Goal: Information Seeking & Learning: Learn about a topic

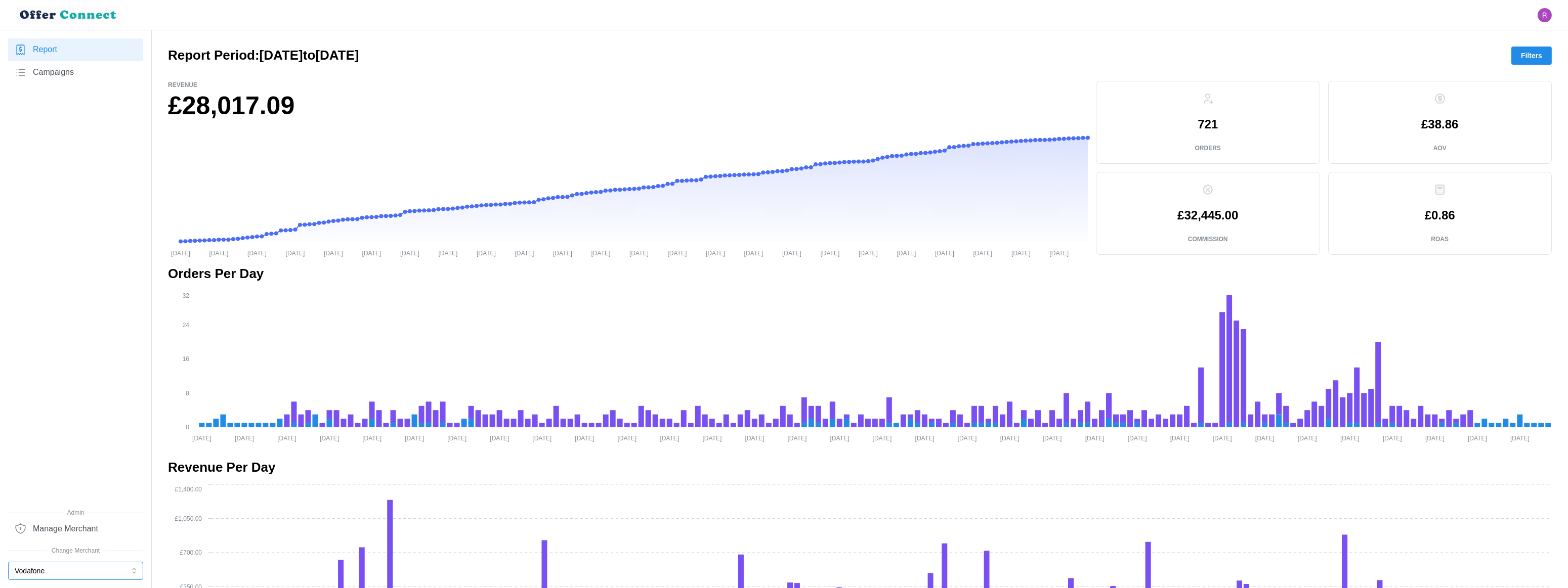
click at [65, 517] on button "Vodafone" at bounding box center [76, 570] width 135 height 18
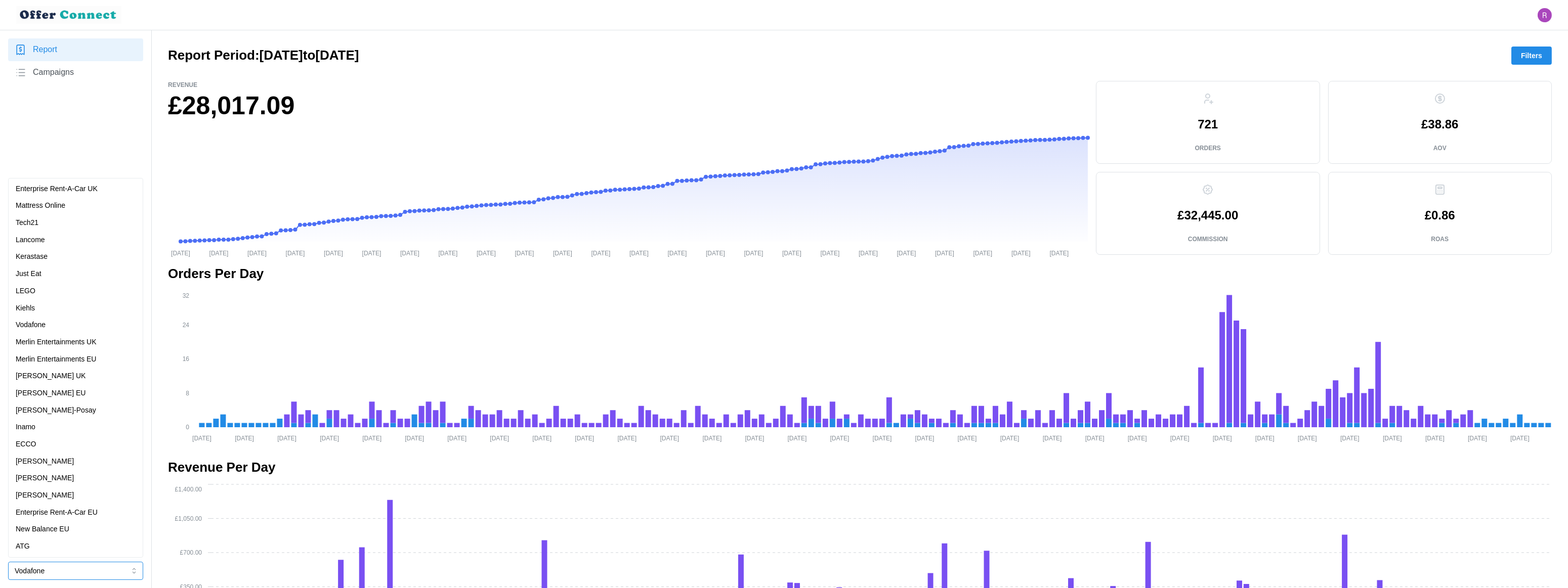
click at [63, 345] on p "Merlin Entertainments UK" at bounding box center [56, 342] width 81 height 11
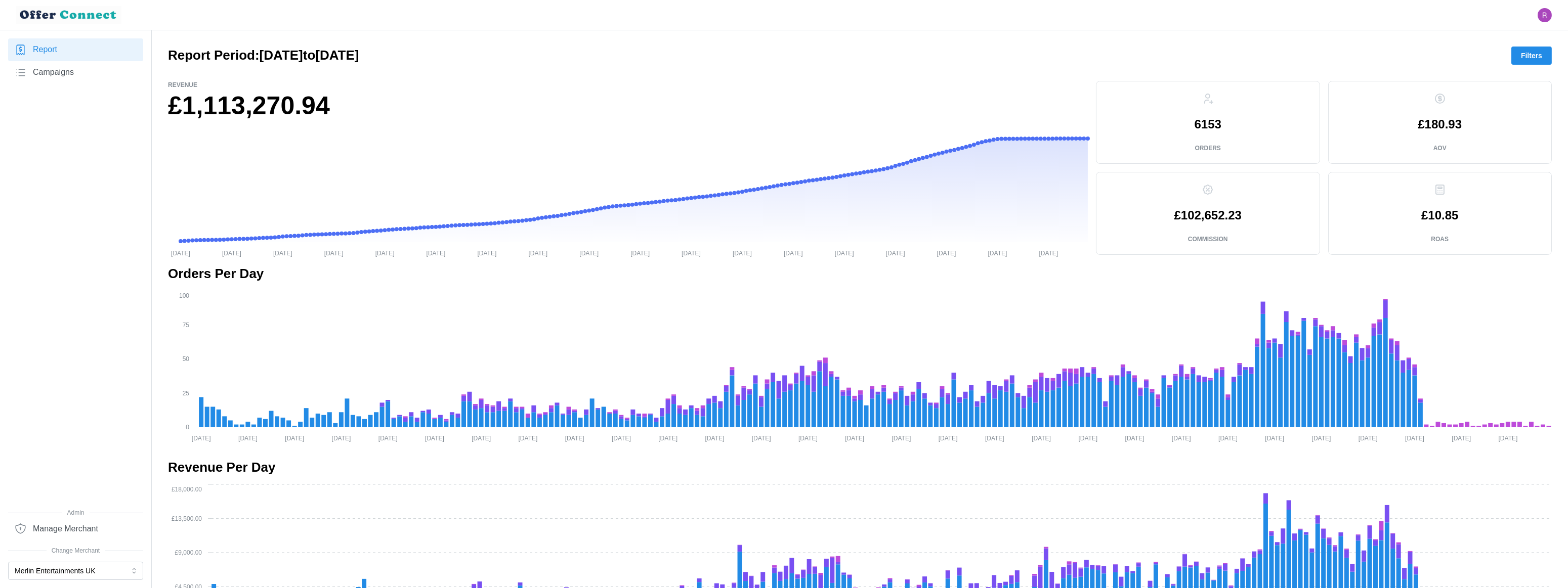
click at [1379, 54] on button "Filters" at bounding box center [1531, 55] width 40 height 18
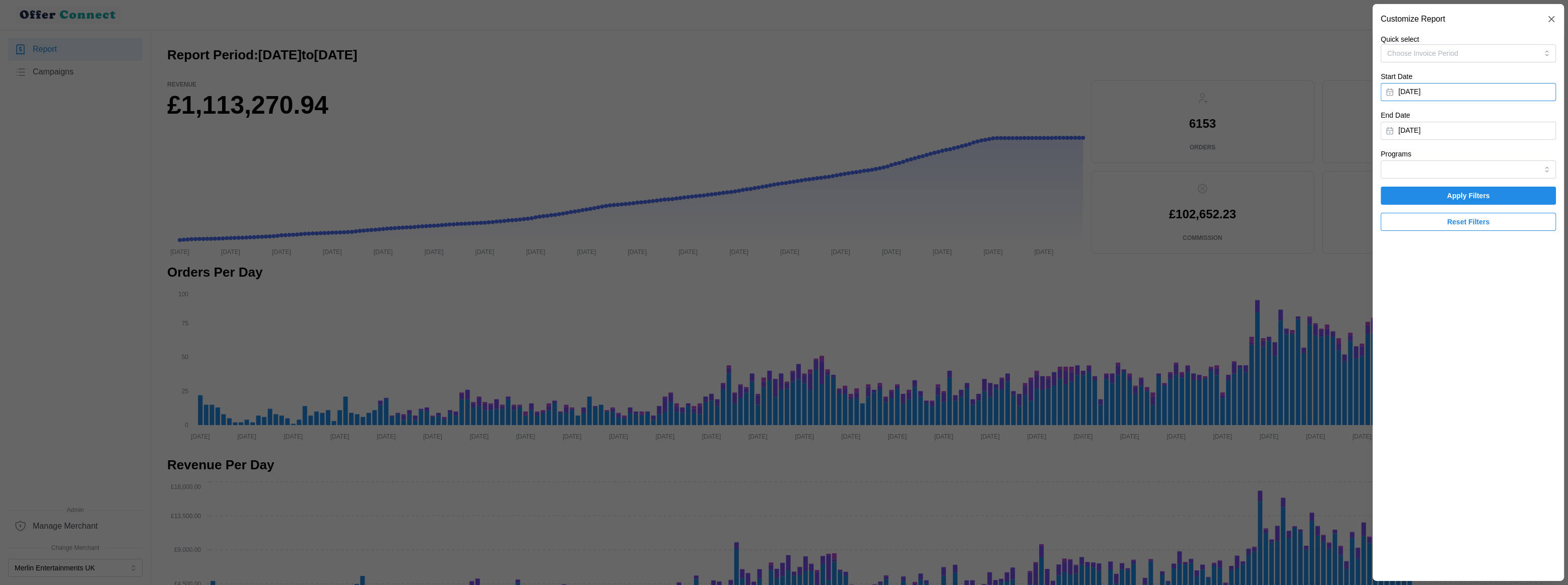
click at [1373, 90] on button "January 1, 2025" at bounding box center [1467, 91] width 175 height 18
click at [1373, 121] on icon "button" at bounding box center [1510, 121] width 8 height 8
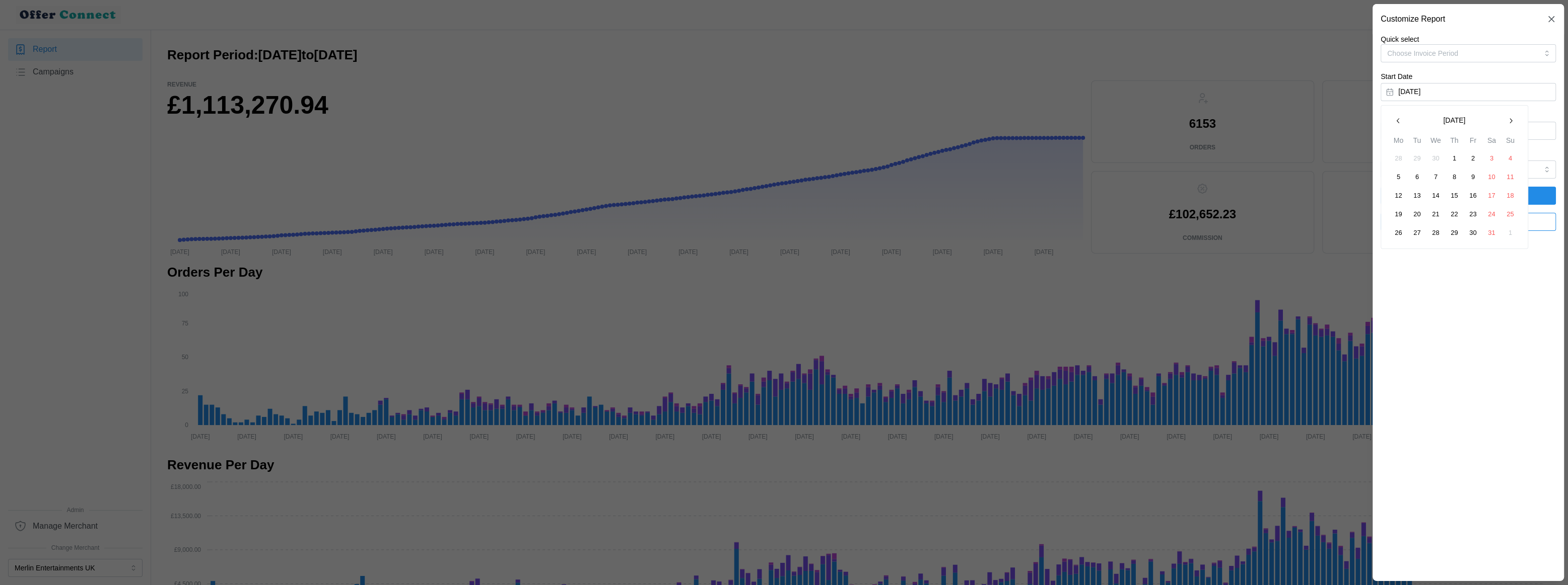
click at [1373, 121] on icon "button" at bounding box center [1510, 121] width 8 height 8
click at [1373, 160] on button "1" at bounding box center [1416, 158] width 18 height 18
click at [1373, 133] on button "September 8, 2025" at bounding box center [1467, 130] width 175 height 18
click at [1373, 156] on icon "button" at bounding box center [1398, 159] width 8 height 8
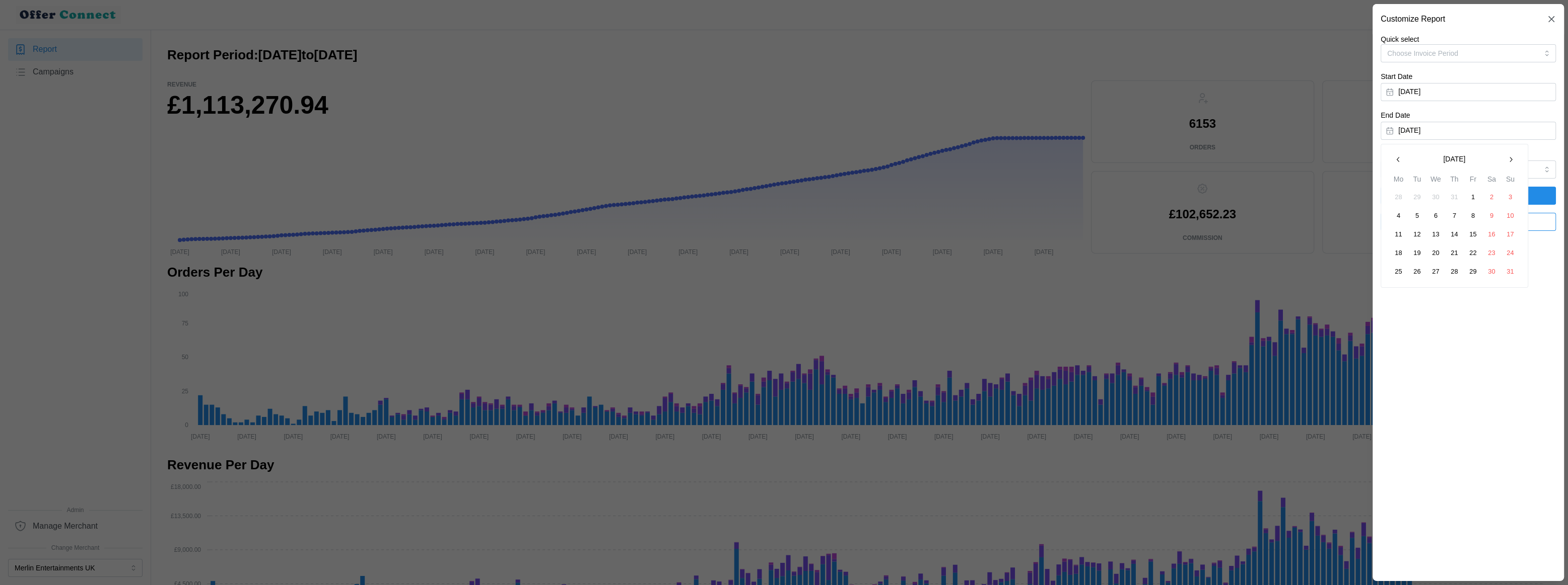
click at [1373, 156] on icon "button" at bounding box center [1398, 159] width 8 height 8
click at [1373, 273] on button "31" at bounding box center [1454, 271] width 18 height 18
click at [1373, 194] on span "Apply Filters" at bounding box center [1468, 195] width 156 height 17
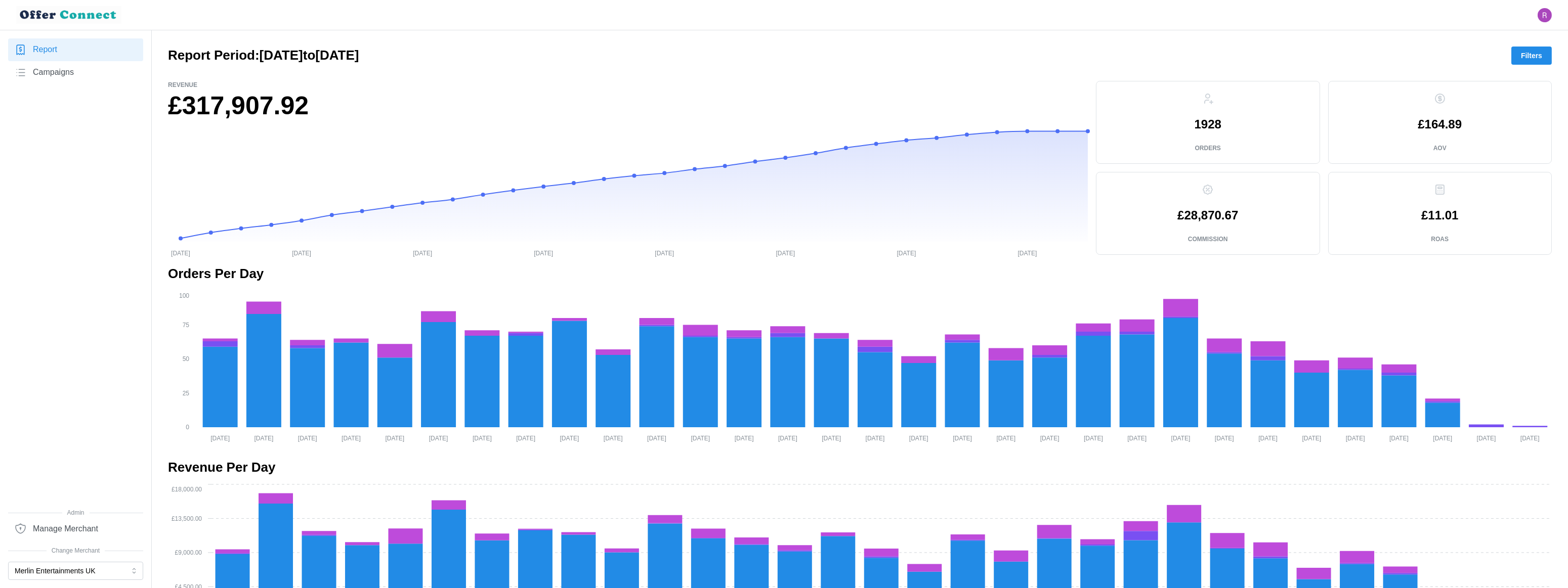
click at [1220, 126] on p "1928" at bounding box center [1208, 124] width 27 height 12
click at [1216, 123] on p "1928" at bounding box center [1208, 124] width 27 height 12
copy p "1928"
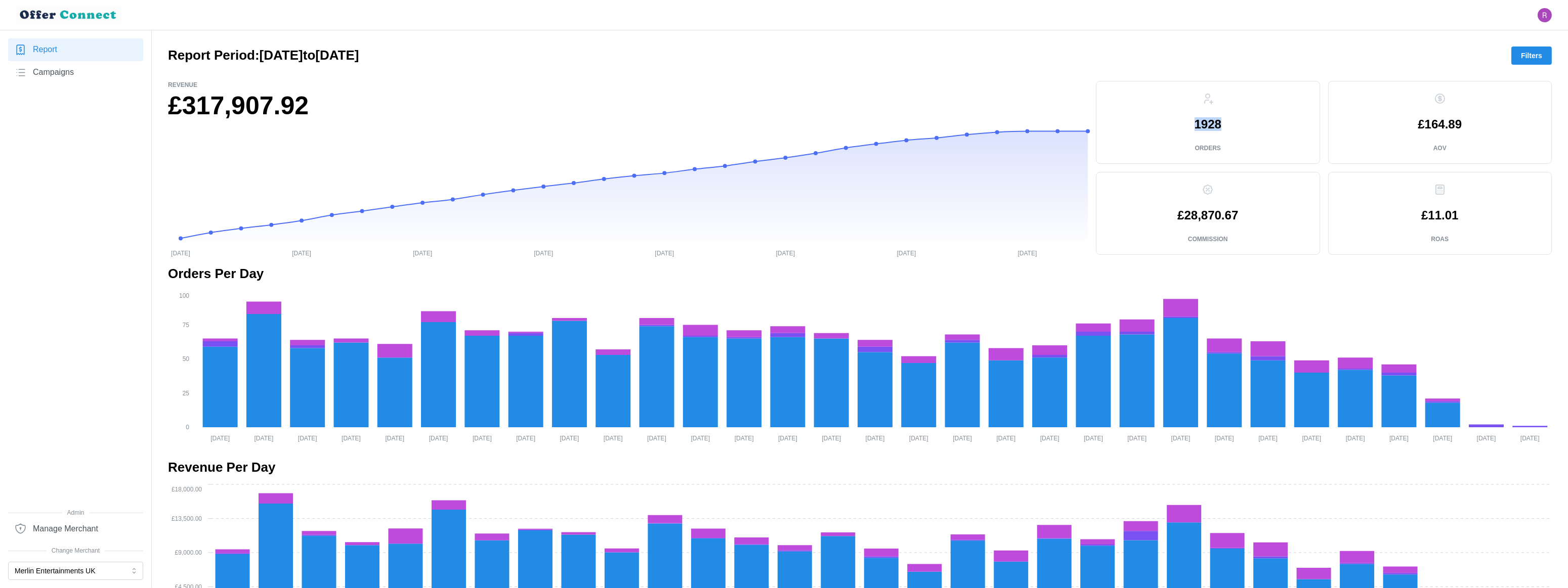
click at [1207, 121] on p "1928" at bounding box center [1208, 124] width 27 height 12
click at [100, 517] on button "Merlin Entertainments UK" at bounding box center [76, 570] width 135 height 18
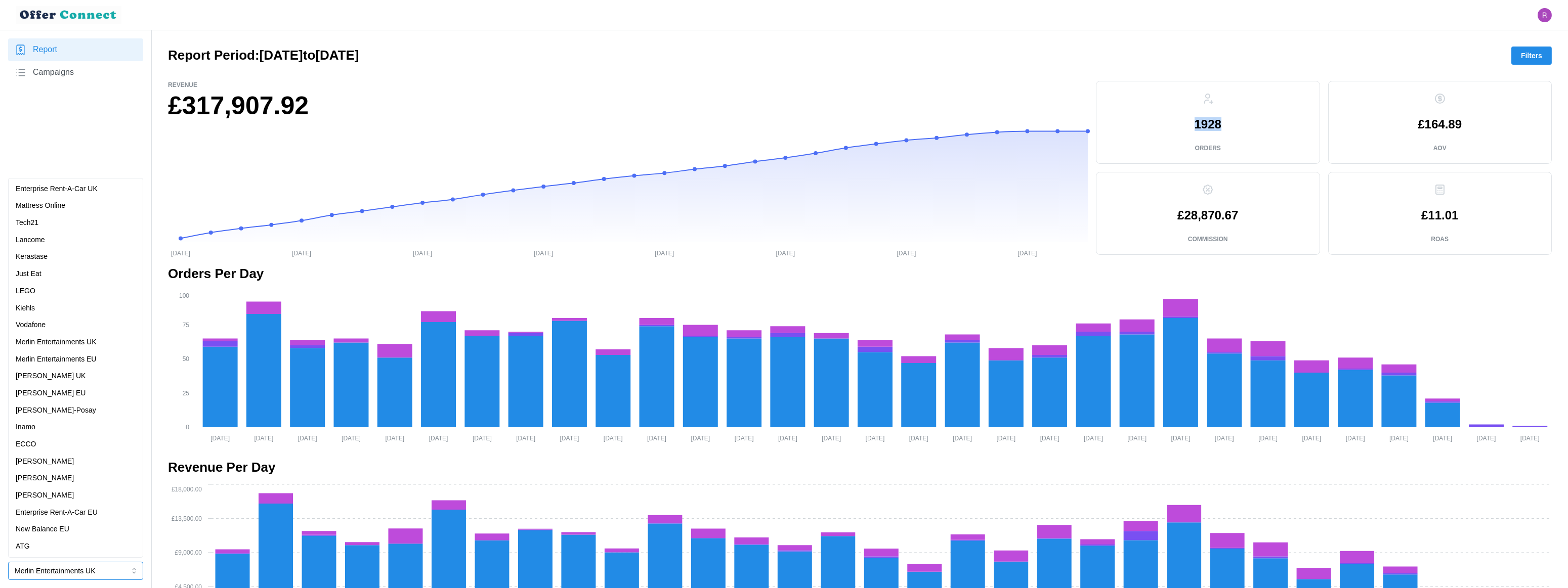
click at [84, 360] on p "Merlin Entertainments EU" at bounding box center [56, 360] width 81 height 11
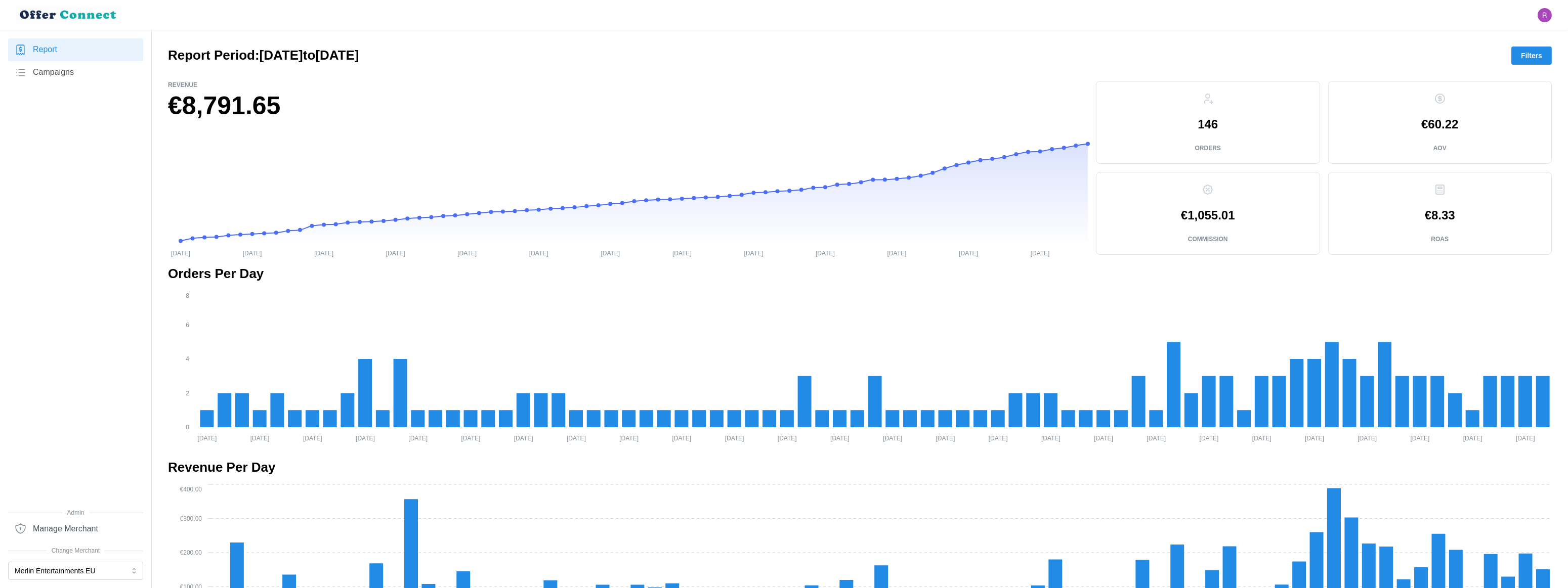
click at [1379, 50] on span "Filters" at bounding box center [1532, 55] width 22 height 17
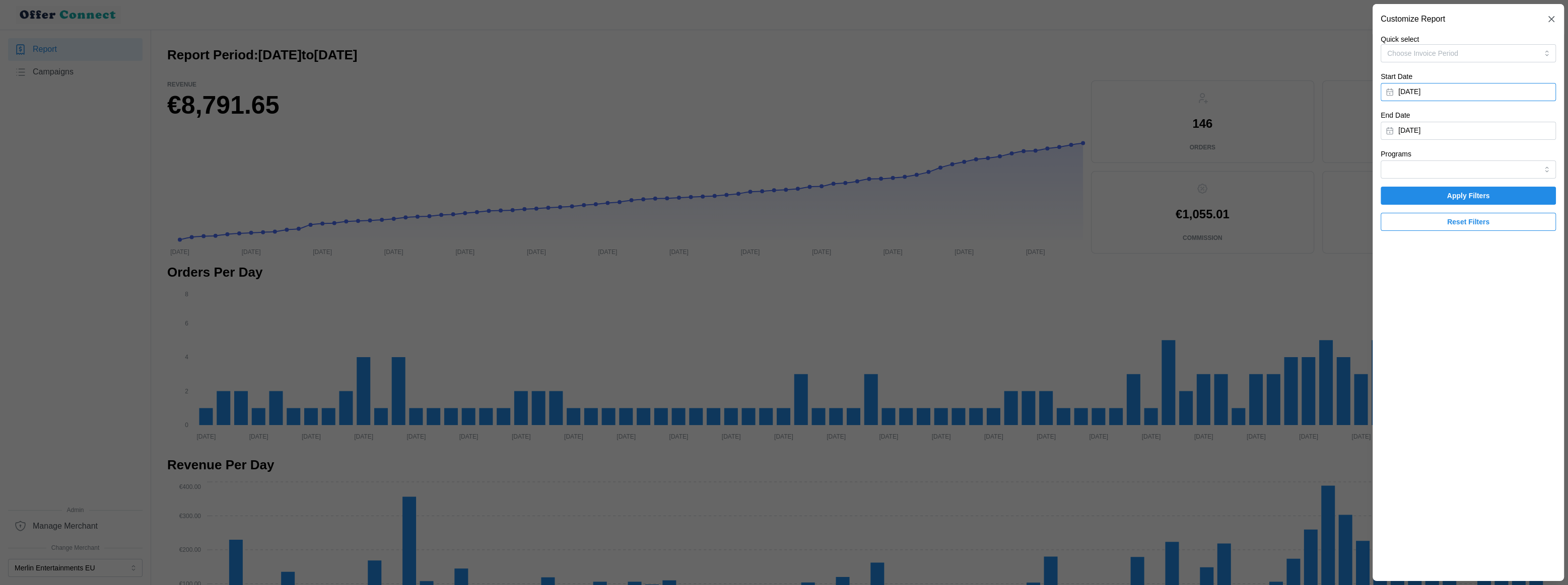
click at [1373, 87] on button "January 1, 2025" at bounding box center [1467, 91] width 175 height 18
click at [1373, 119] on button "button" at bounding box center [1509, 120] width 18 height 18
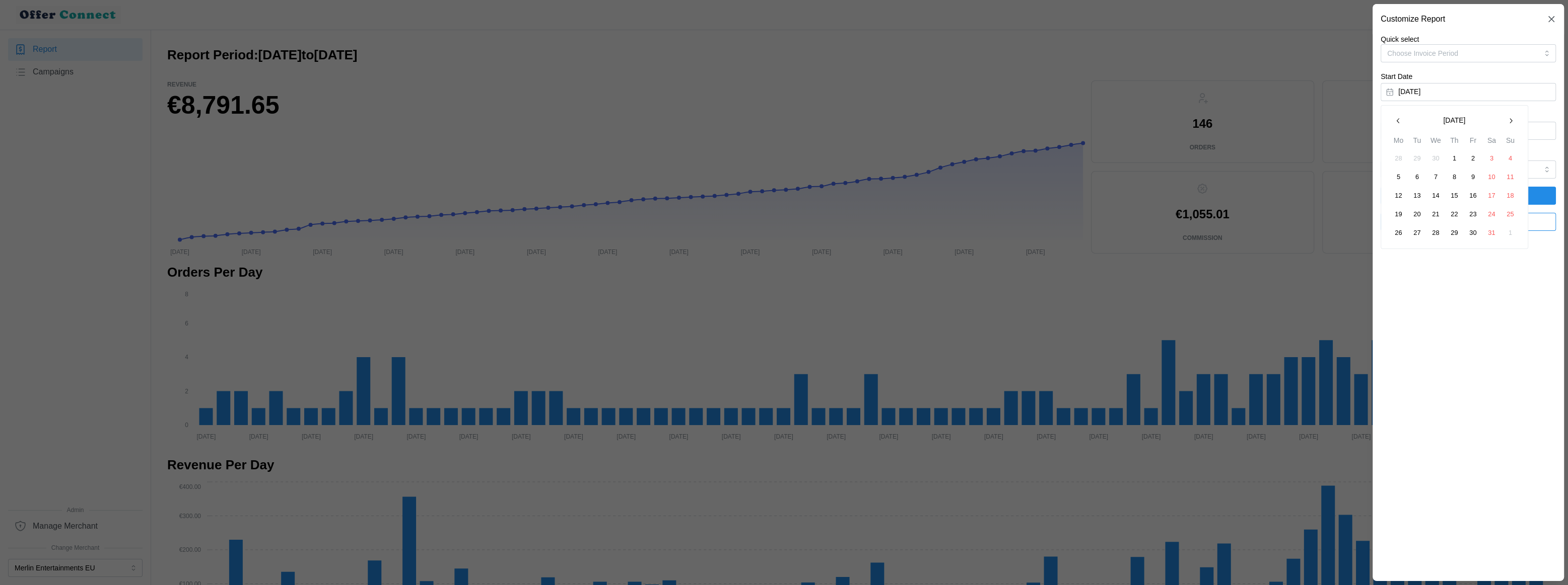
click at [1373, 119] on button "button" at bounding box center [1509, 120] width 18 height 18
click at [1373, 155] on button "1" at bounding box center [1416, 158] width 18 height 18
click at [1373, 136] on button "September 8, 2025" at bounding box center [1467, 130] width 175 height 18
click at [1373, 156] on icon "button" at bounding box center [1398, 159] width 8 height 8
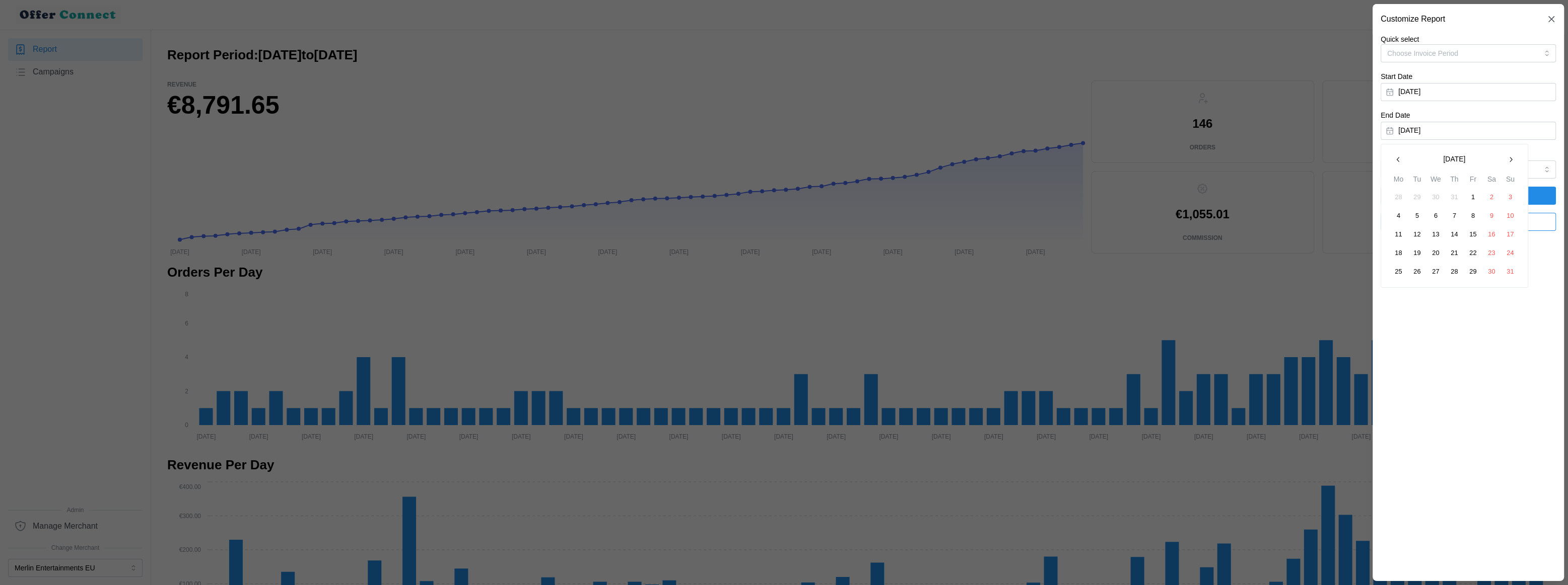
click at [1373, 156] on icon "button" at bounding box center [1398, 159] width 8 height 8
click at [1373, 277] on button "31" at bounding box center [1454, 271] width 18 height 18
click at [1373, 194] on span "Apply Filters" at bounding box center [1468, 195] width 156 height 17
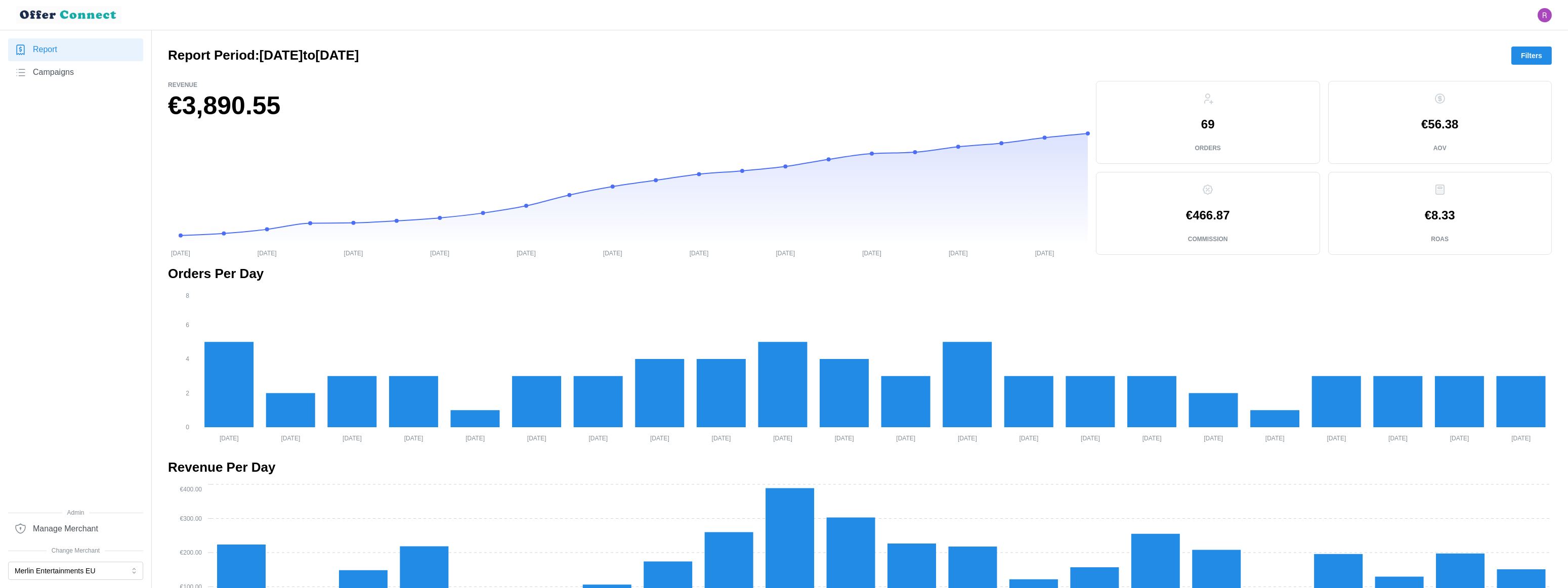
click at [1379, 57] on button "Filters" at bounding box center [1531, 55] width 40 height 18
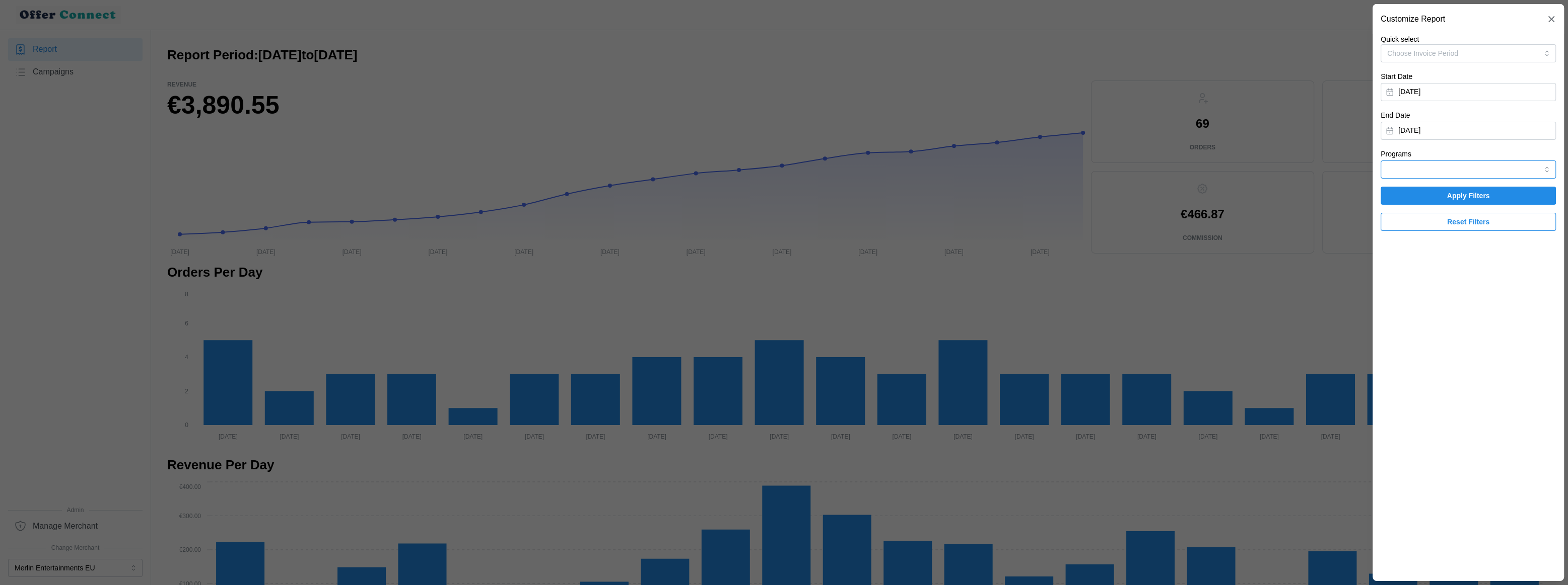
click at [1373, 169] on input "Programs" at bounding box center [1467, 169] width 175 height 18
click at [1373, 188] on span "Mastercard Travel Rewards" at bounding box center [1430, 193] width 87 height 11
type input "Mastercard Travel Rewards"
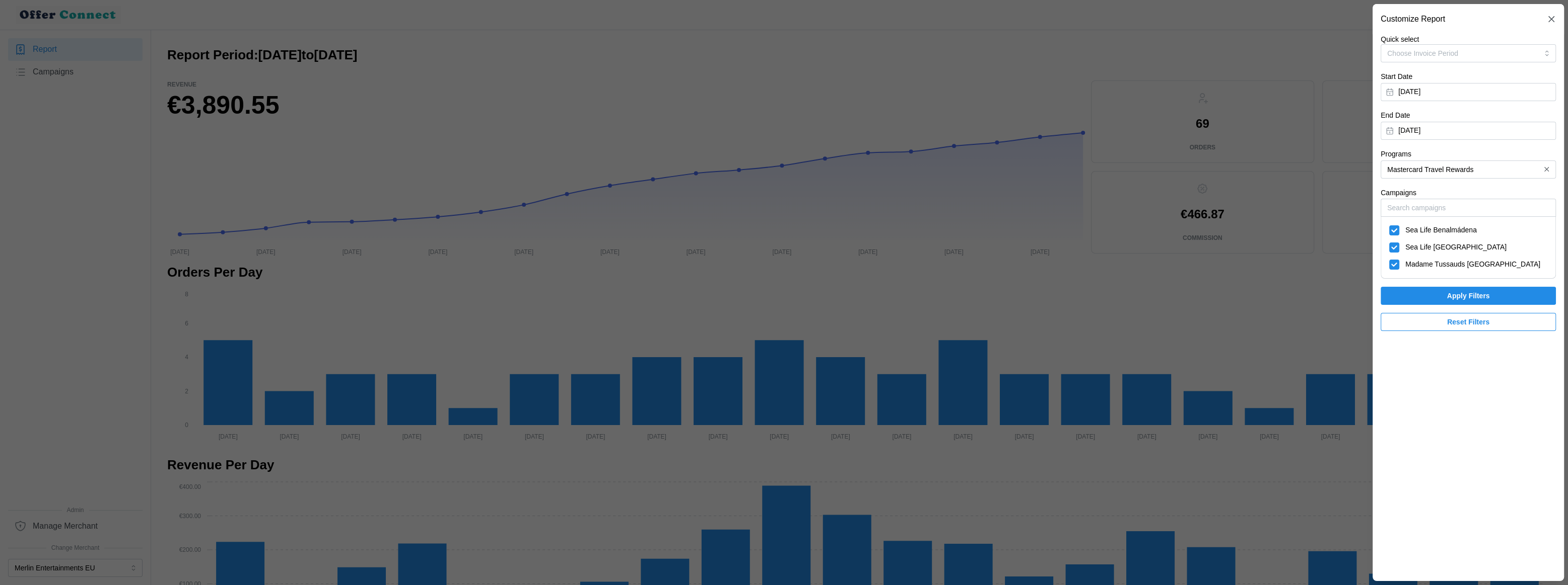
click at [1373, 19] on icon "button" at bounding box center [1551, 19] width 6 height 6
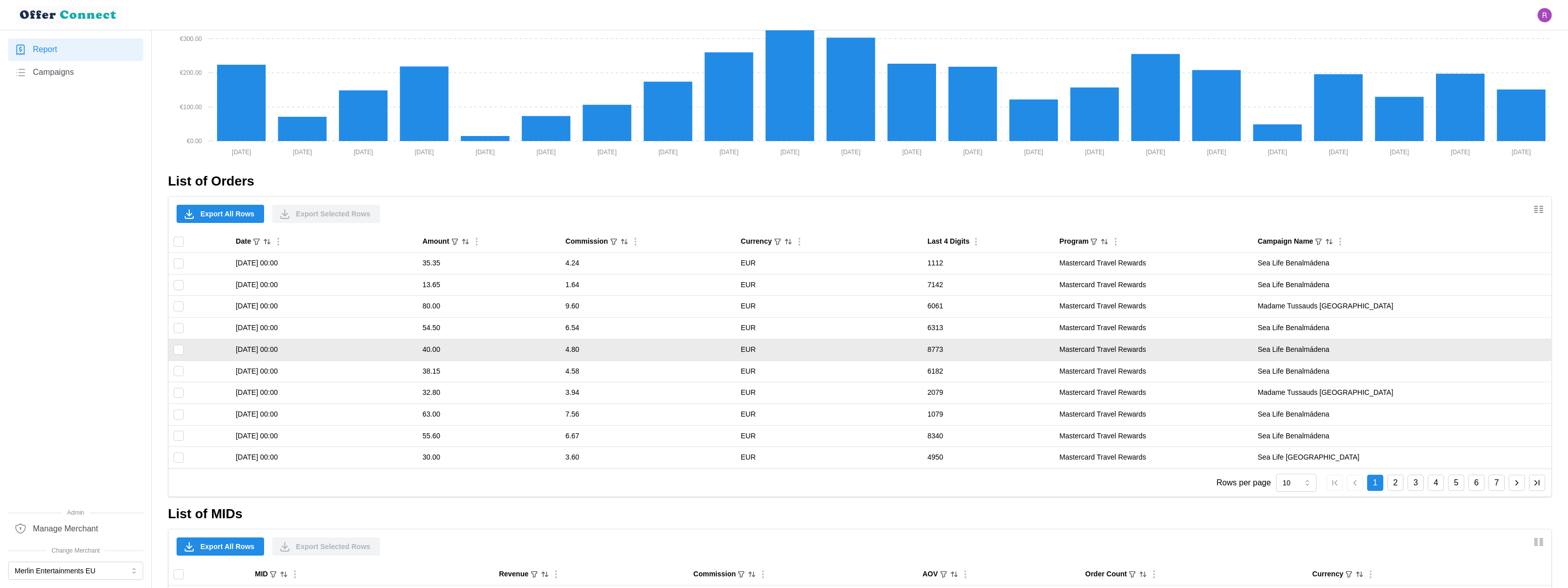
scroll to position [586, 0]
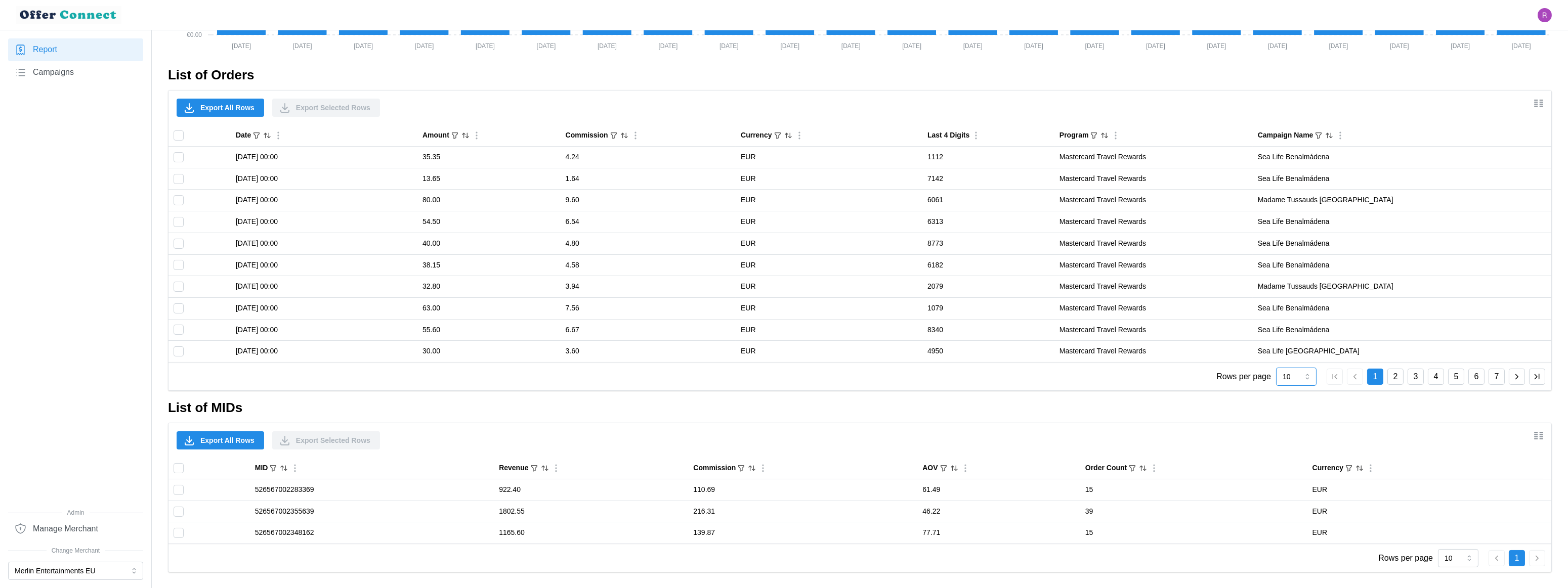
click at [1299, 373] on input "10" at bounding box center [1296, 376] width 40 height 18
click at [1295, 490] on span "100" at bounding box center [1289, 495] width 11 height 11
type input "100"
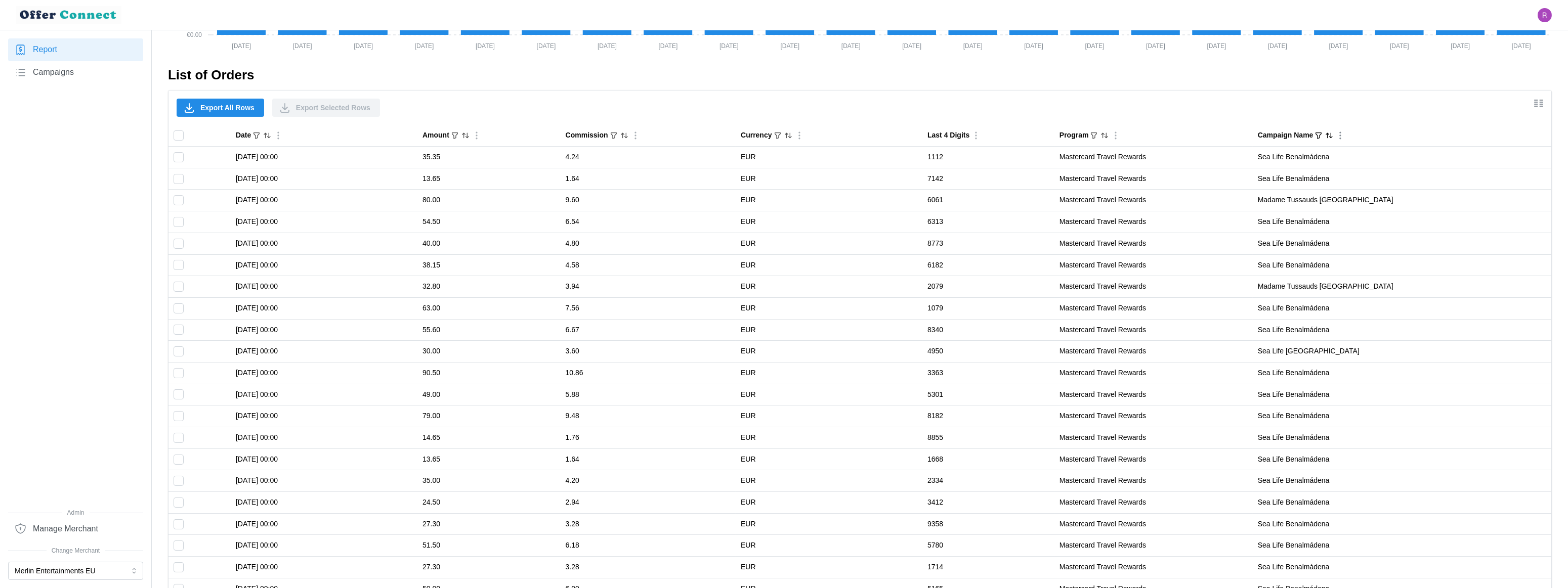
click at [1333, 135] on icon "Sort by Campaign Name ascending" at bounding box center [1329, 136] width 8 height 8
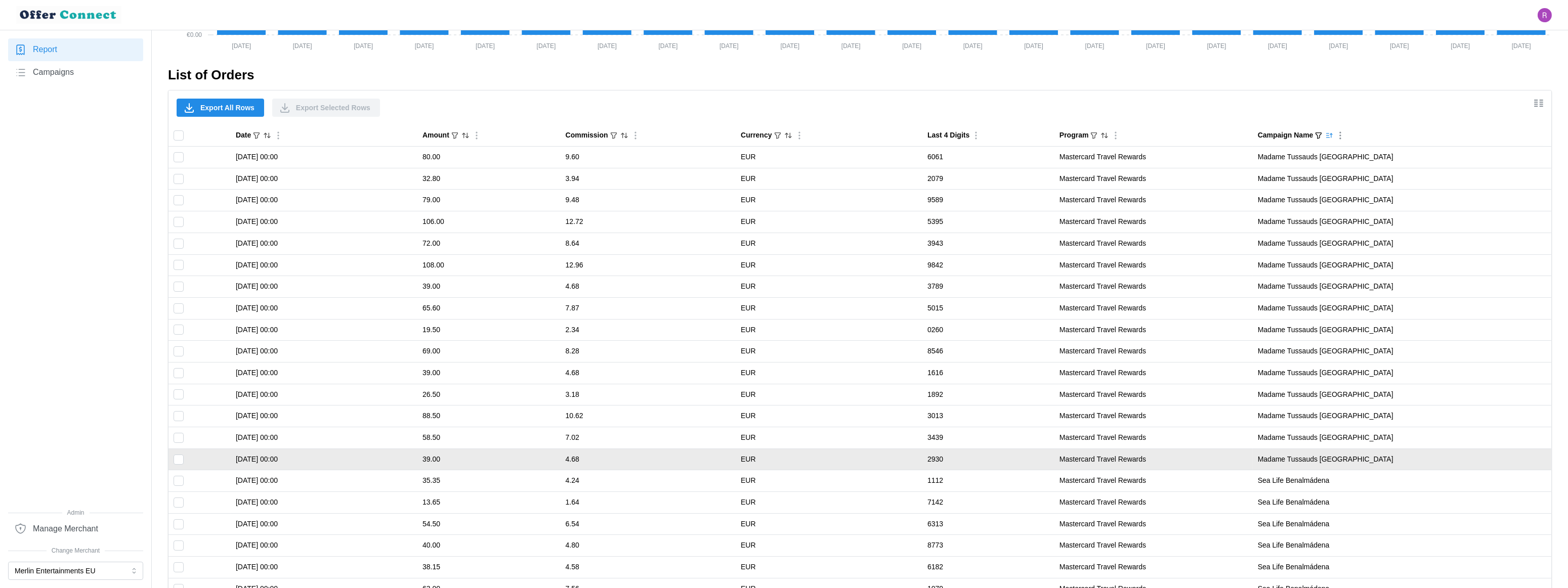
click at [178, 461] on input "Toggle select row" at bounding box center [179, 460] width 10 height 10
checkbox input "true"
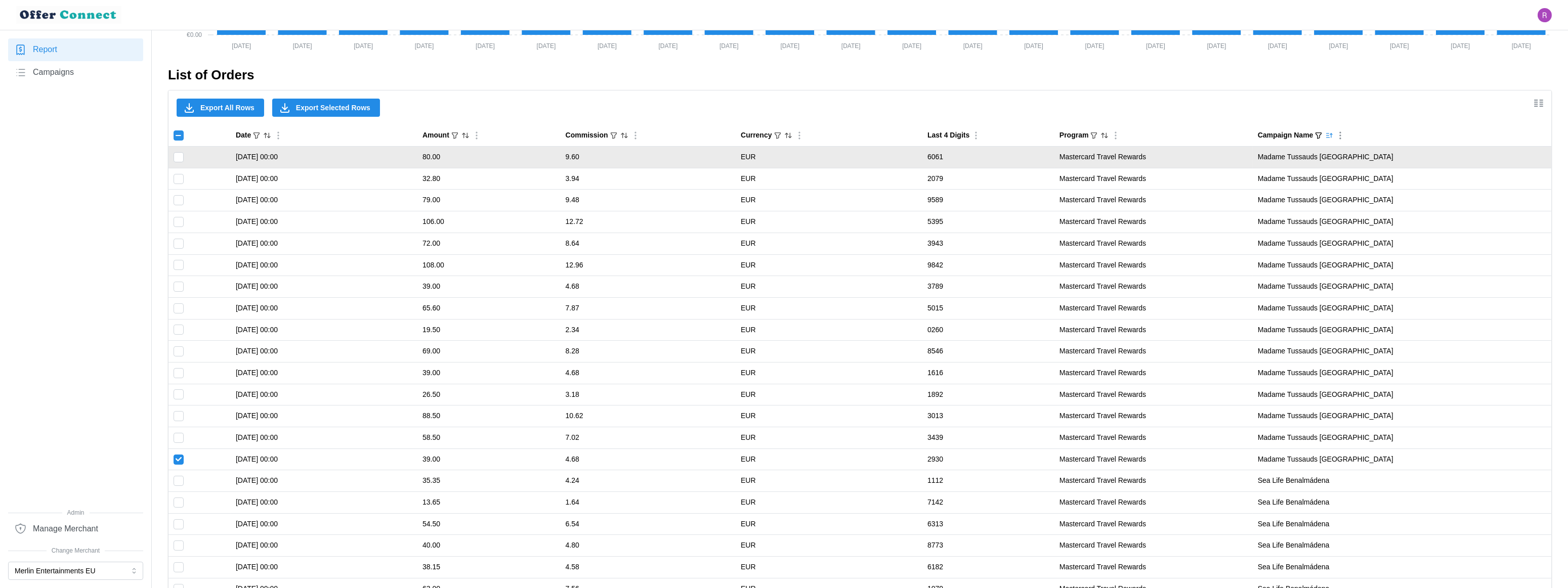
click at [179, 158] on input "Toggle select row" at bounding box center [179, 157] width 10 height 10
checkbox input "true"
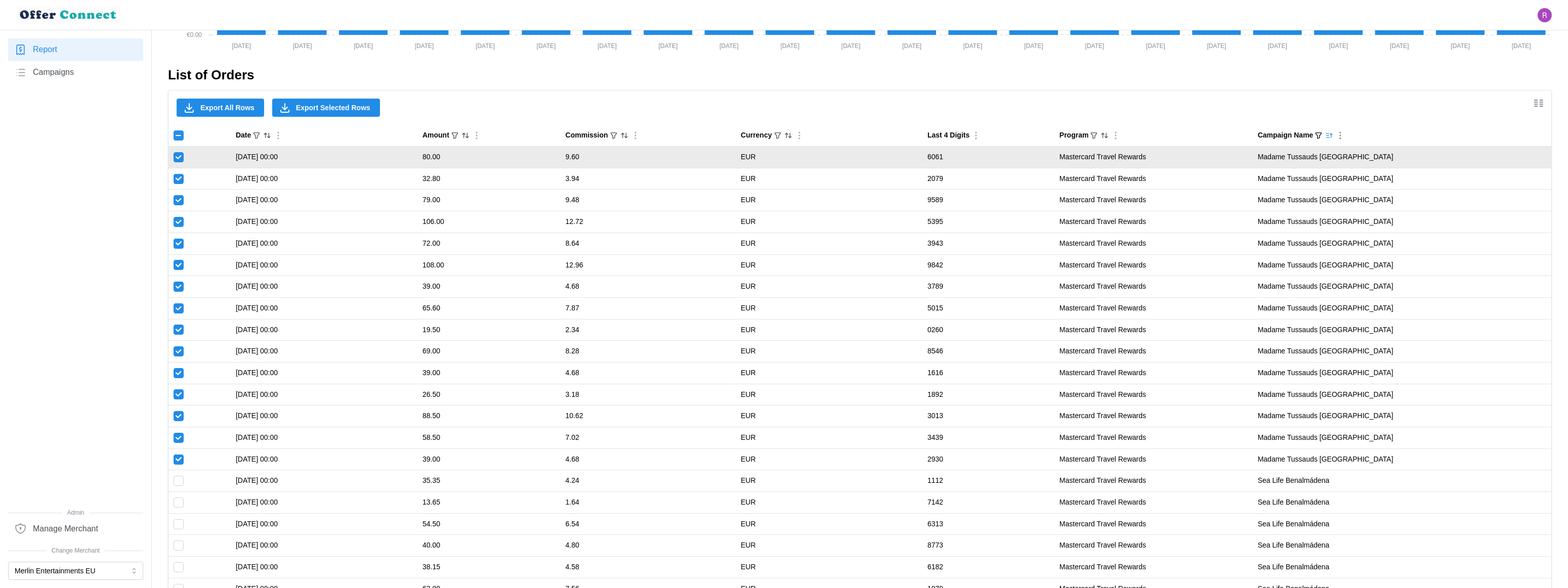
checkbox input "true"
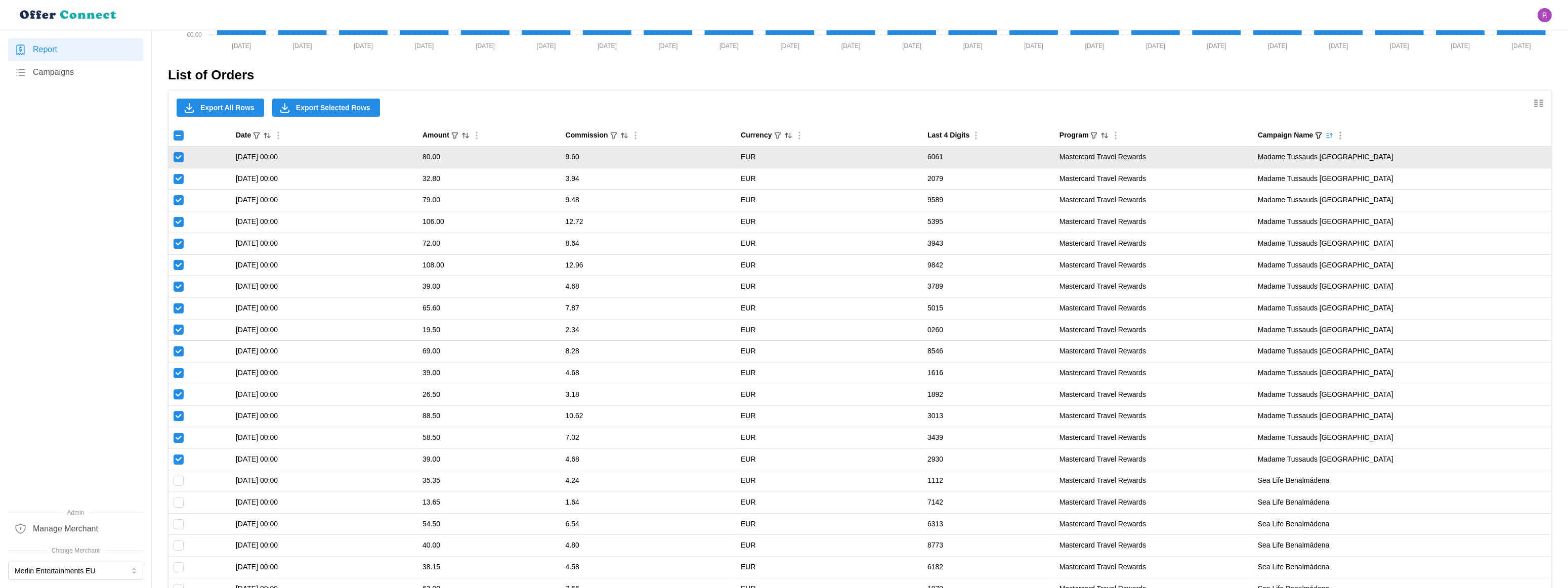
checkbox input "true"
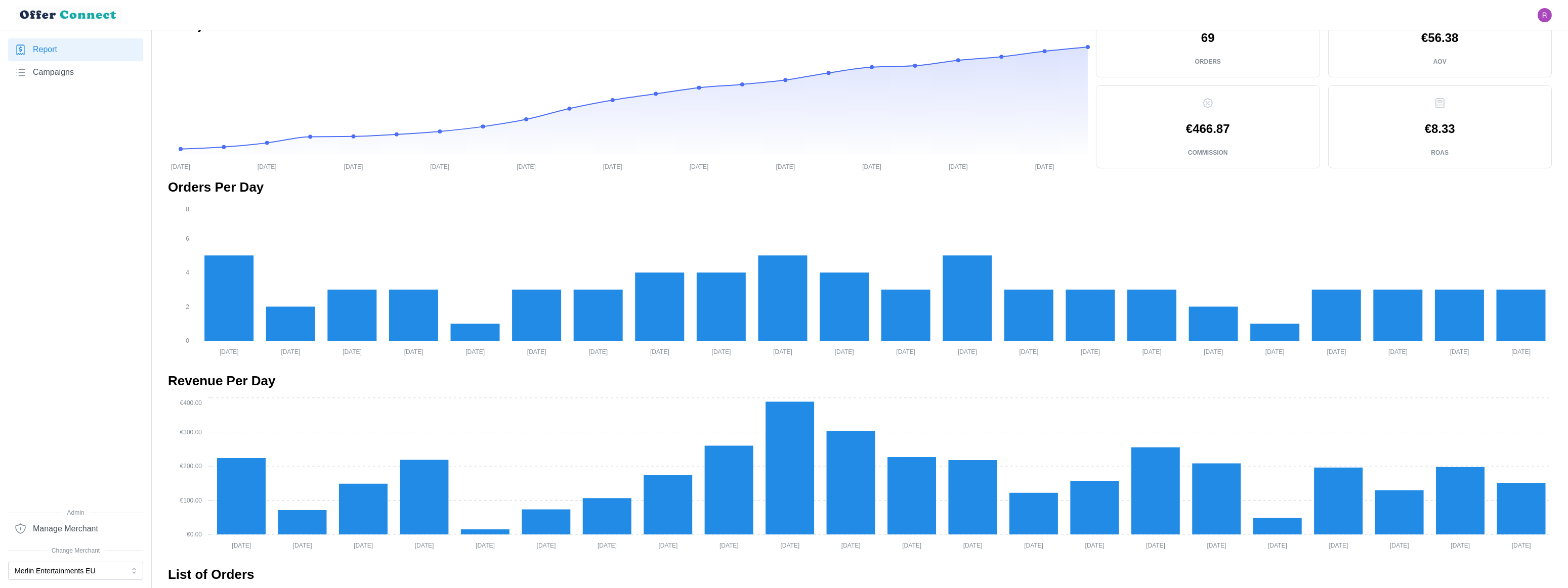
scroll to position [0, 0]
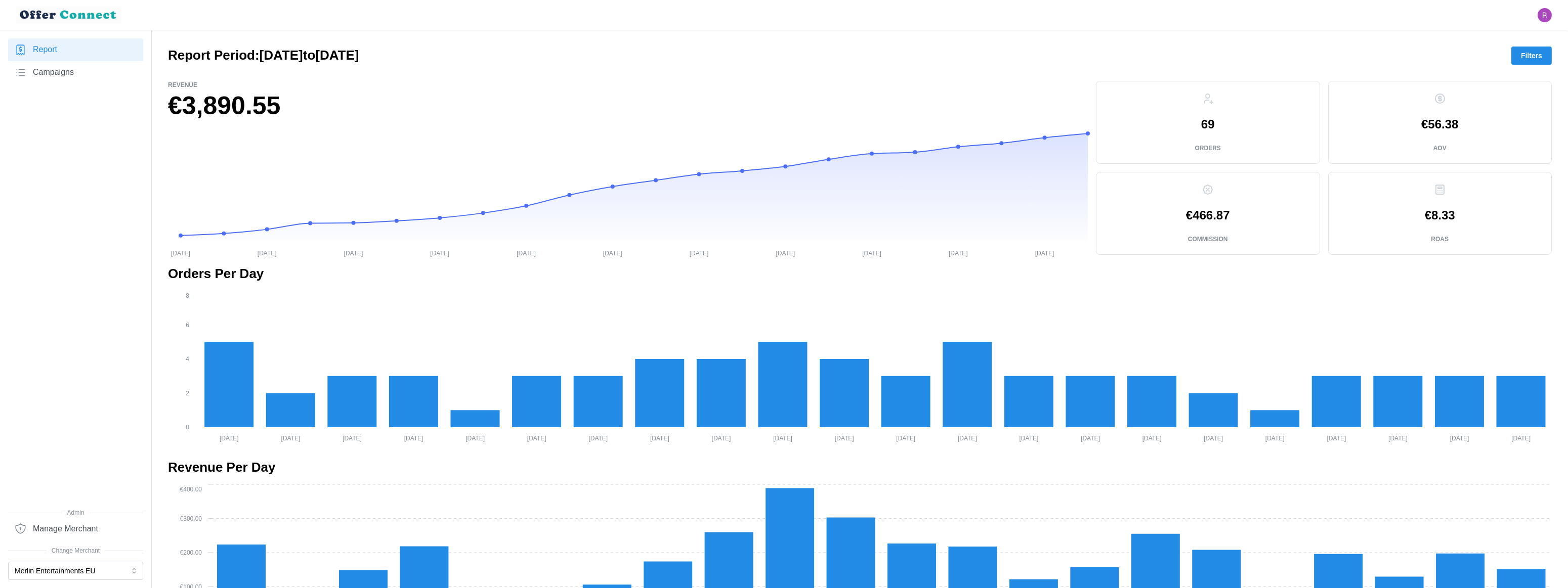
click at [1379, 59] on span "Filters" at bounding box center [1532, 55] width 22 height 17
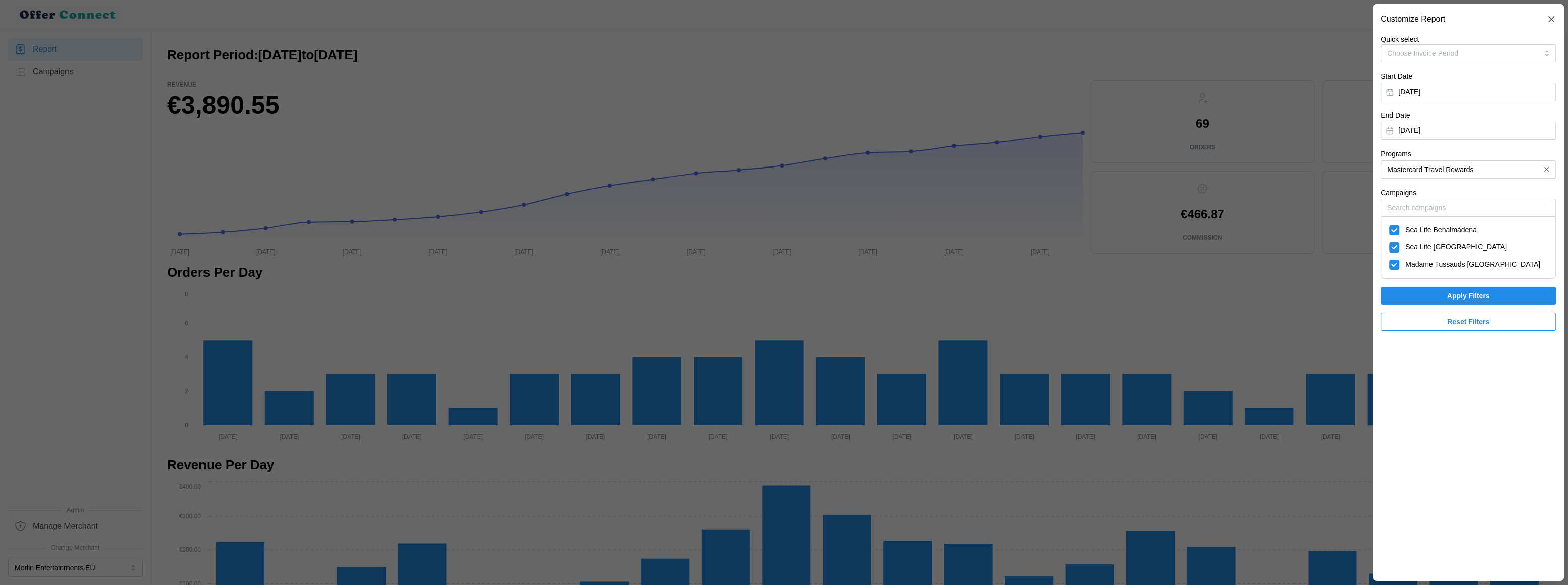
click at [1373, 246] on div "Sea Life Paris" at bounding box center [1468, 247] width 158 height 11
checkbox input "false"
click at [1373, 232] on span "Sea Life Benalmádena" at bounding box center [1441, 231] width 72 height 11
checkbox input "false"
click at [1373, 295] on span "Apply Filters" at bounding box center [1468, 296] width 43 height 17
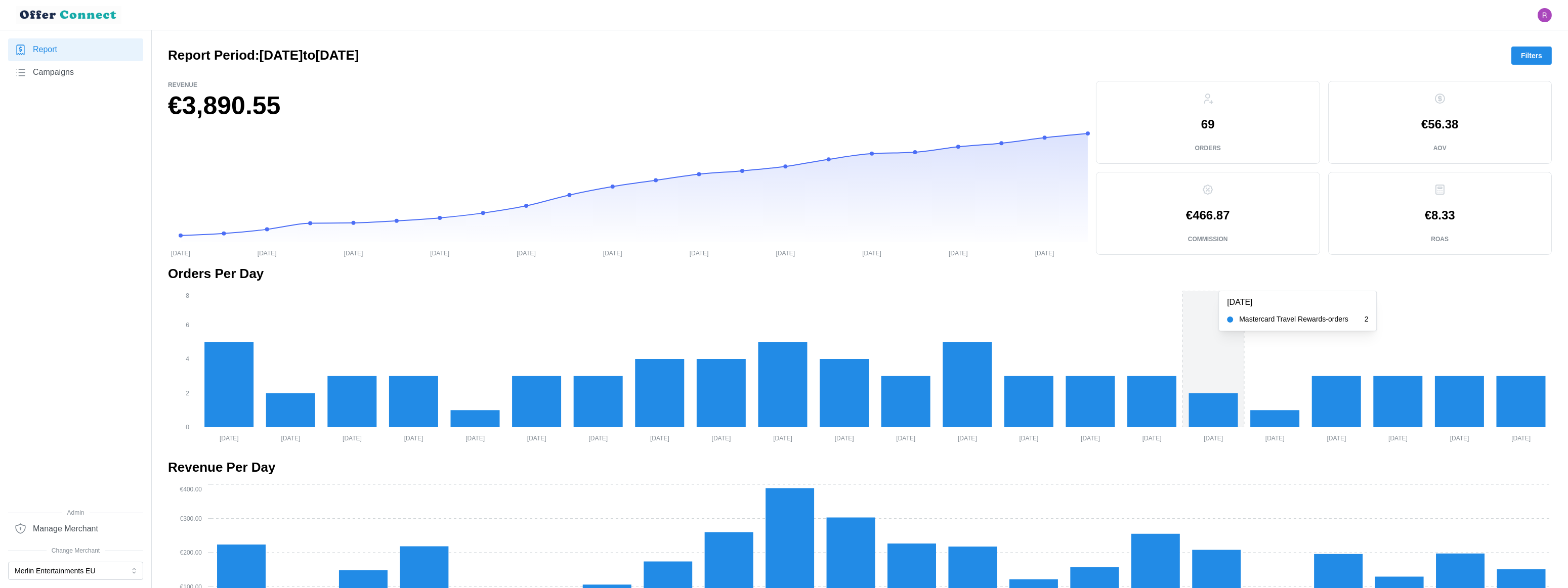
scroll to position [248, 0]
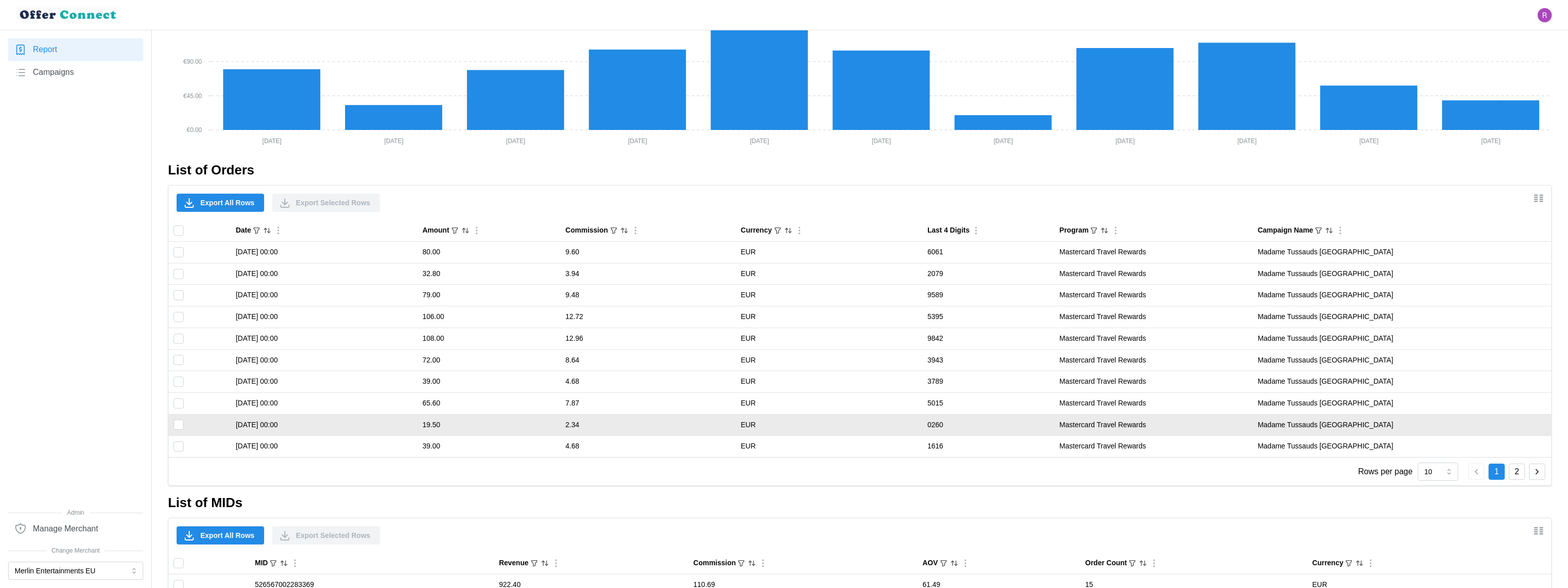
scroll to position [543, 0]
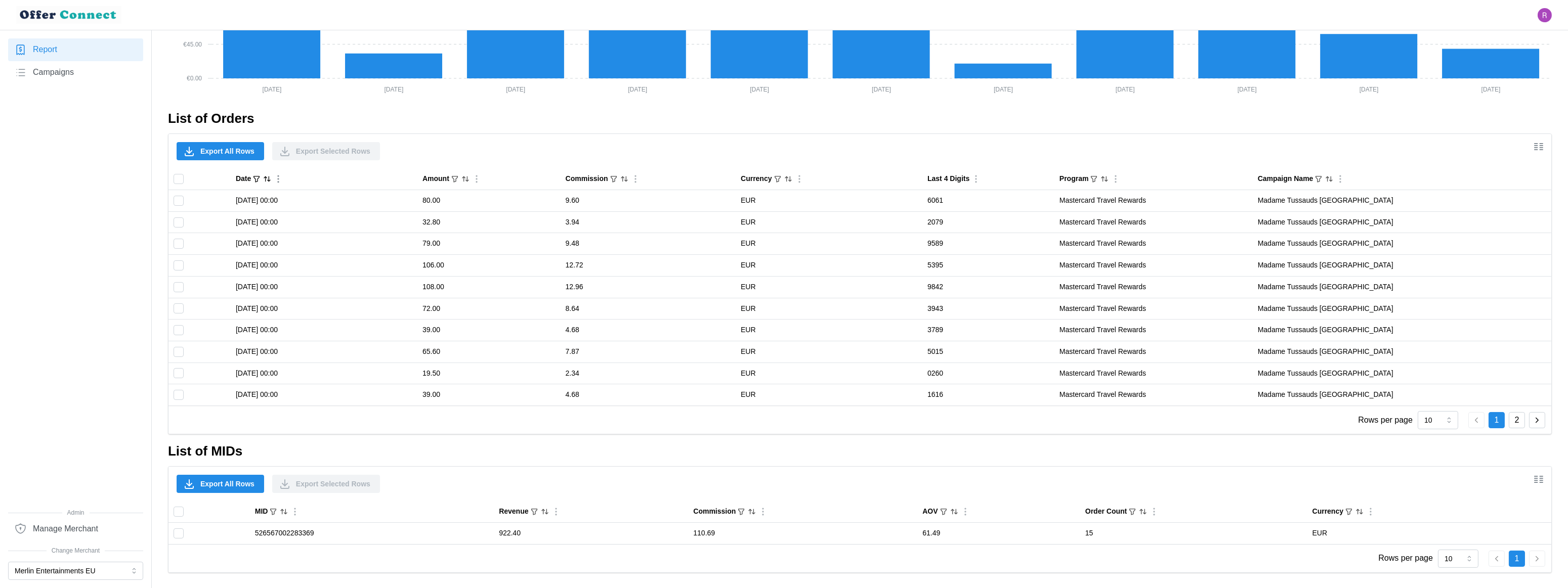
click at [270, 181] on icon "Sort by Date descending" at bounding box center [268, 179] width 3 height 5
click at [271, 181] on icon "Sorted by Date descending" at bounding box center [266, 179] width 8 height 8
click at [1379, 423] on input "10" at bounding box center [1437, 420] width 40 height 18
click at [1379, 478] on div "15" at bounding box center [1438, 478] width 36 height 17
type input "15"
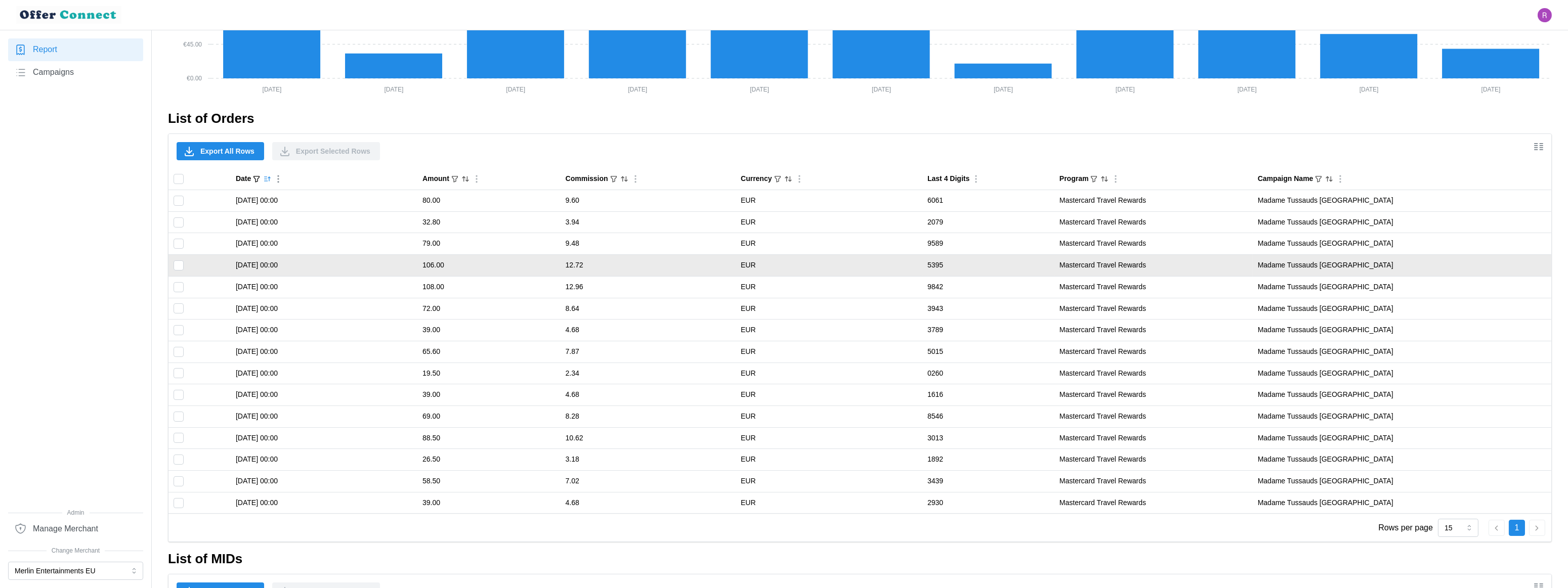
click at [284, 262] on td "13/07/2025 00:00" at bounding box center [324, 265] width 187 height 22
drag, startPoint x: 284, startPoint y: 262, endPoint x: 298, endPoint y: 263, distance: 14.0
click at [298, 263] on td "13/07/2025 00:00" at bounding box center [324, 265] width 187 height 22
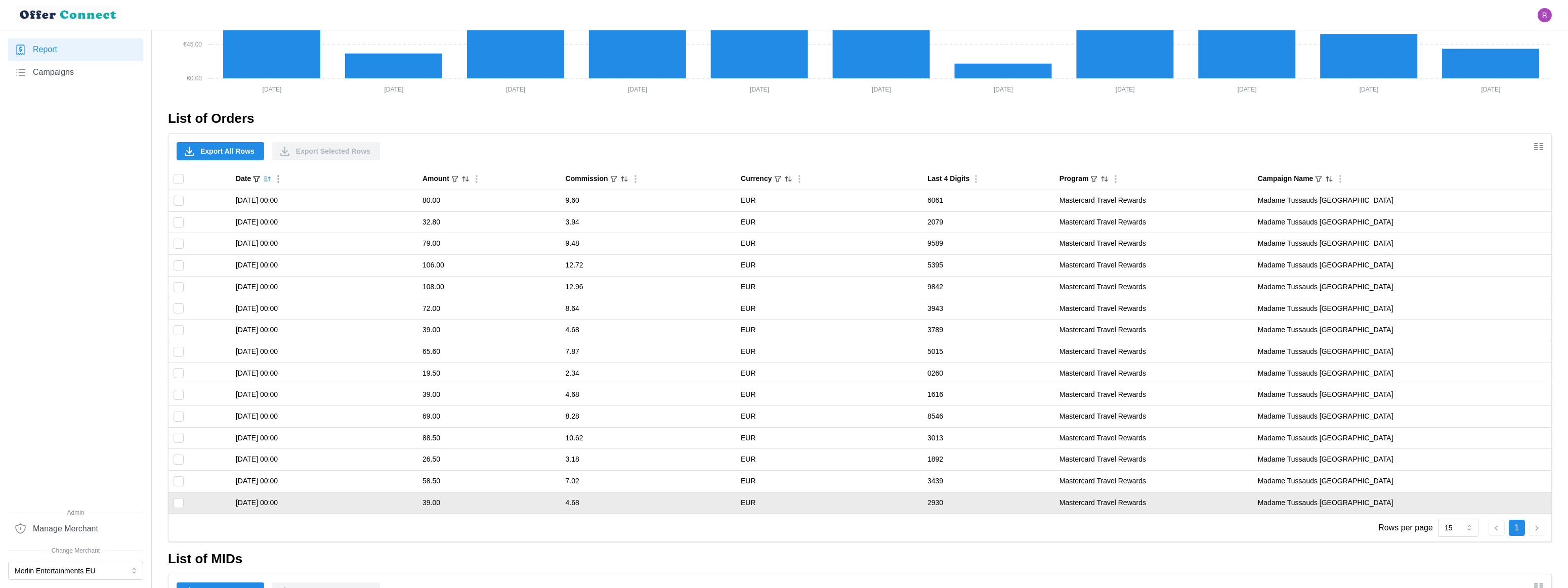
click at [180, 503] on input "Toggle select row" at bounding box center [179, 503] width 10 height 10
checkbox input "true"
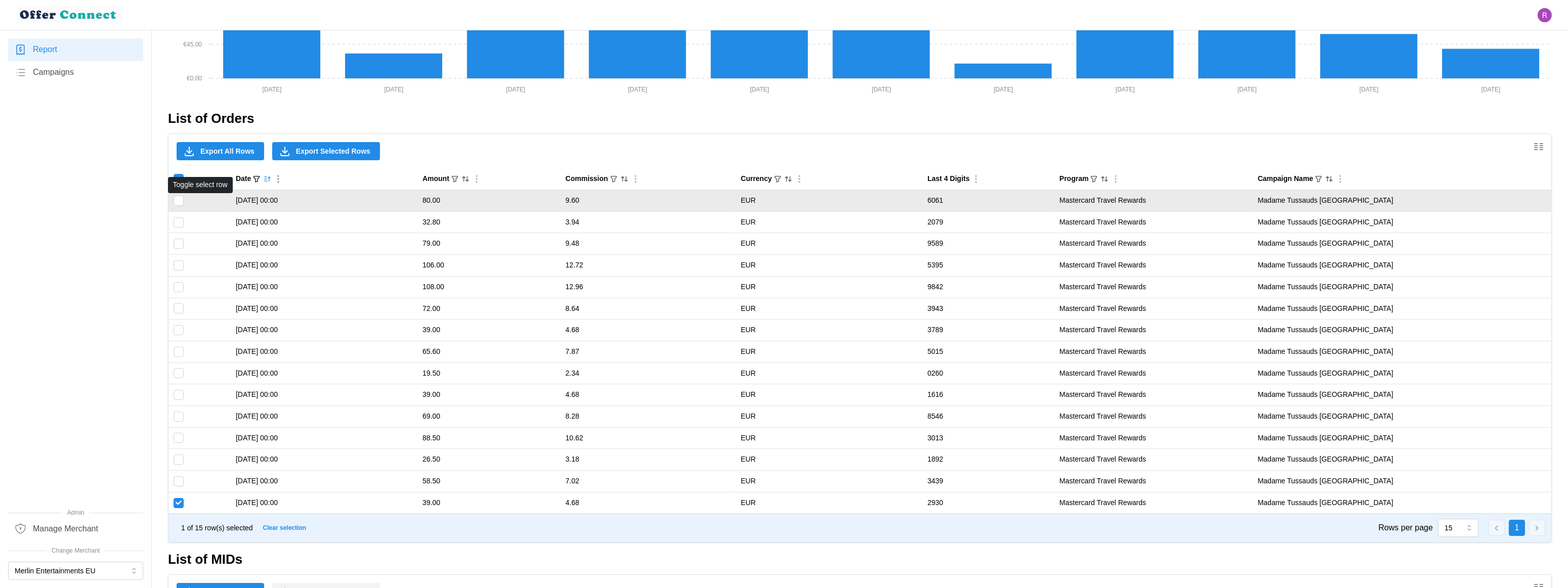
click at [176, 202] on input "Toggle select row" at bounding box center [179, 200] width 10 height 10
checkbox input "true"
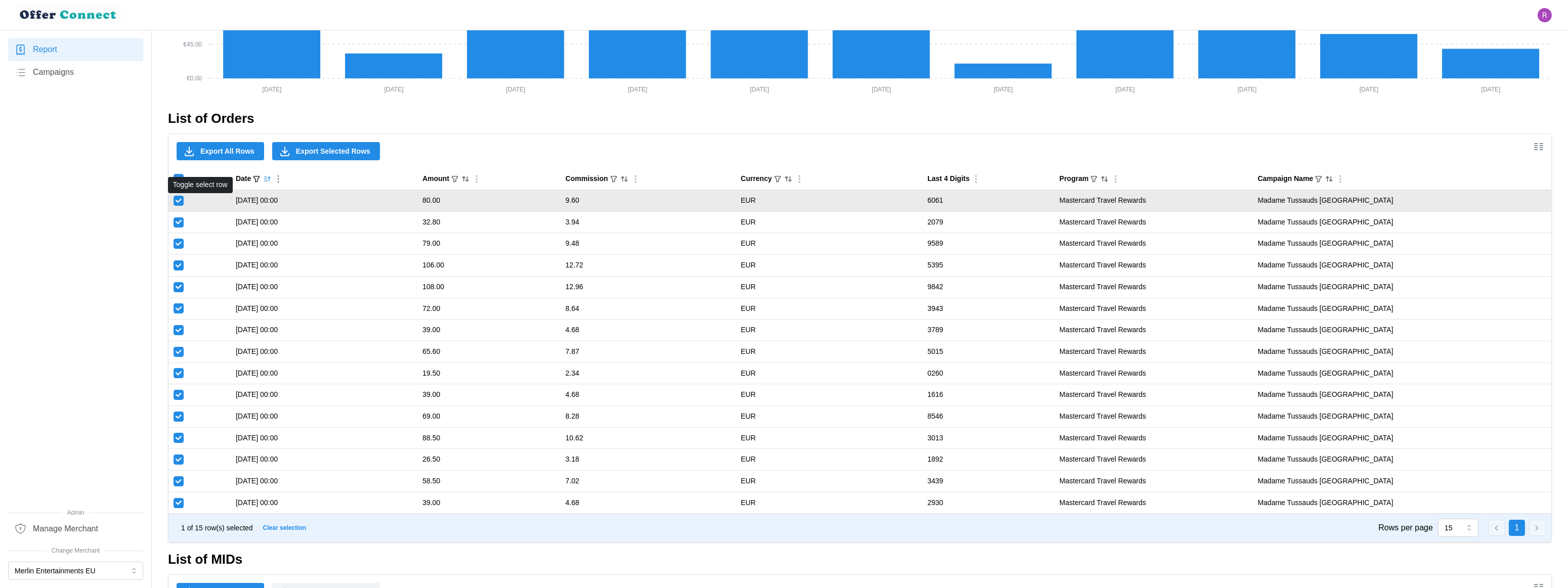
checkbox input "true"
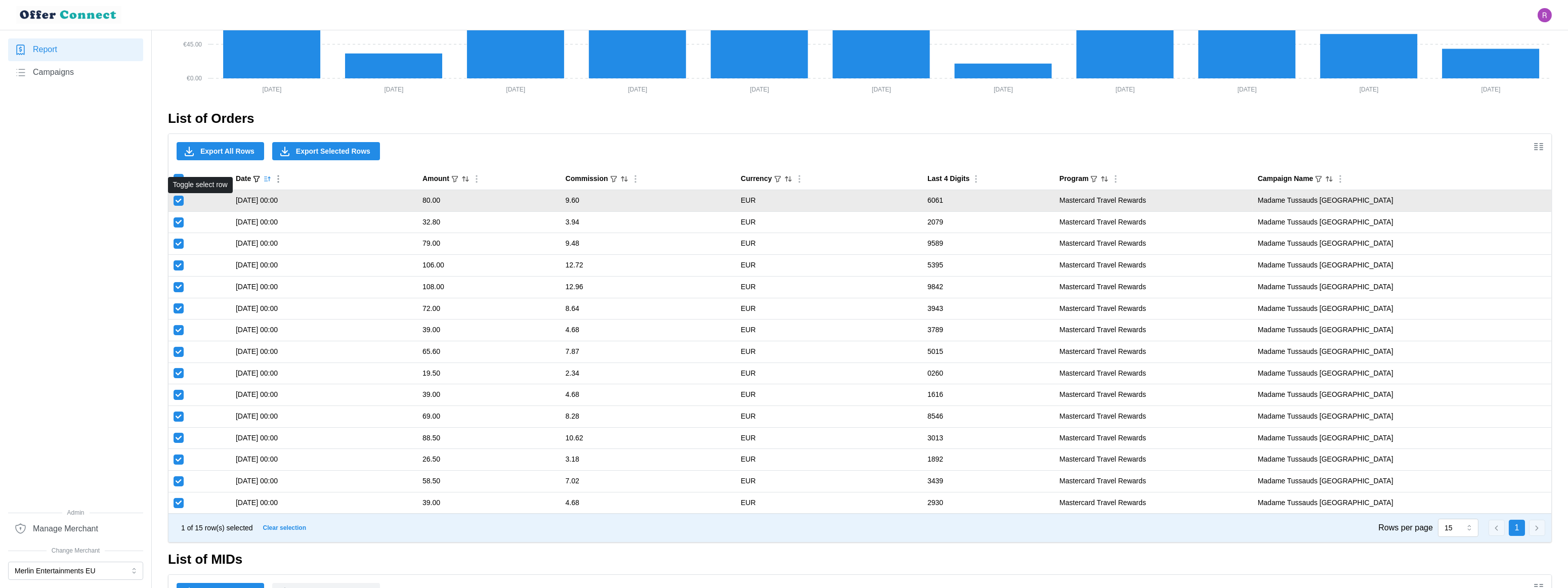
checkbox input "true"
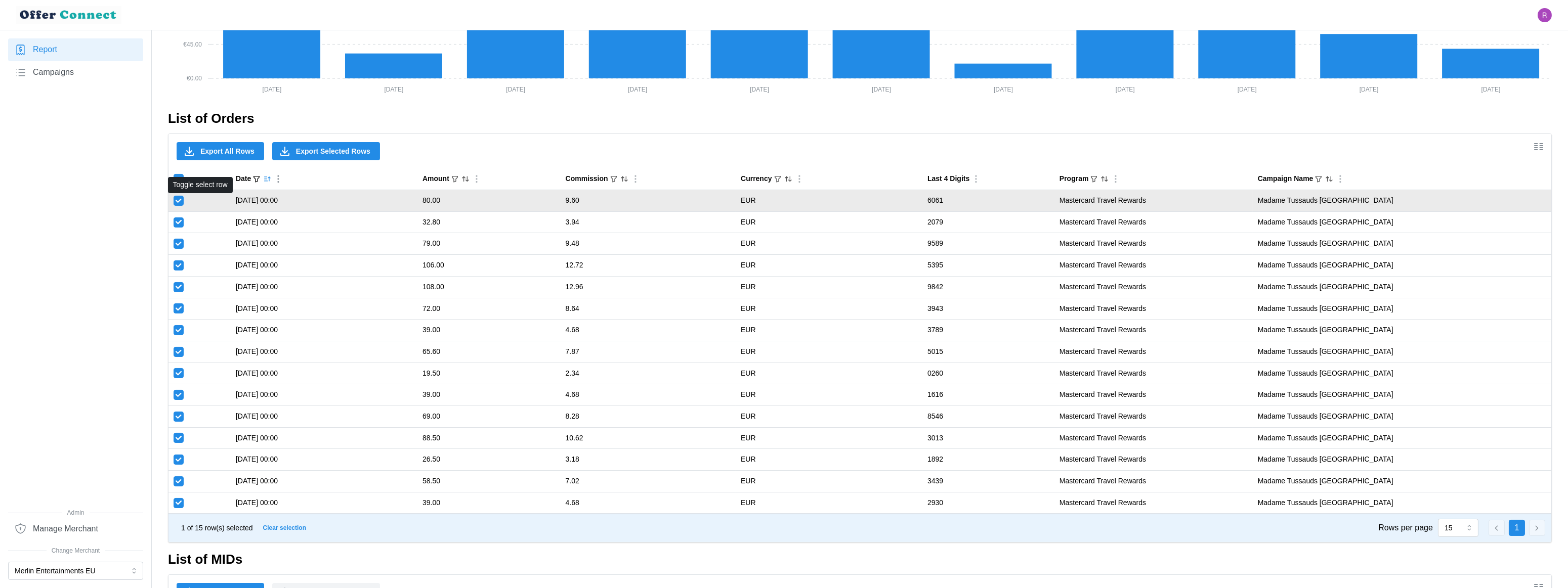
checkbox input "true"
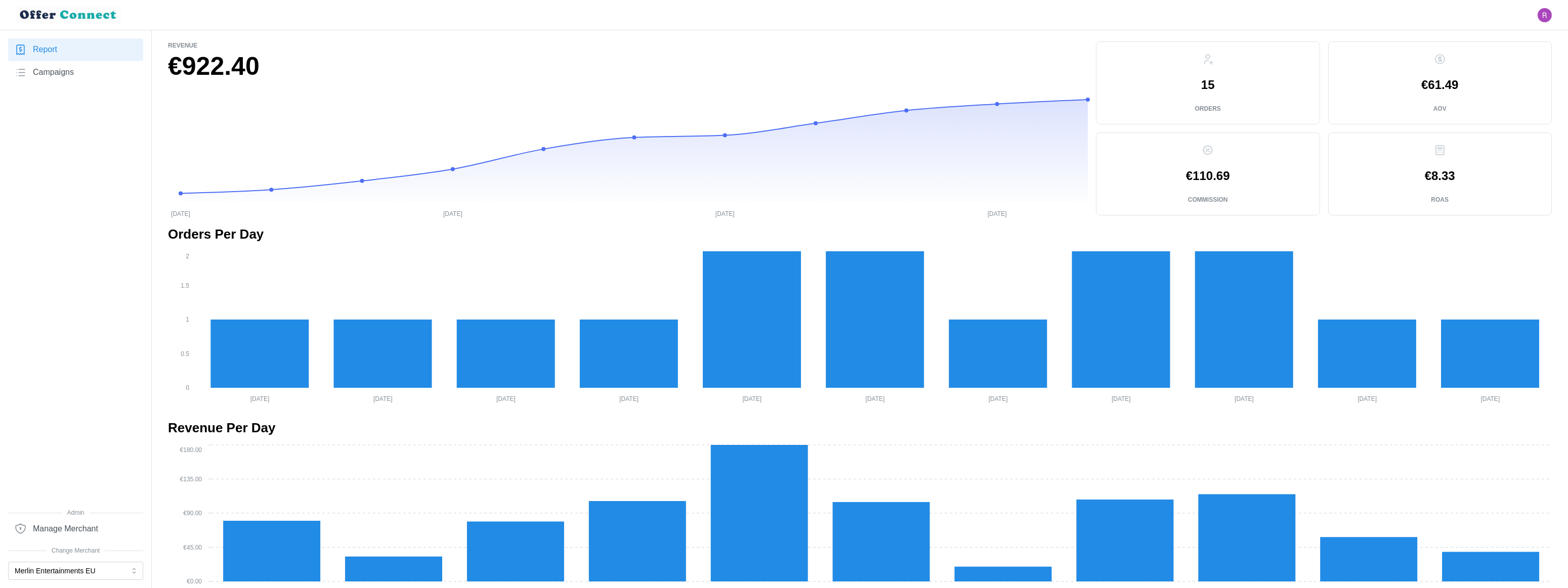
scroll to position [0, 0]
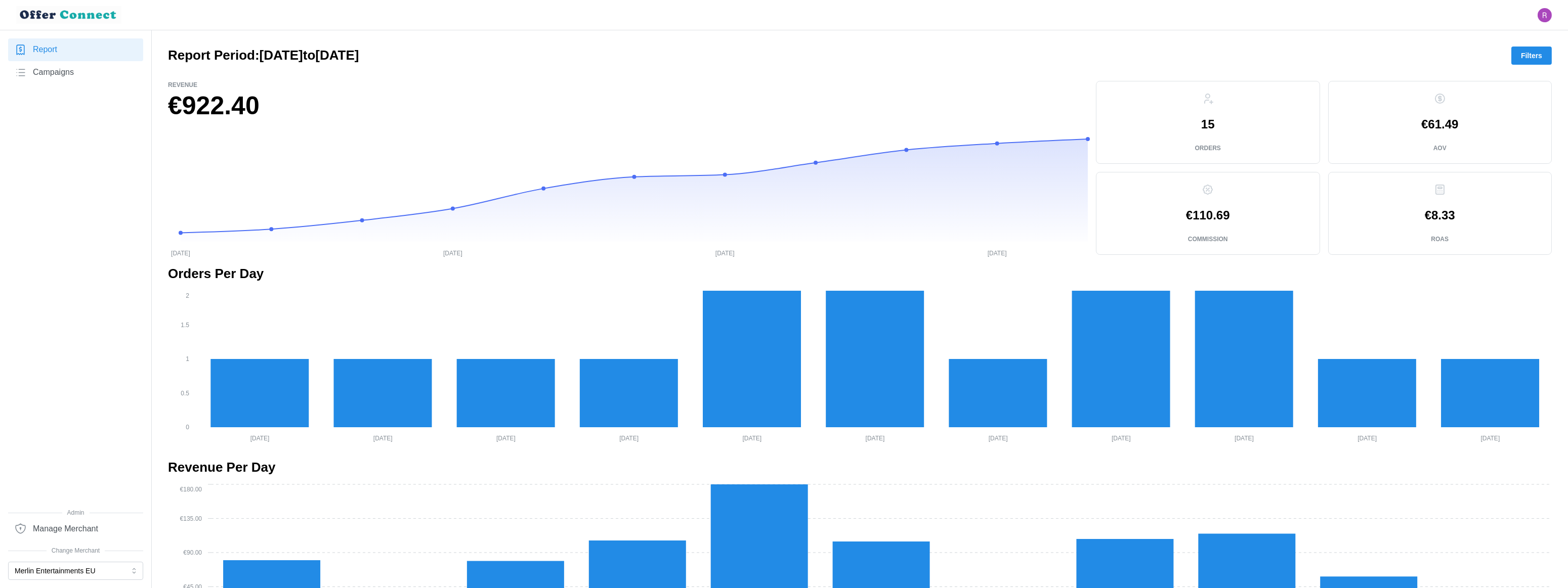
click at [1379, 60] on span "Filters" at bounding box center [1532, 55] width 22 height 17
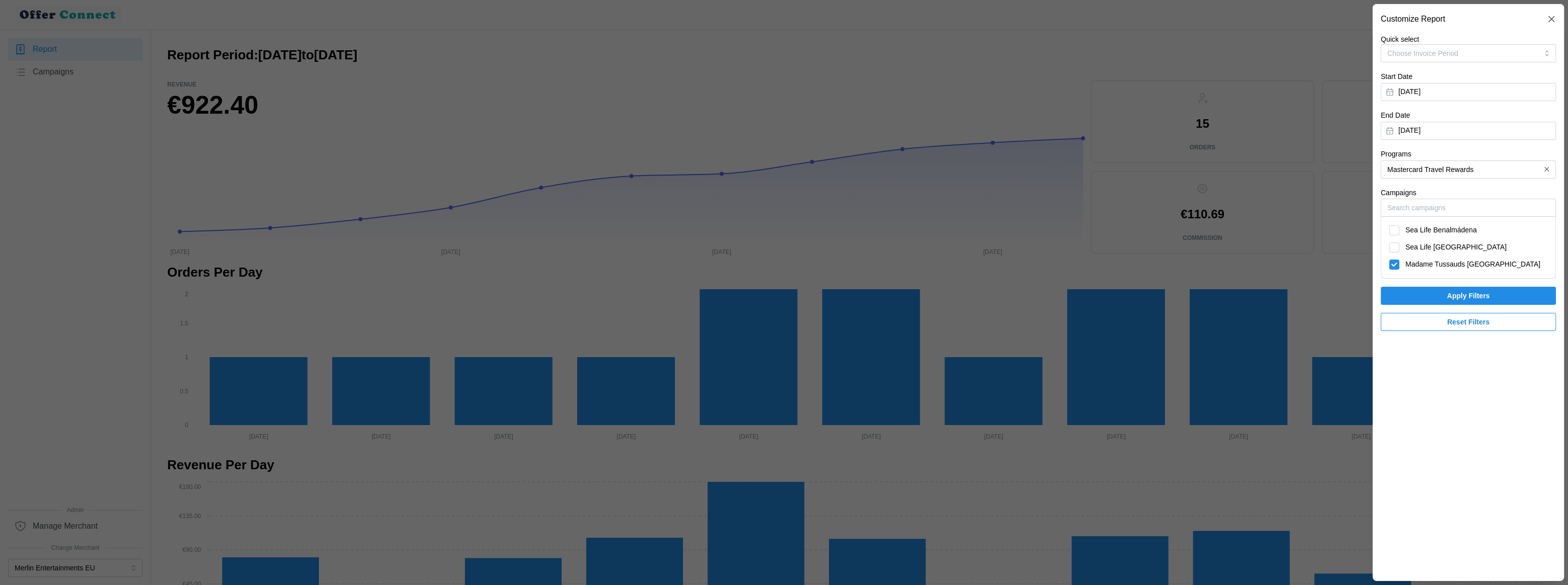
click at [1373, 234] on span "Sea Life Benalmádena" at bounding box center [1441, 231] width 72 height 11
checkbox input "true"
click at [1373, 265] on span "Madame Tussauds Vienna" at bounding box center [1472, 265] width 135 height 11
checkbox input "false"
click at [1373, 293] on span "Apply Filters" at bounding box center [1468, 296] width 43 height 17
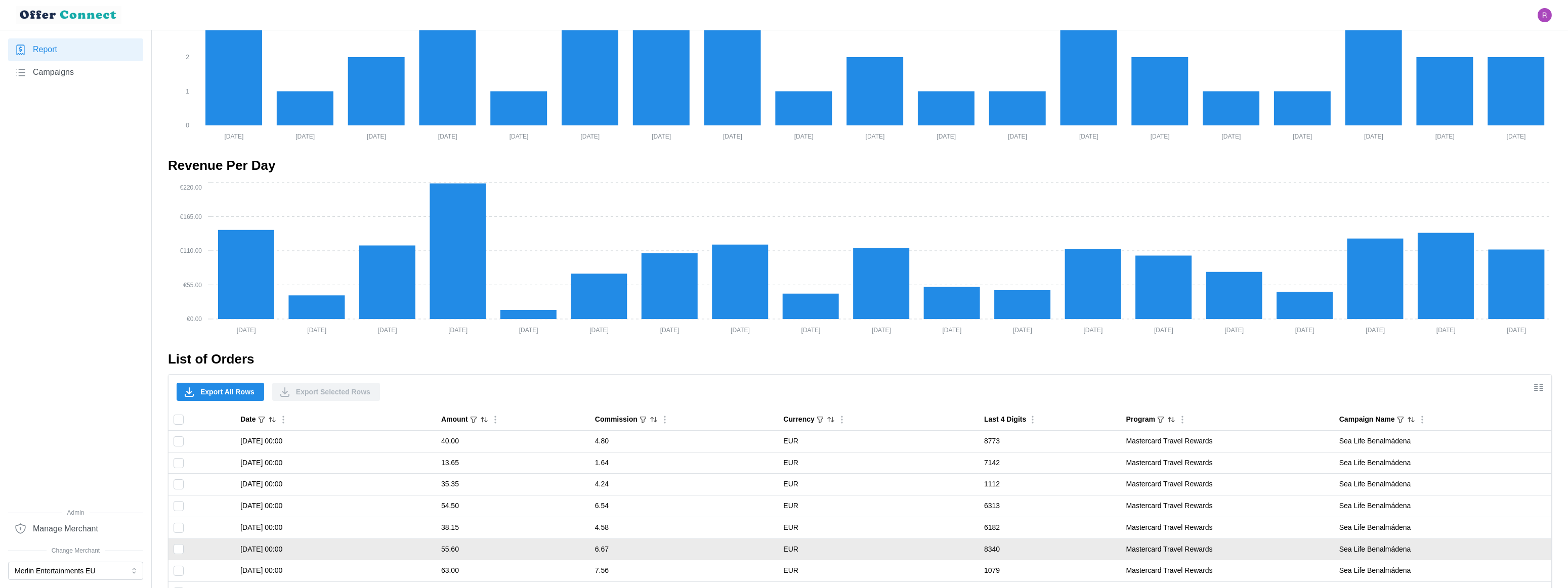
scroll to position [543, 0]
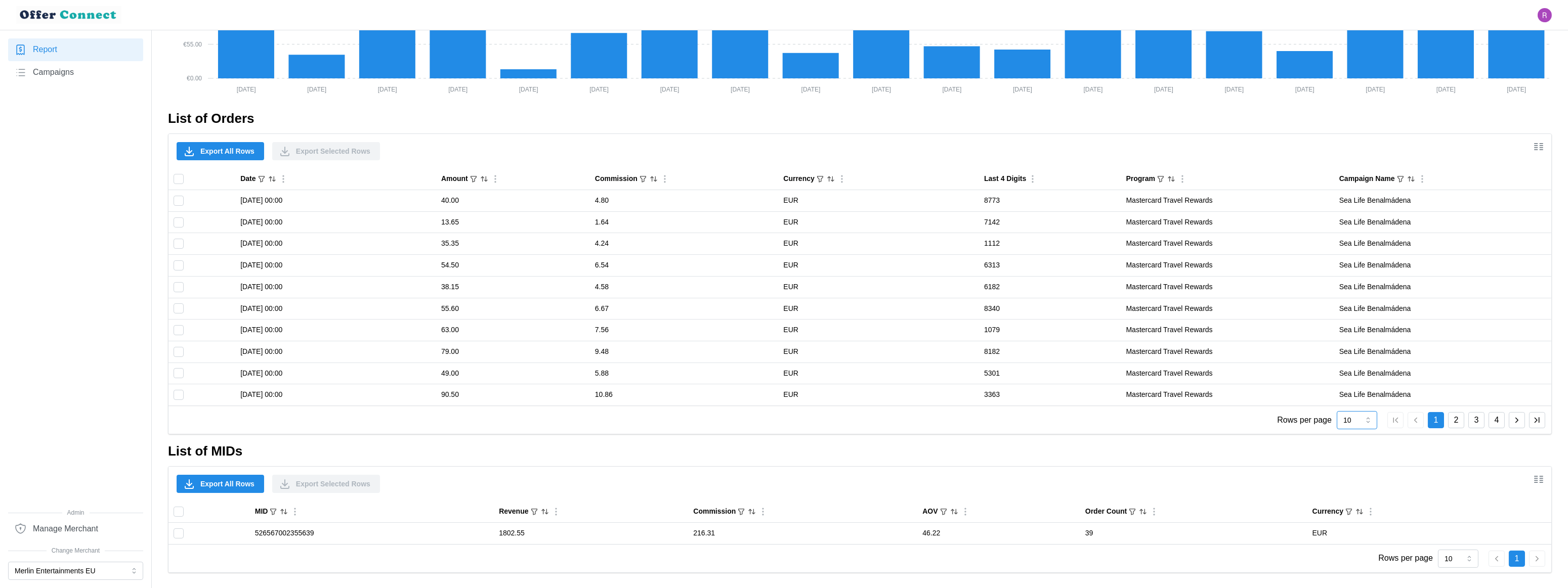
click at [1345, 422] on input "10" at bounding box center [1357, 420] width 40 height 18
click at [1356, 517] on div "30" at bounding box center [1357, 529] width 36 height 17
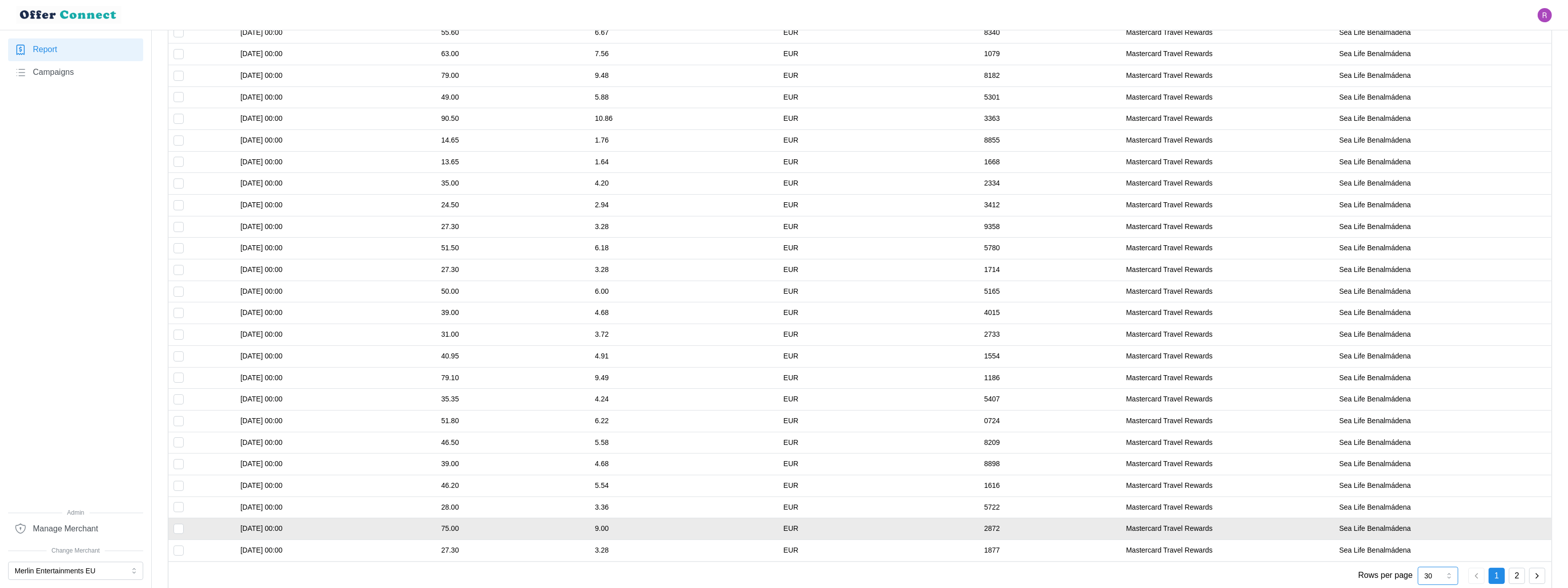
scroll to position [974, 0]
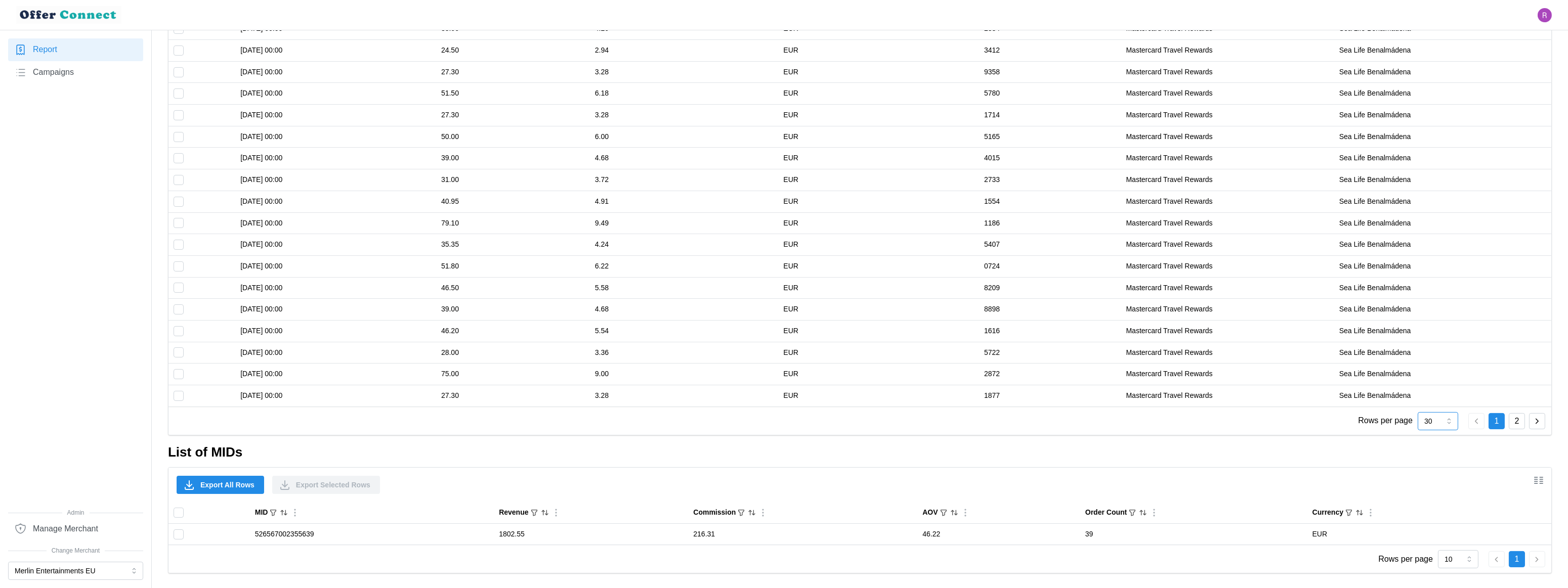
click at [1379, 416] on input "30" at bounding box center [1437, 421] width 40 height 18
click at [1379, 517] on div "50" at bounding box center [1438, 546] width 36 height 17
type input "50"
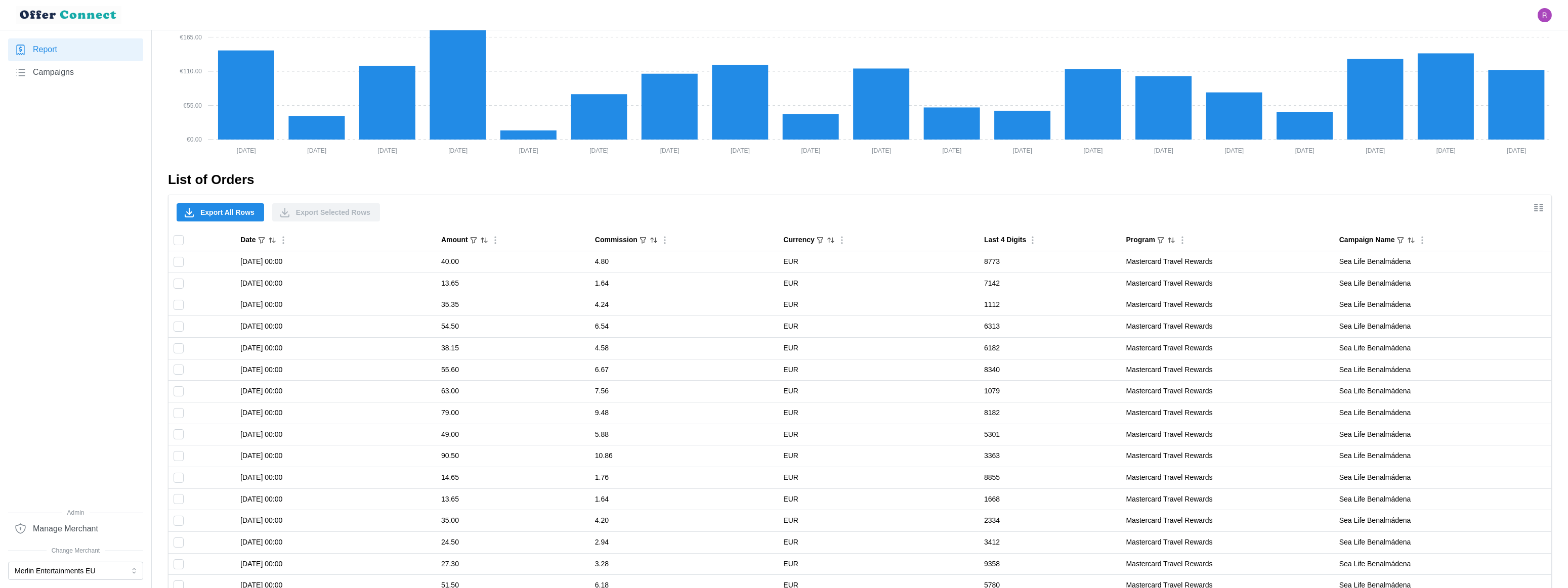
scroll to position [630, 0]
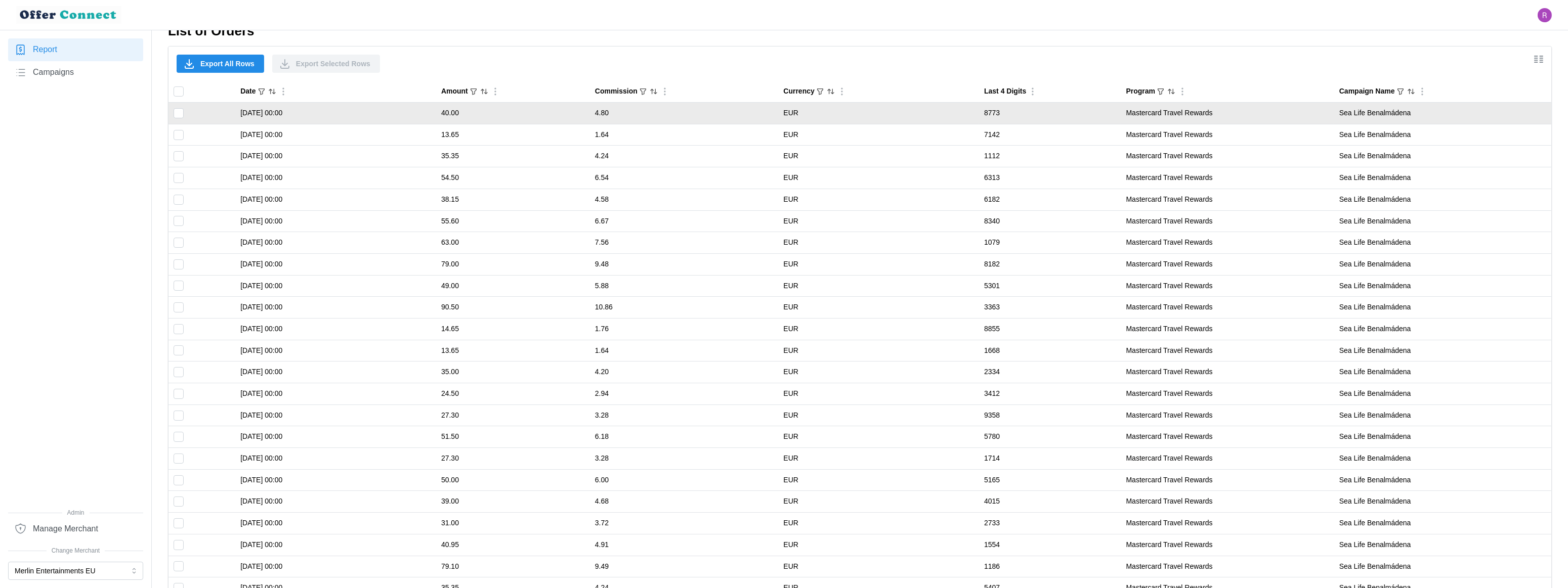
click at [174, 115] on input "Toggle select row" at bounding box center [179, 113] width 10 height 10
checkbox input "true"
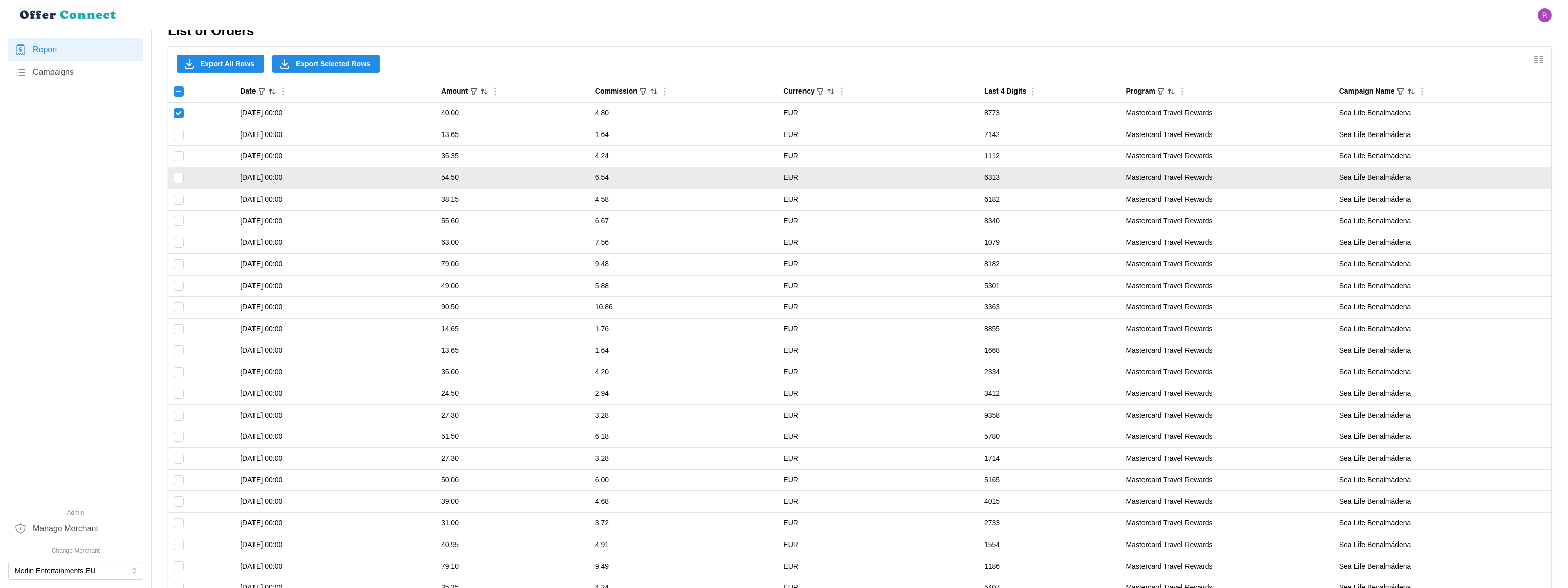
click at [180, 178] on input "Toggle select row" at bounding box center [179, 178] width 10 height 10
checkbox input "true"
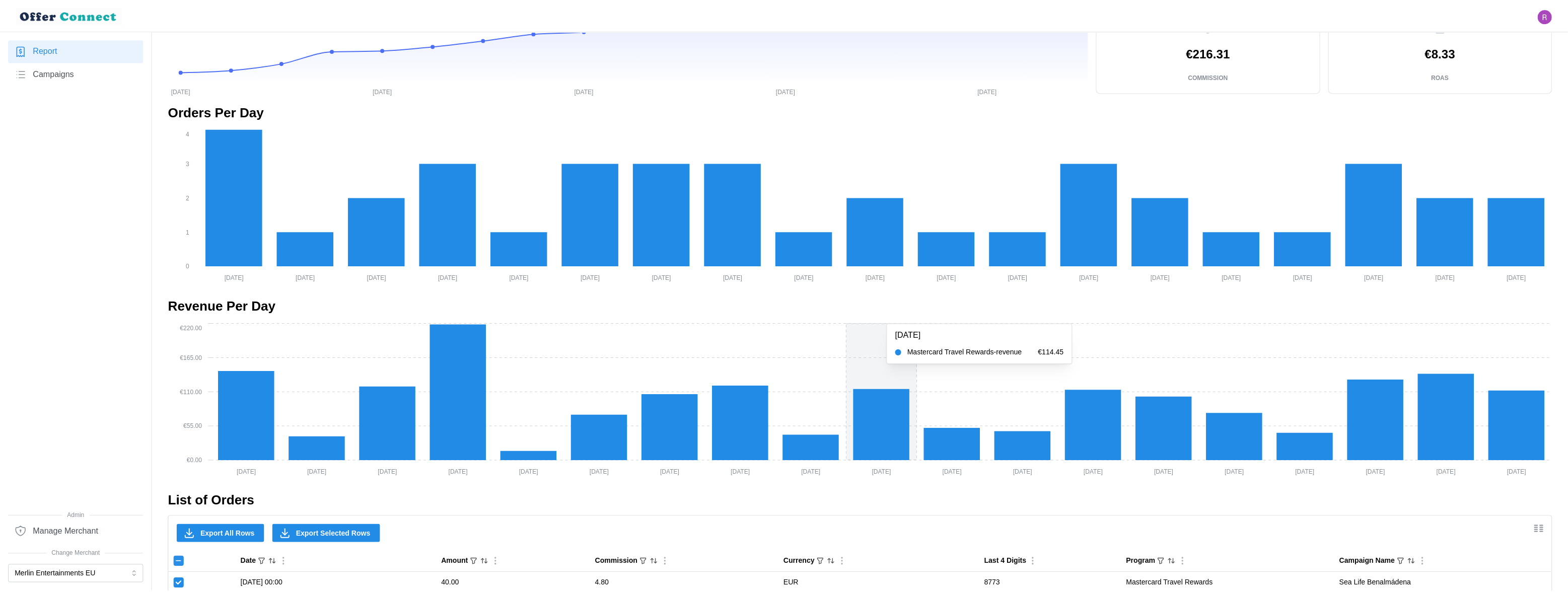
scroll to position [0, 0]
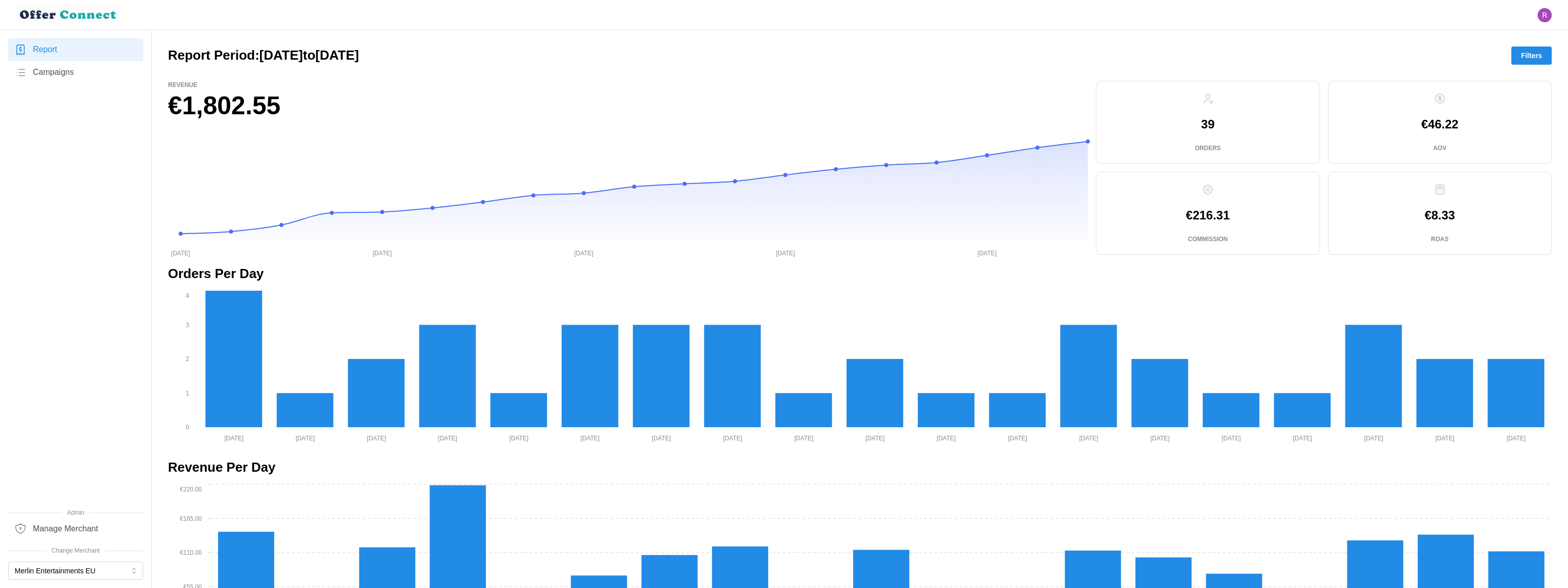
click at [1379, 50] on div "Report Period: 01/07/2025 to 31/07/2025 Filters" at bounding box center [860, 55] width 1384 height 18
click at [1379, 50] on button "Filters" at bounding box center [1531, 55] width 40 height 18
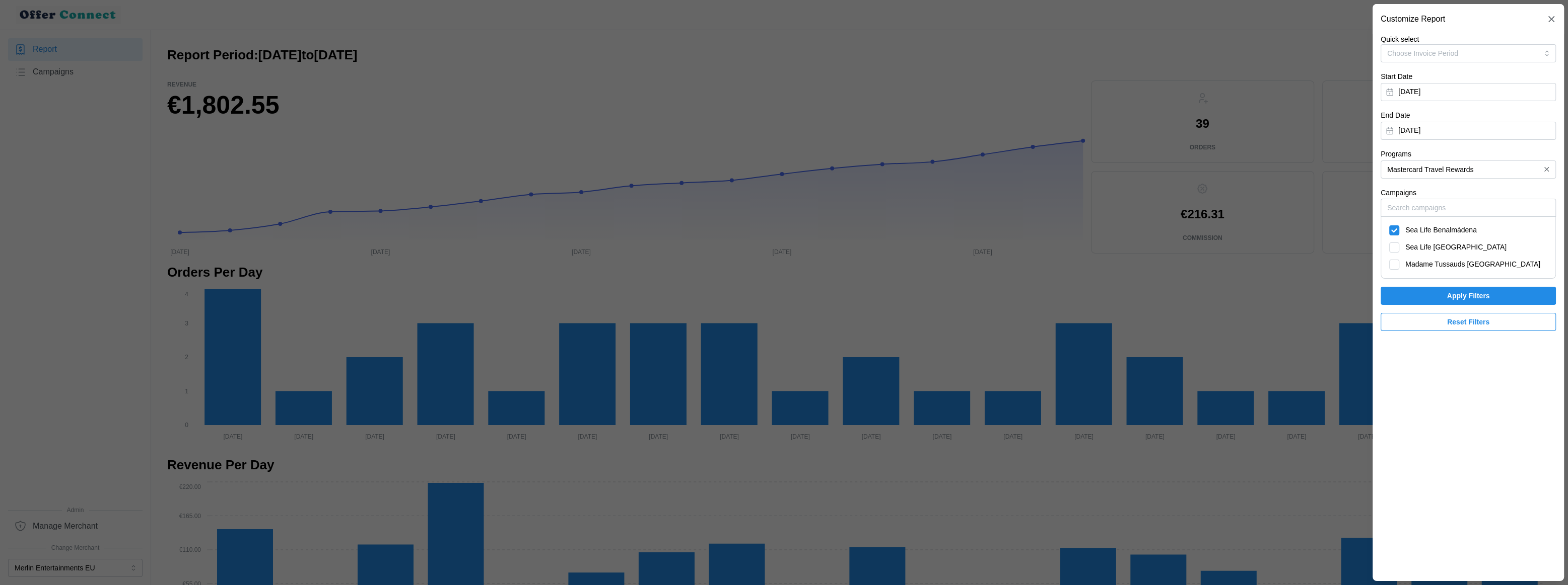
click at [1373, 247] on span "Sea Life Paris" at bounding box center [1455, 247] width 101 height 11
checkbox input "true"
click at [1373, 260] on span "Madame Tussauds Vienna" at bounding box center [1472, 265] width 135 height 11
checkbox input "true"
click at [1373, 291] on span "Apply Filters" at bounding box center [1468, 296] width 156 height 17
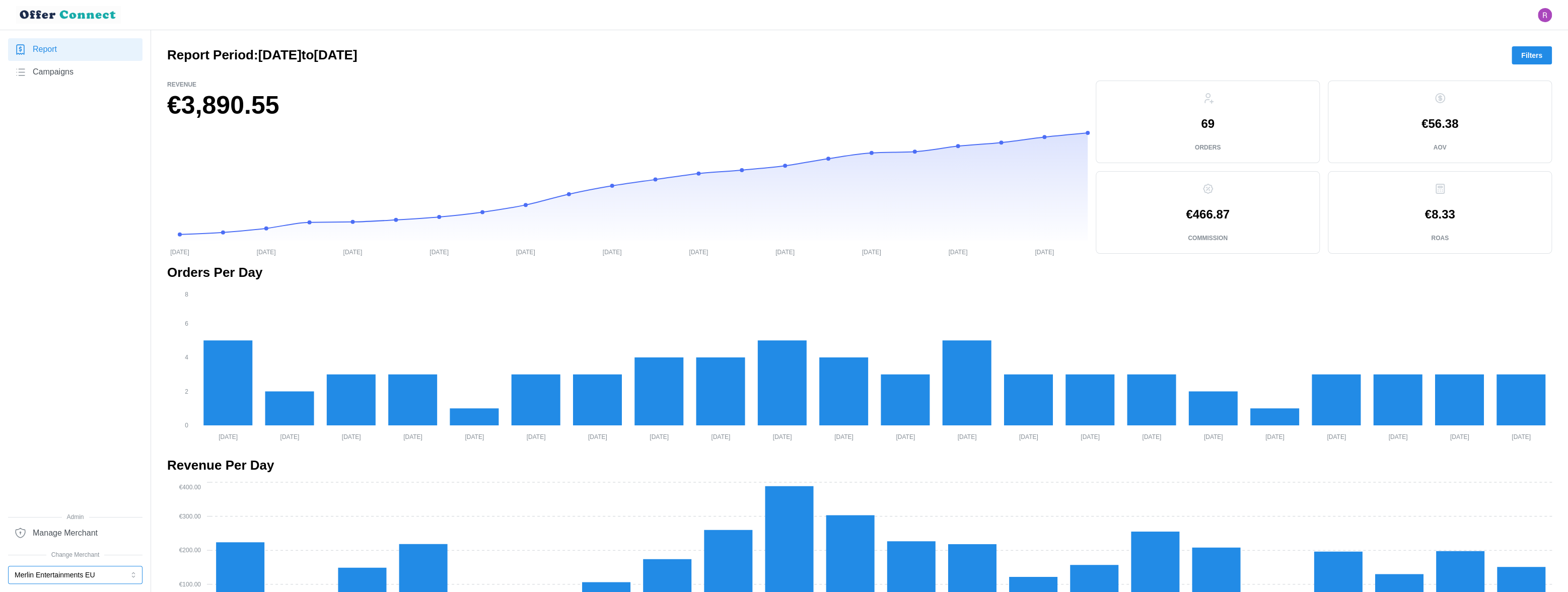
click at [45, 515] on button "Merlin Entertainments EU" at bounding box center [75, 574] width 134 height 18
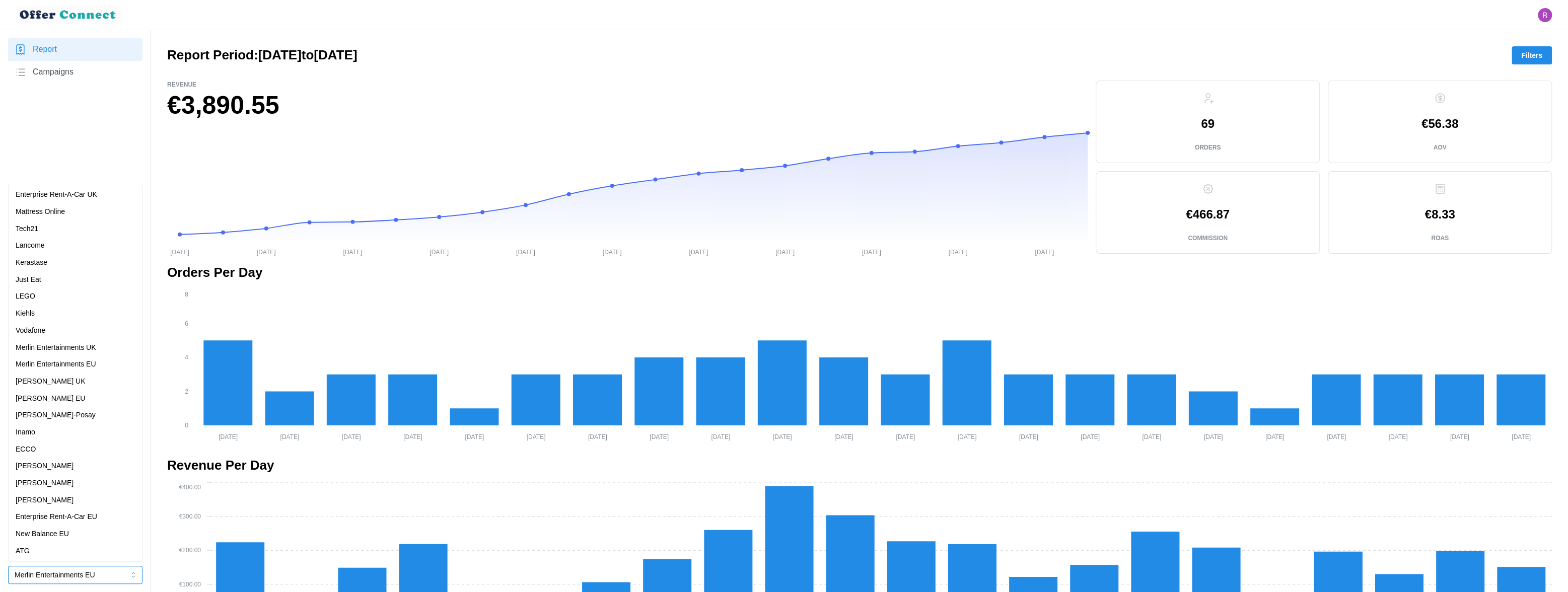
click at [93, 348] on p "Merlin Entertainments UK" at bounding box center [56, 348] width 81 height 11
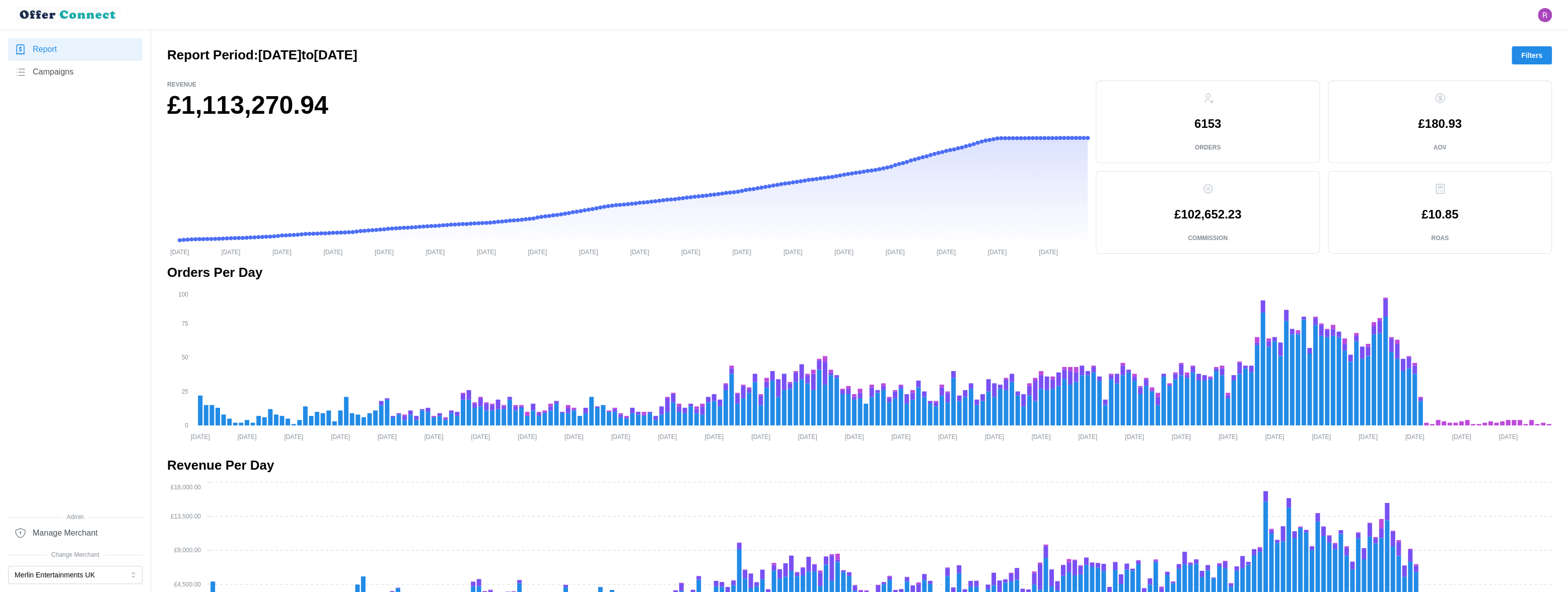
click at [1373, 56] on span "Filters" at bounding box center [1532, 55] width 21 height 17
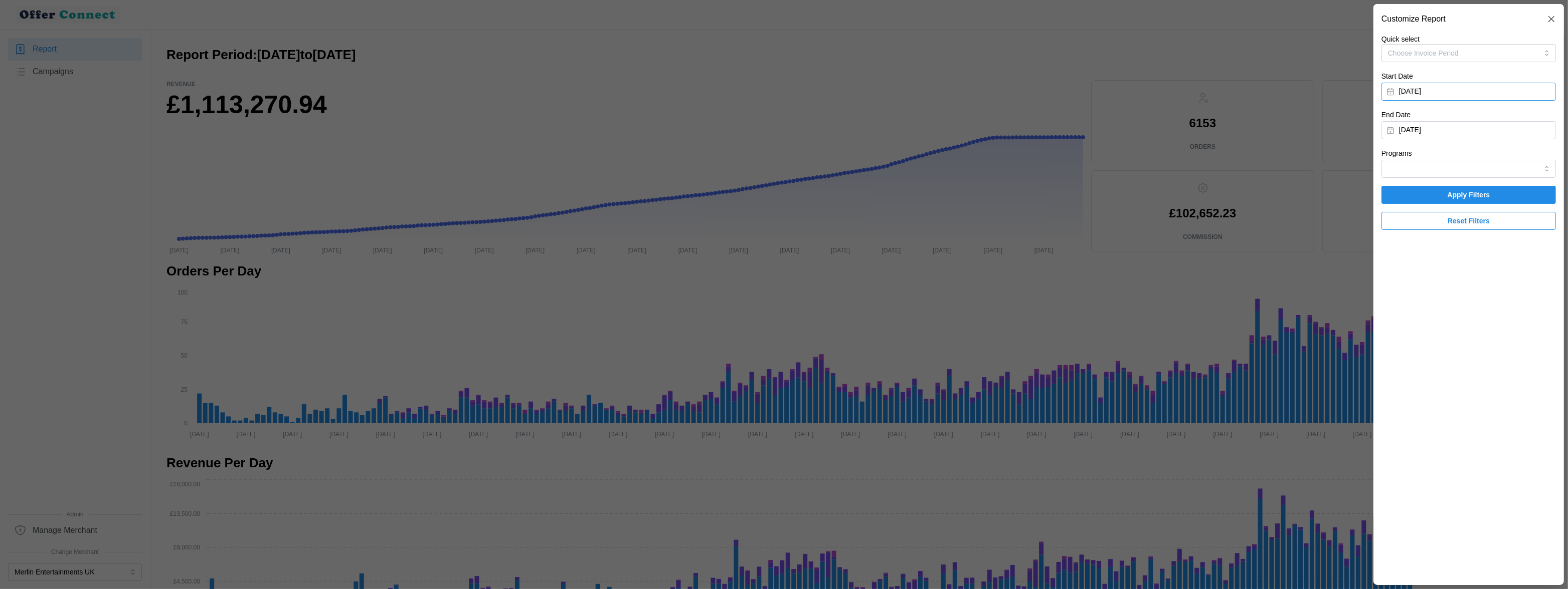
click at [1367, 93] on button "January 1, 2025" at bounding box center [1469, 91] width 174 height 18
click at [1367, 119] on icon "button" at bounding box center [1511, 120] width 8 height 8
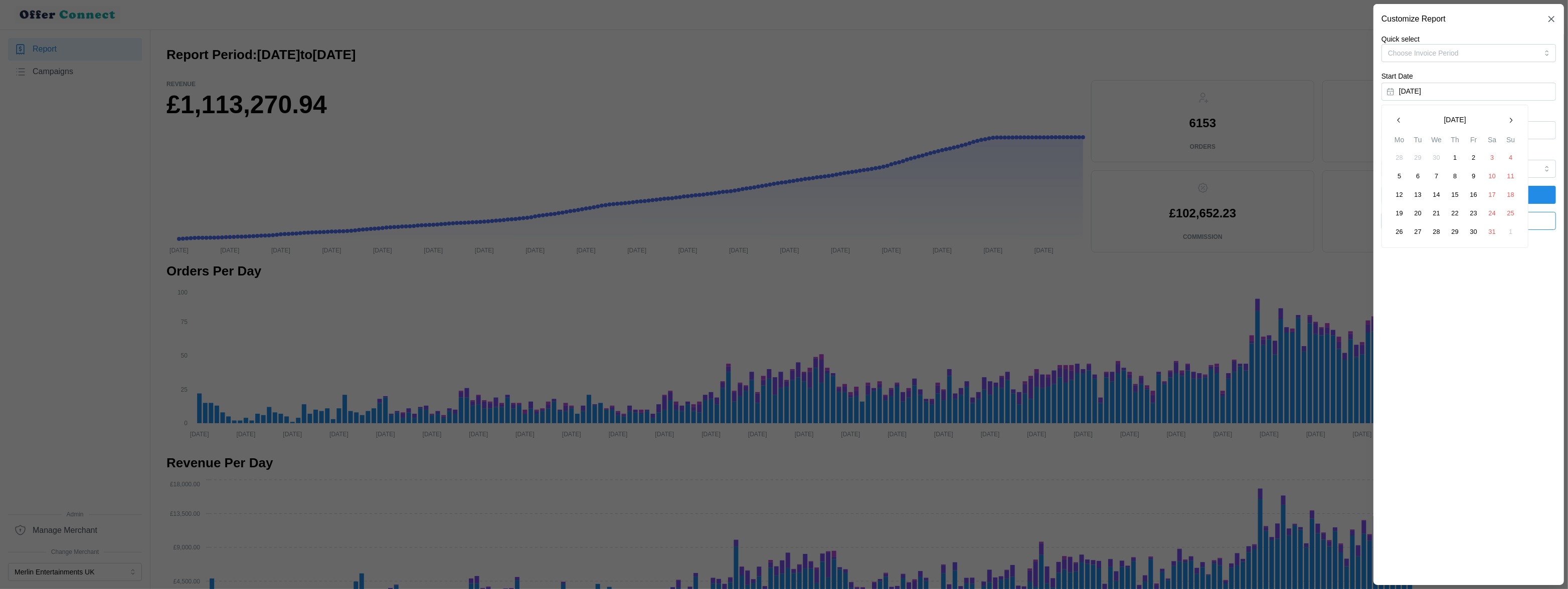
click at [1367, 119] on icon "button" at bounding box center [1511, 120] width 8 height 8
click at [1367, 157] on button "1" at bounding box center [1418, 157] width 18 height 18
click at [1367, 136] on button "September 8, 2025" at bounding box center [1469, 130] width 174 height 18
click at [1367, 157] on button "button" at bounding box center [1398, 158] width 18 height 18
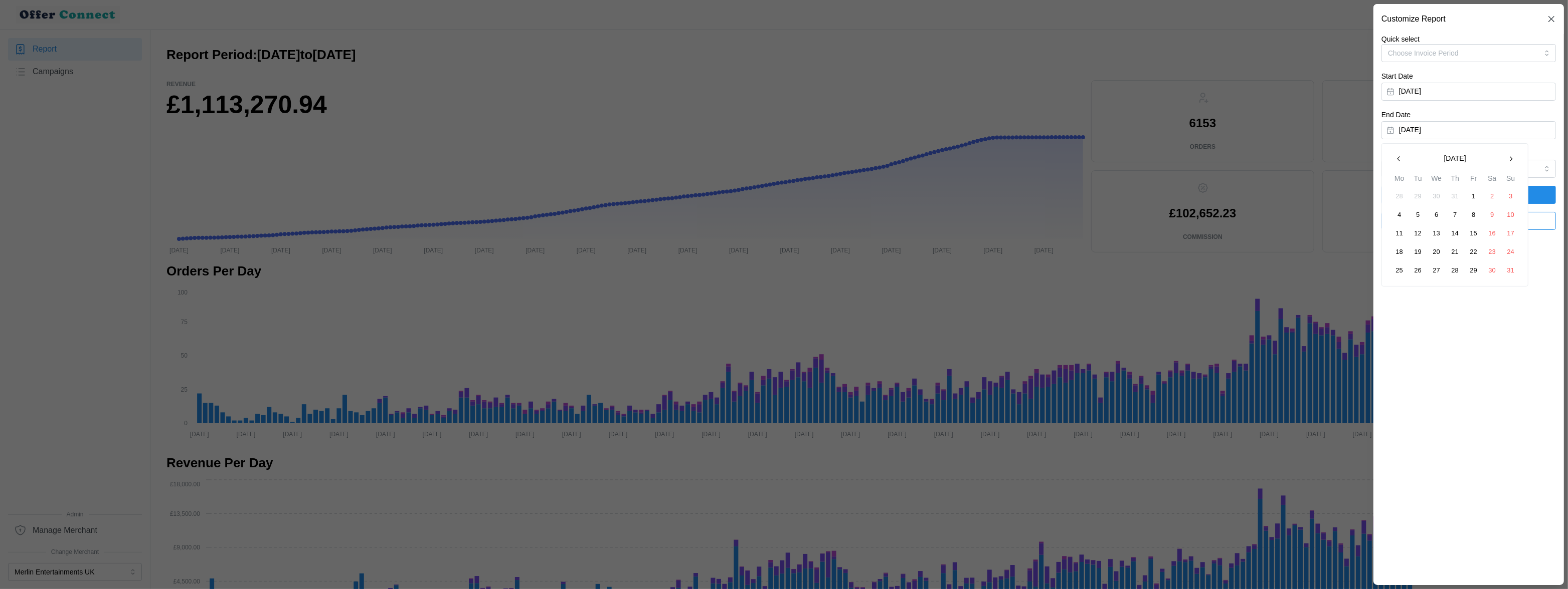
click at [1367, 157] on icon "button" at bounding box center [1399, 158] width 8 height 8
click at [1367, 273] on button "31" at bounding box center [1455, 269] width 18 height 18
click at [1367, 193] on span "Apply Filters" at bounding box center [1469, 194] width 156 height 17
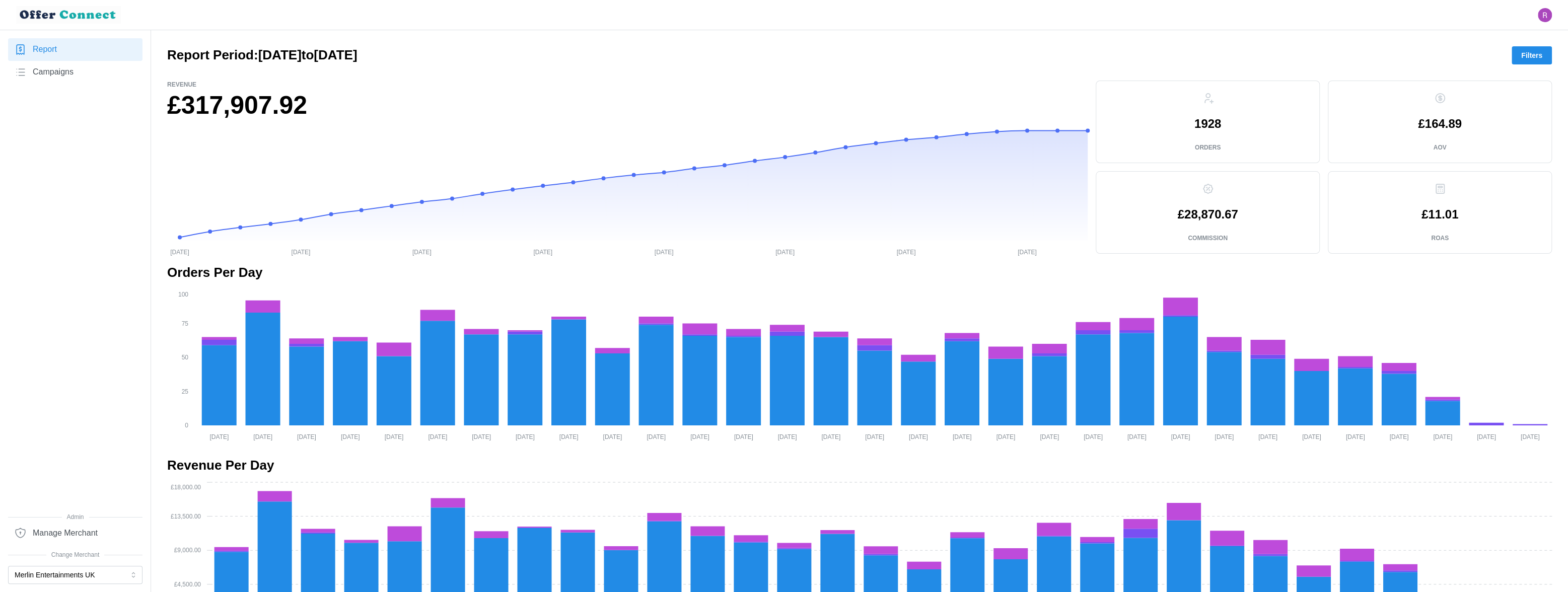
click at [1373, 50] on span "Filters" at bounding box center [1532, 55] width 21 height 17
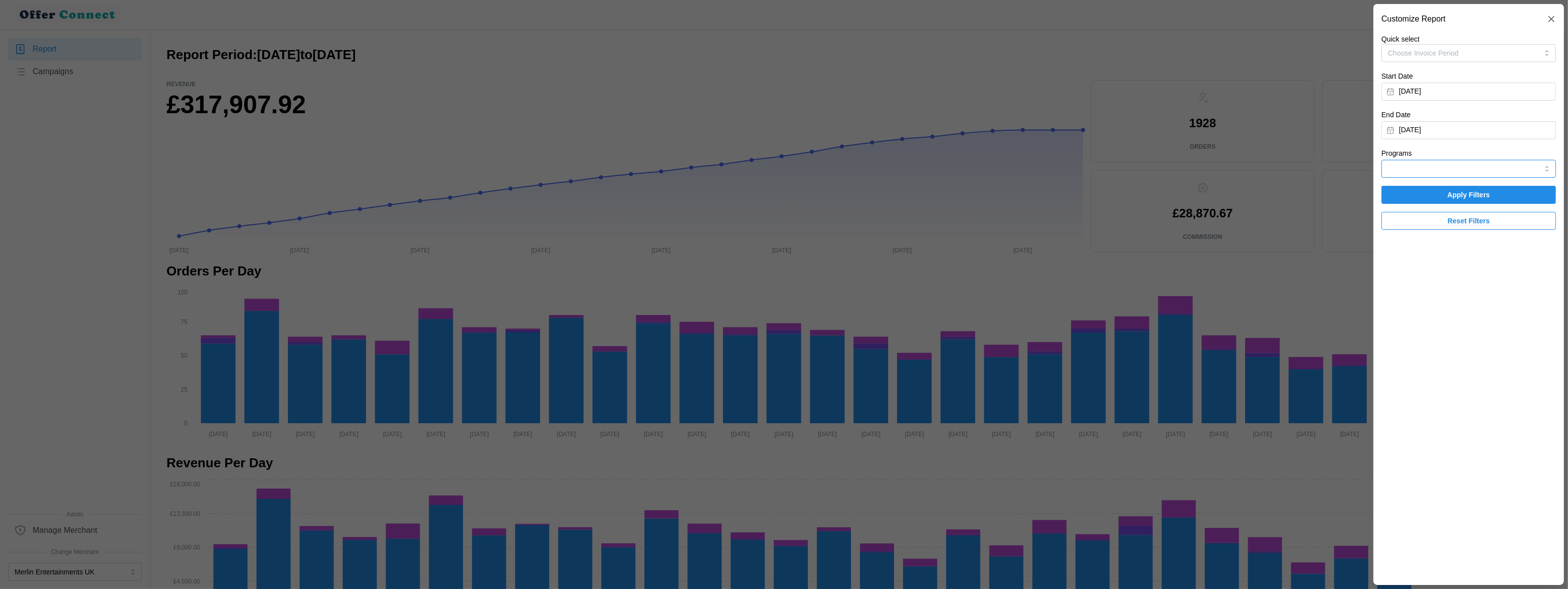
click at [1367, 168] on input "Programs" at bounding box center [1469, 169] width 174 height 18
click at [1367, 169] on input "Programs" at bounding box center [1469, 169] width 174 height 18
click at [1367, 195] on span "Apply Filters" at bounding box center [1469, 194] width 156 height 17
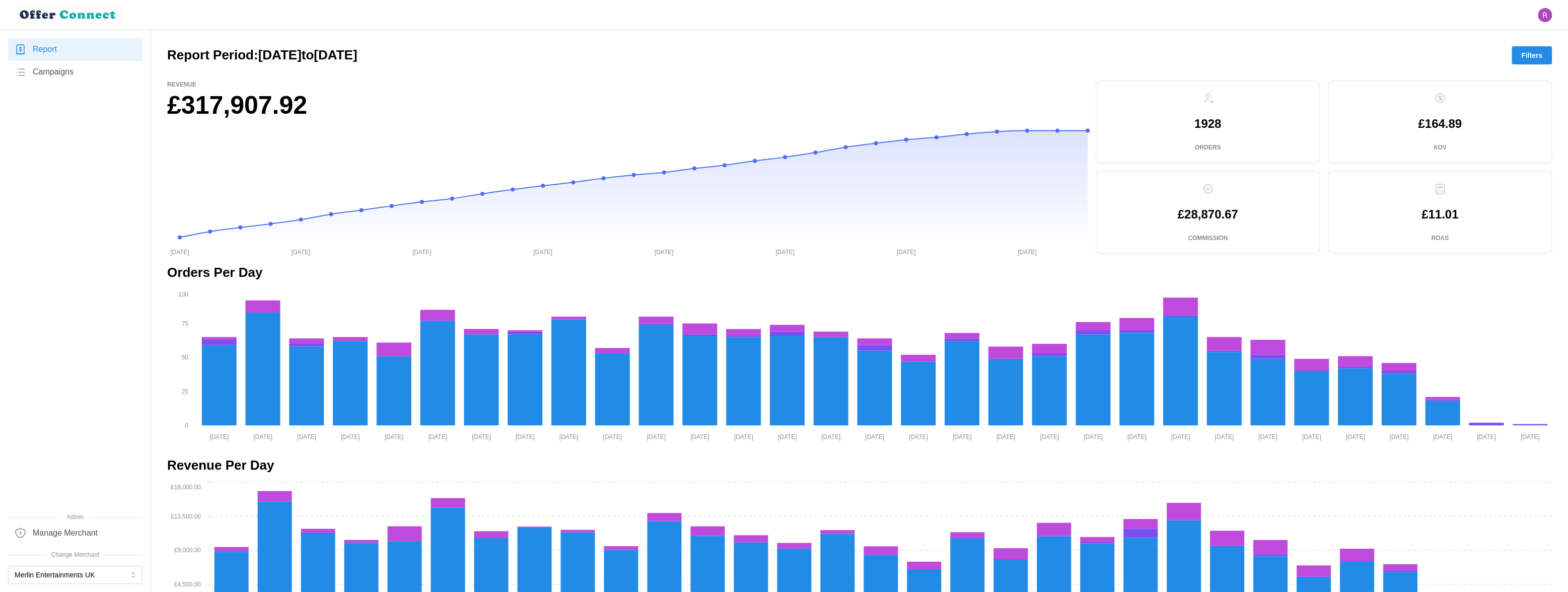
click at [1207, 124] on p "1928" at bounding box center [1208, 124] width 27 height 12
click at [1373, 58] on span "Filters" at bounding box center [1532, 55] width 21 height 17
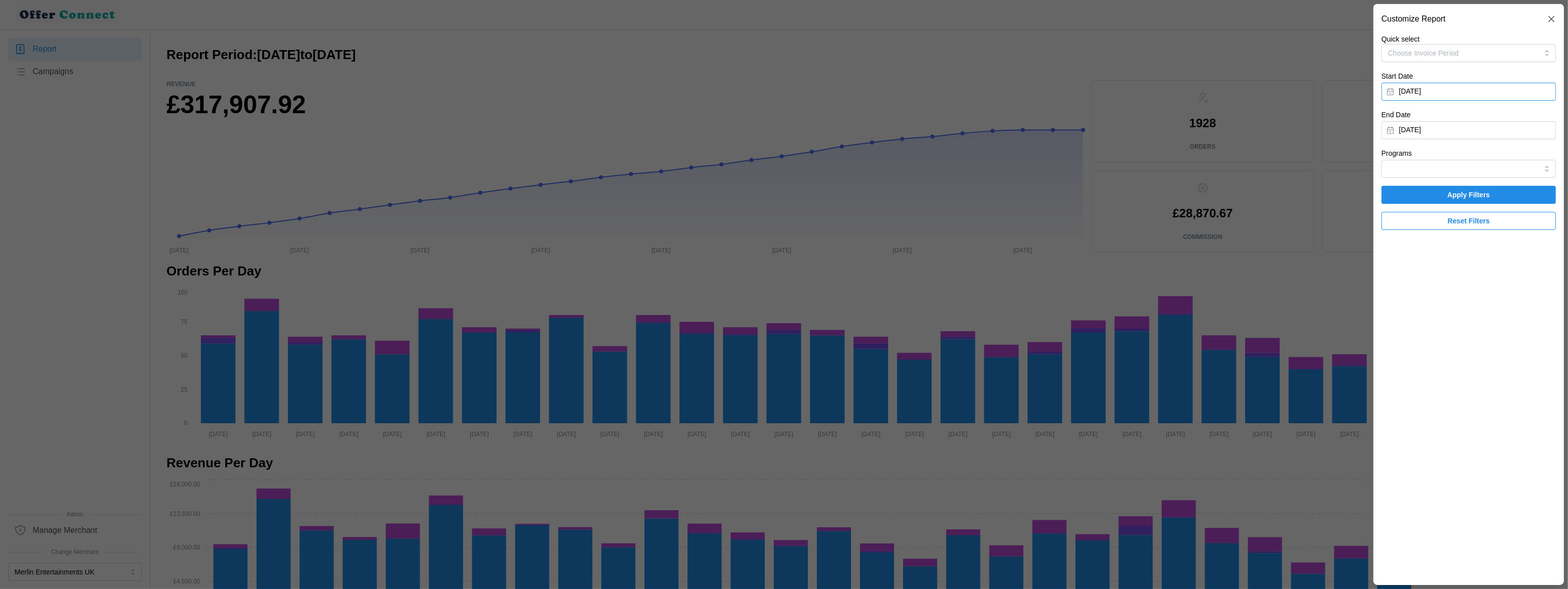
click at [1367, 94] on button "July 1, 2025" at bounding box center [1469, 91] width 174 height 18
click at [1367, 119] on icon "button" at bounding box center [1399, 120] width 8 height 8
click at [1367, 157] on button "1" at bounding box center [1511, 157] width 18 height 18
click at [1367, 134] on button "July 31, 2025" at bounding box center [1469, 130] width 174 height 18
click at [1367, 157] on icon "button" at bounding box center [1399, 158] width 8 height 8
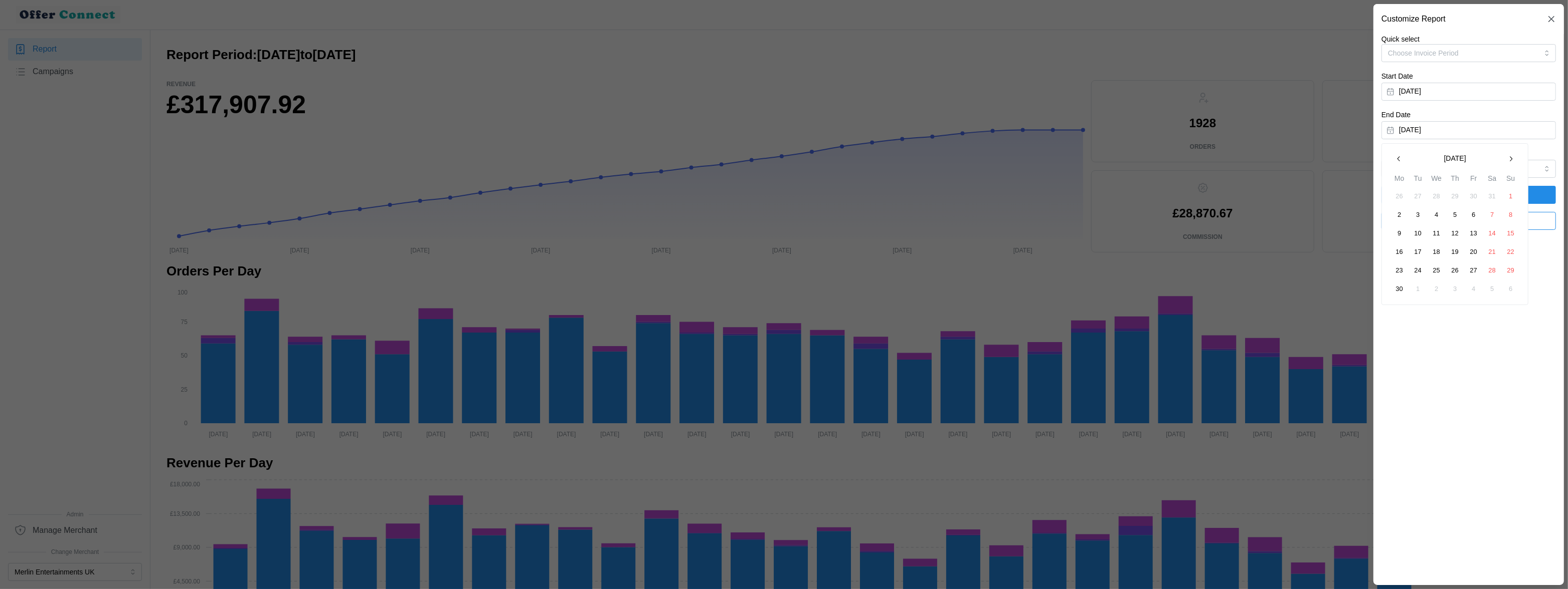
click at [1367, 291] on button "30" at bounding box center [1399, 289] width 18 height 18
click at [1367, 194] on span "Apply Filters" at bounding box center [1469, 194] width 156 height 17
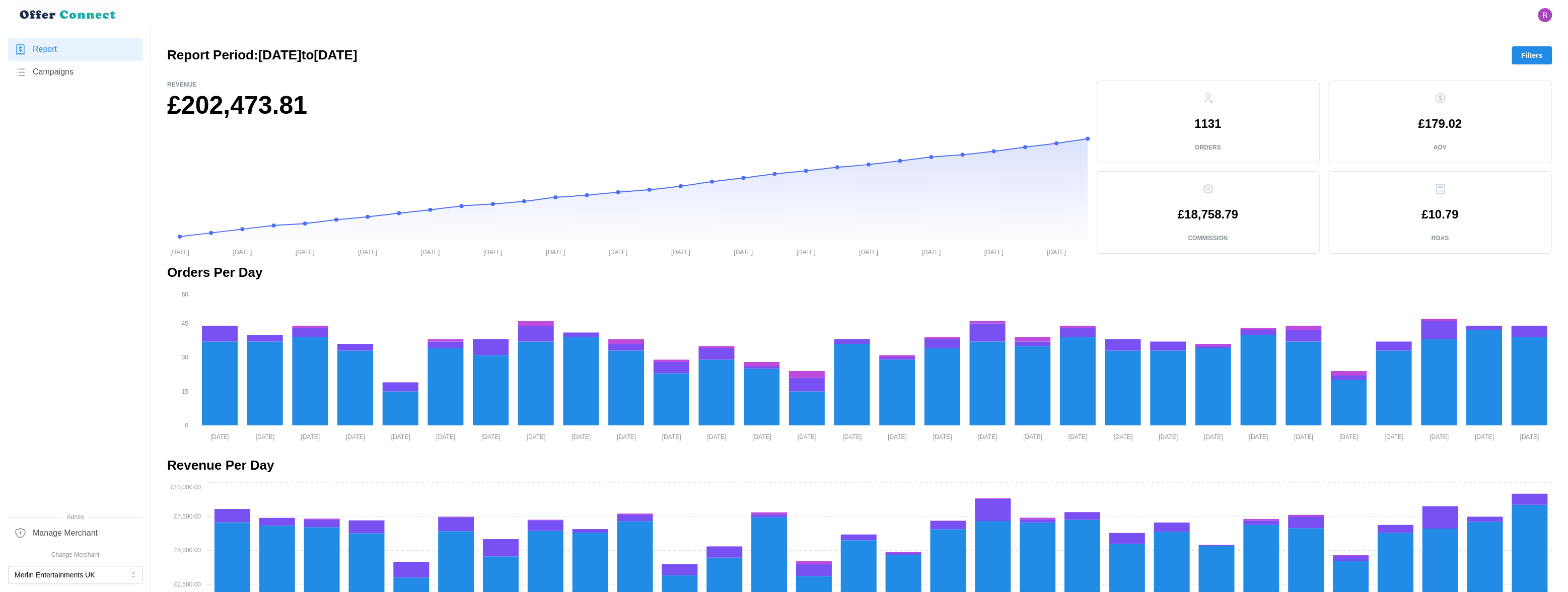
click at [1373, 56] on span "Filters" at bounding box center [1532, 55] width 21 height 17
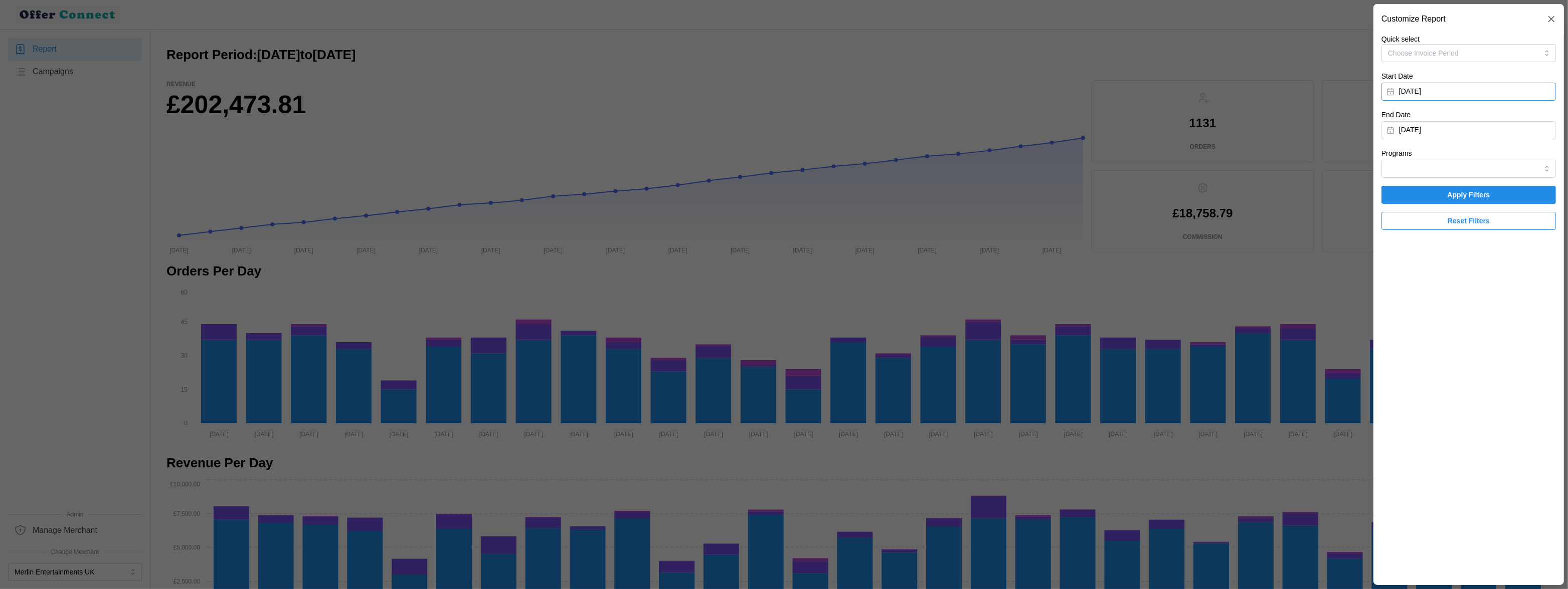
click at [1367, 93] on button "June 1, 2025" at bounding box center [1469, 91] width 174 height 18
click at [1367, 122] on icon "button" at bounding box center [1399, 120] width 8 height 8
click at [1367, 157] on button "1" at bounding box center [1455, 157] width 18 height 18
click at [1367, 132] on button "June 30, 2025" at bounding box center [1469, 130] width 174 height 18
click at [1367, 164] on div "June 2025 Mo Tu We Th Fr Sa Su 26 27 28 29 30 31 1 2 3 4 5 6 7 8 9 10 11 12 13 …" at bounding box center [1455, 224] width 147 height 162
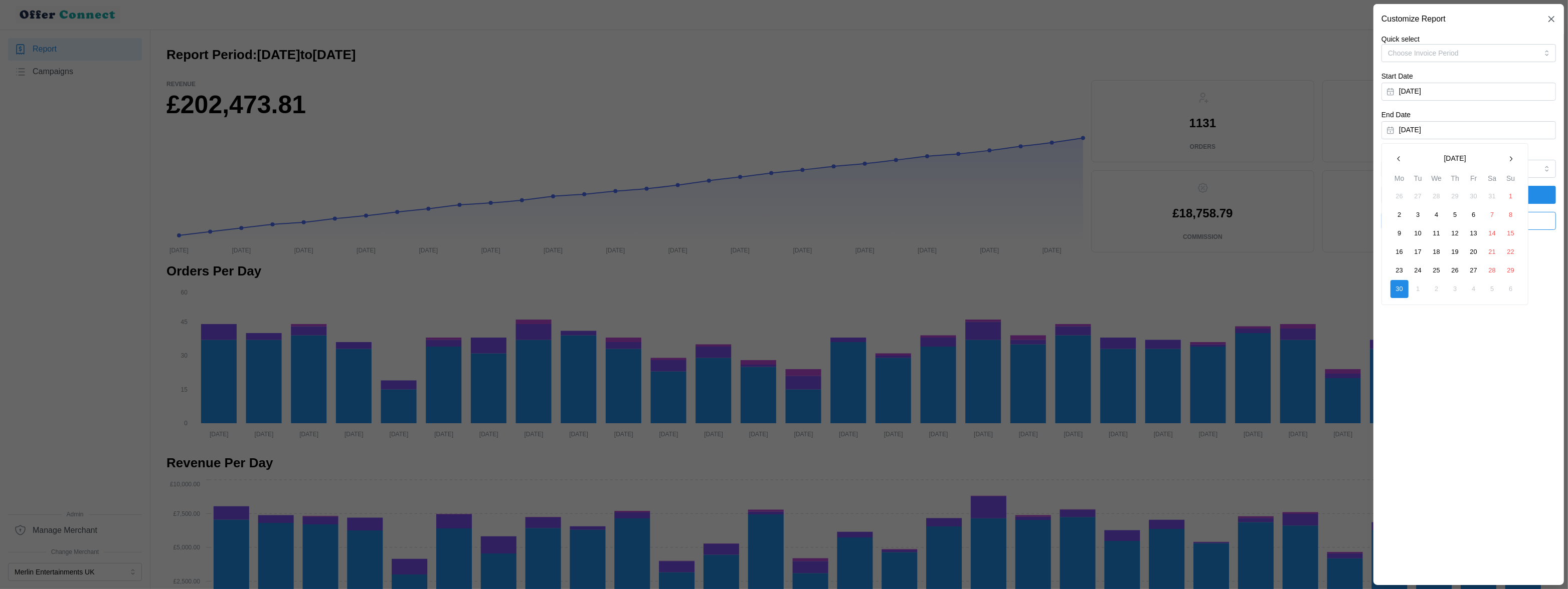
click at [1367, 162] on button "button" at bounding box center [1398, 158] width 18 height 18
click at [1367, 271] on button "31" at bounding box center [1492, 269] width 18 height 18
click at [1367, 195] on span "Apply Filters" at bounding box center [1469, 194] width 43 height 17
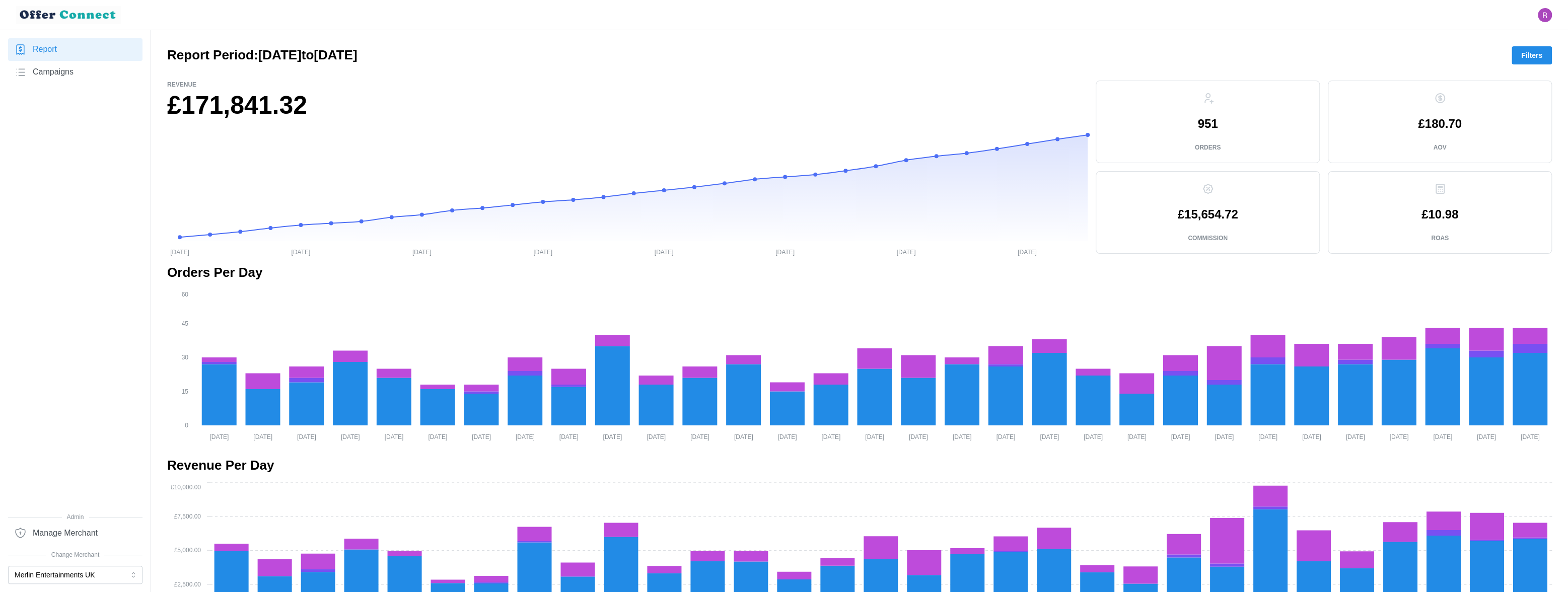
click at [1207, 121] on p "951" at bounding box center [1208, 124] width 20 height 12
click at [1373, 60] on span "Filters" at bounding box center [1532, 55] width 21 height 17
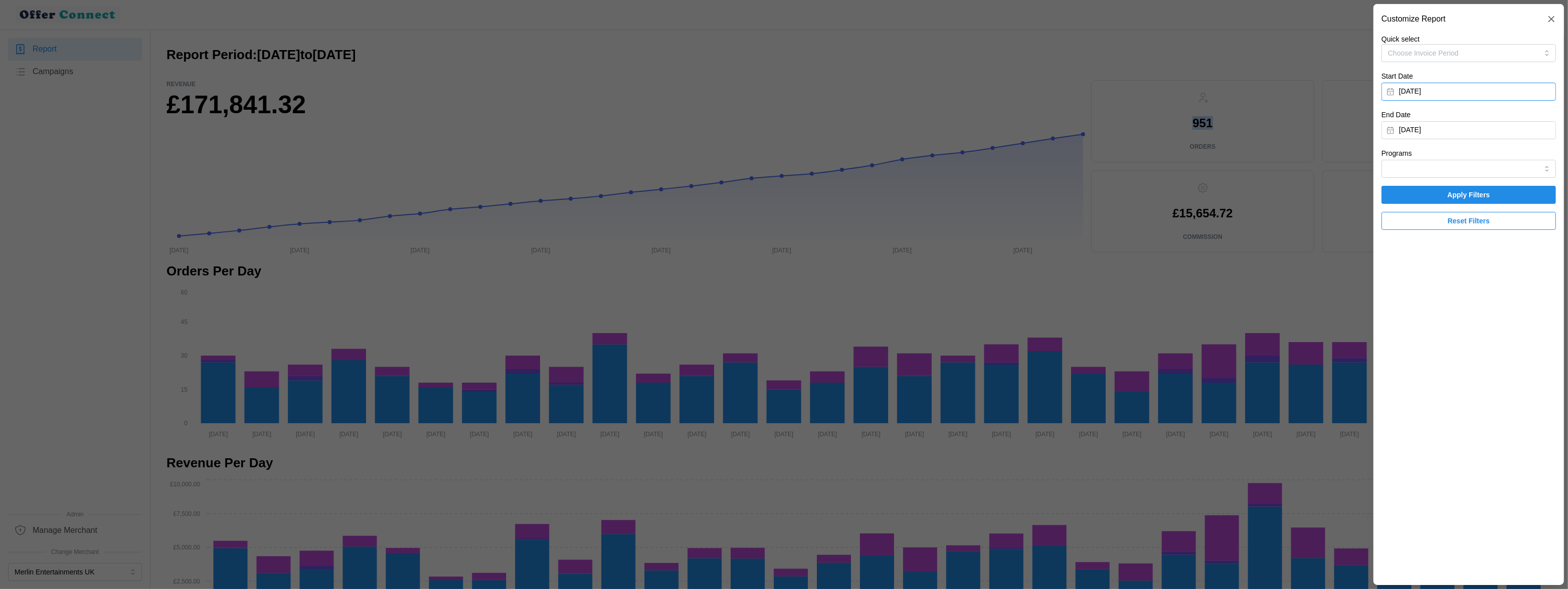
click at [1367, 83] on button "May 1, 2025" at bounding box center [1469, 91] width 174 height 18
click at [1367, 119] on button "button" at bounding box center [1398, 119] width 18 height 18
click at [1367, 157] on button "1" at bounding box center [1418, 157] width 18 height 18
click at [1367, 132] on button "May 31, 2025" at bounding box center [1469, 130] width 174 height 18
click at [1367, 160] on icon "button" at bounding box center [1398, 158] width 3 height 5
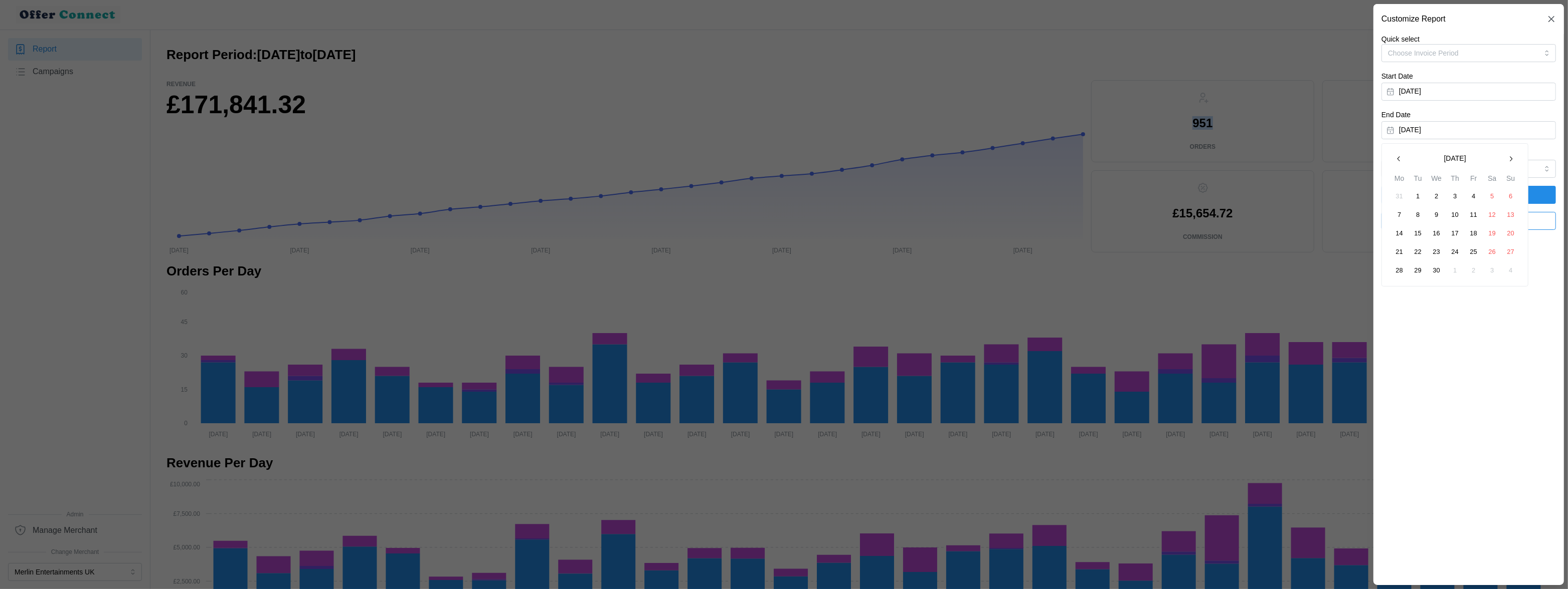
click at [1367, 272] on button "30" at bounding box center [1436, 269] width 18 height 18
click at [1367, 191] on span "Apply Filters" at bounding box center [1469, 194] width 156 height 17
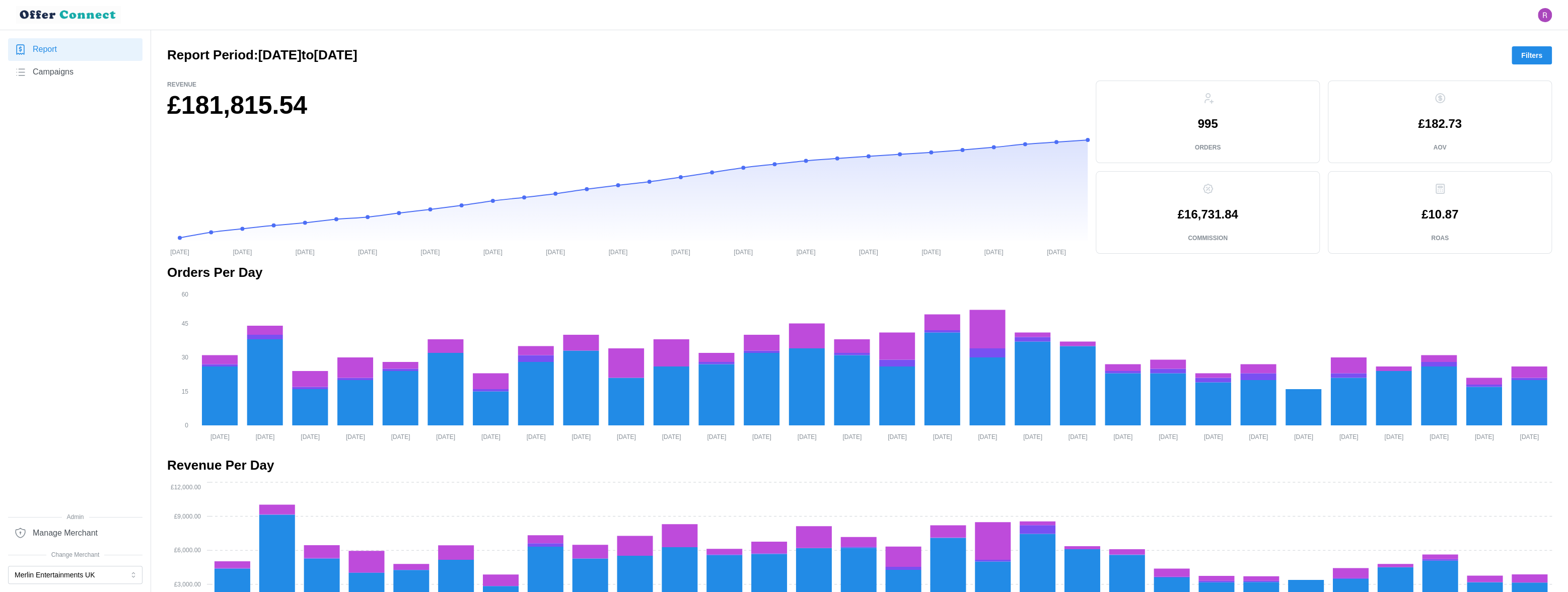
click at [1373, 61] on span "Filters" at bounding box center [1532, 55] width 21 height 17
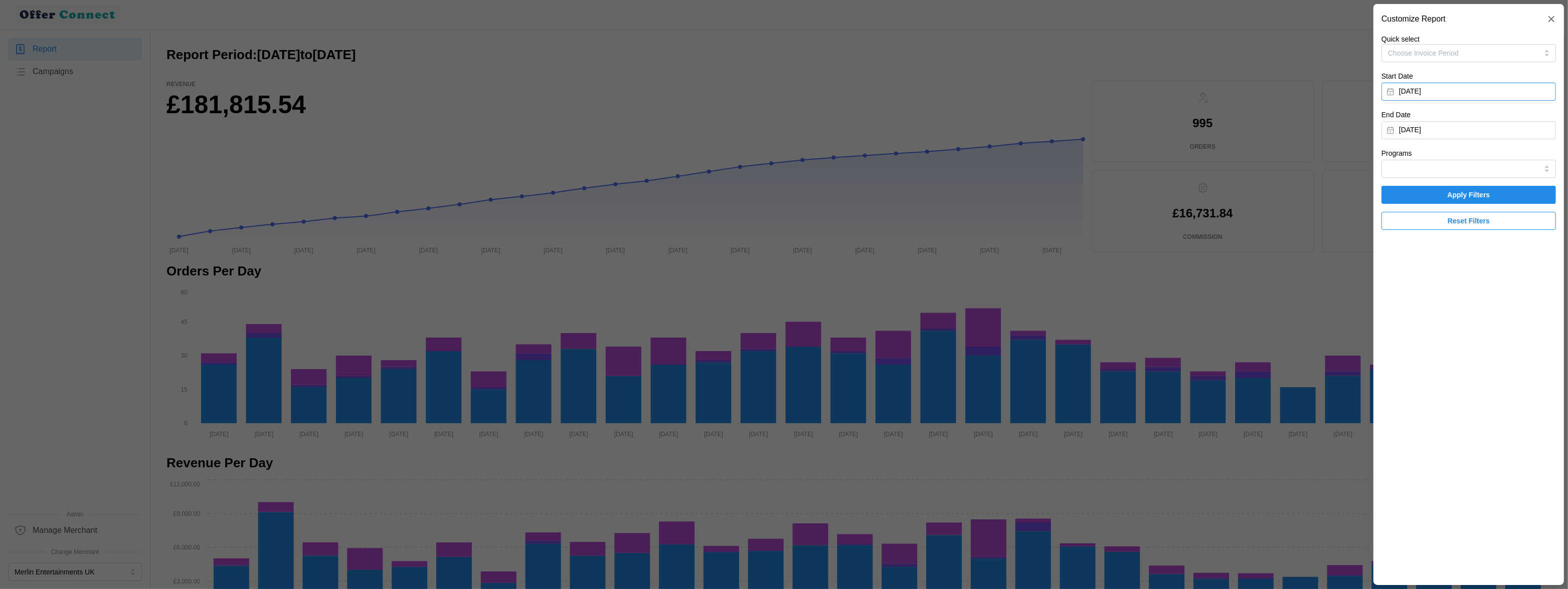
click at [1367, 90] on button "April 1, 2025" at bounding box center [1469, 91] width 174 height 18
click at [1367, 123] on button "button" at bounding box center [1398, 119] width 18 height 18
click at [1367, 121] on icon "button" at bounding box center [1399, 120] width 8 height 8
click at [1367, 120] on icon "button" at bounding box center [1511, 119] width 3 height 5
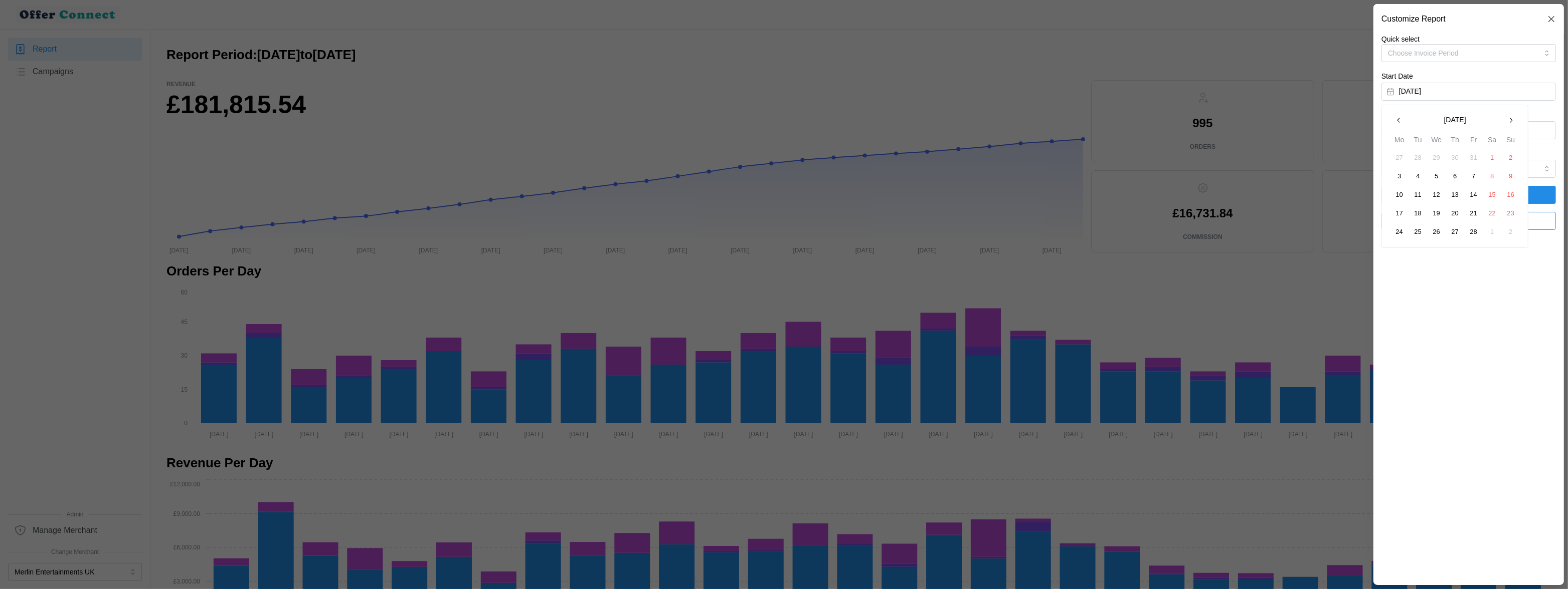
click at [1367, 120] on icon "button" at bounding box center [1511, 120] width 8 height 8
click at [1367, 160] on button "1" at bounding box center [1455, 157] width 18 height 18
click at [1367, 137] on button "April 30, 2025" at bounding box center [1469, 130] width 174 height 18
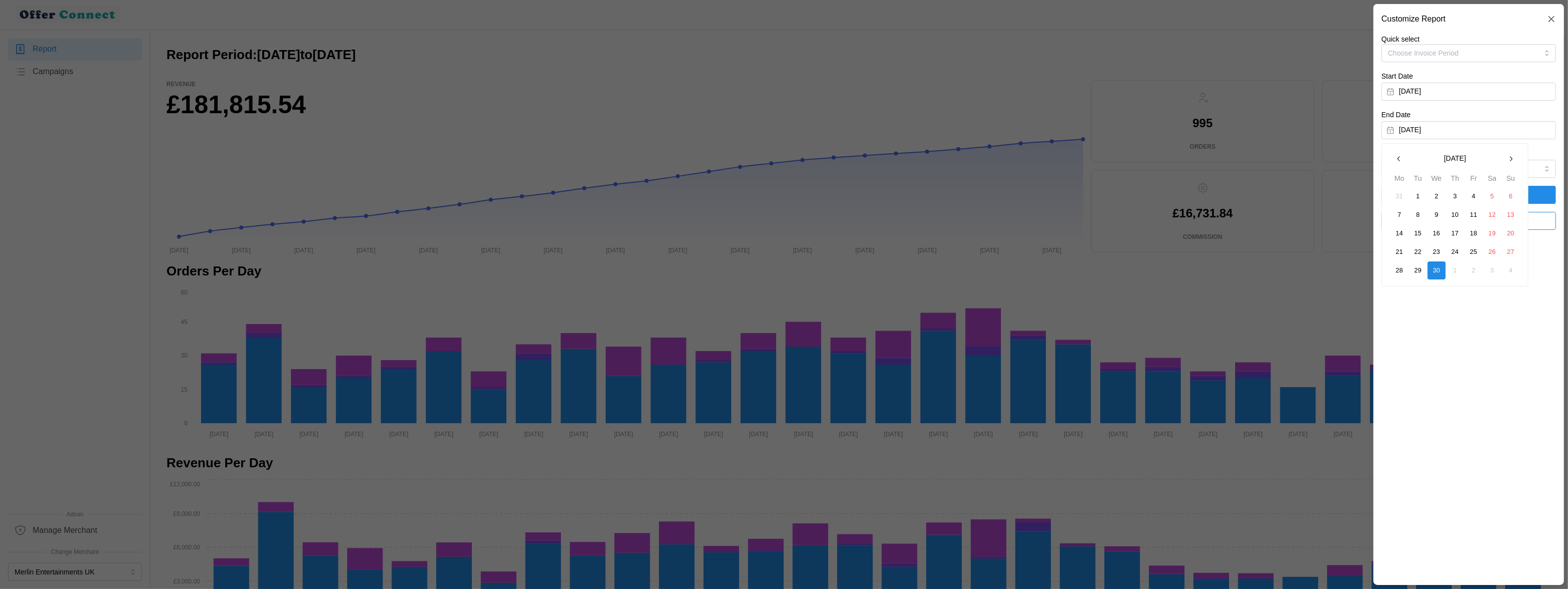
click at [1367, 161] on button "button" at bounding box center [1511, 158] width 18 height 18
click at [1367, 274] on button "31" at bounding box center [1492, 269] width 18 height 18
click at [1367, 193] on span "Apply Filters" at bounding box center [1469, 194] width 156 height 17
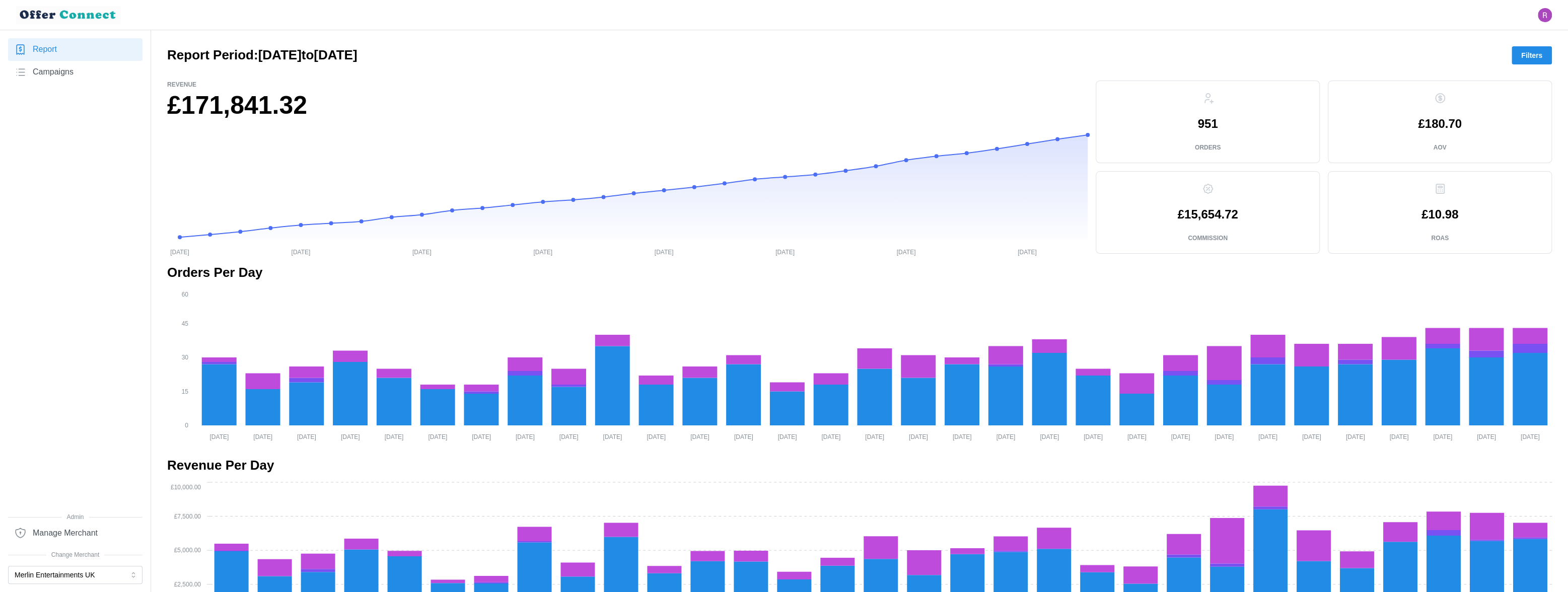
click at [1210, 123] on p "951" at bounding box center [1208, 124] width 20 height 12
copy p "951"
click at [1373, 59] on span "Filters" at bounding box center [1532, 55] width 21 height 17
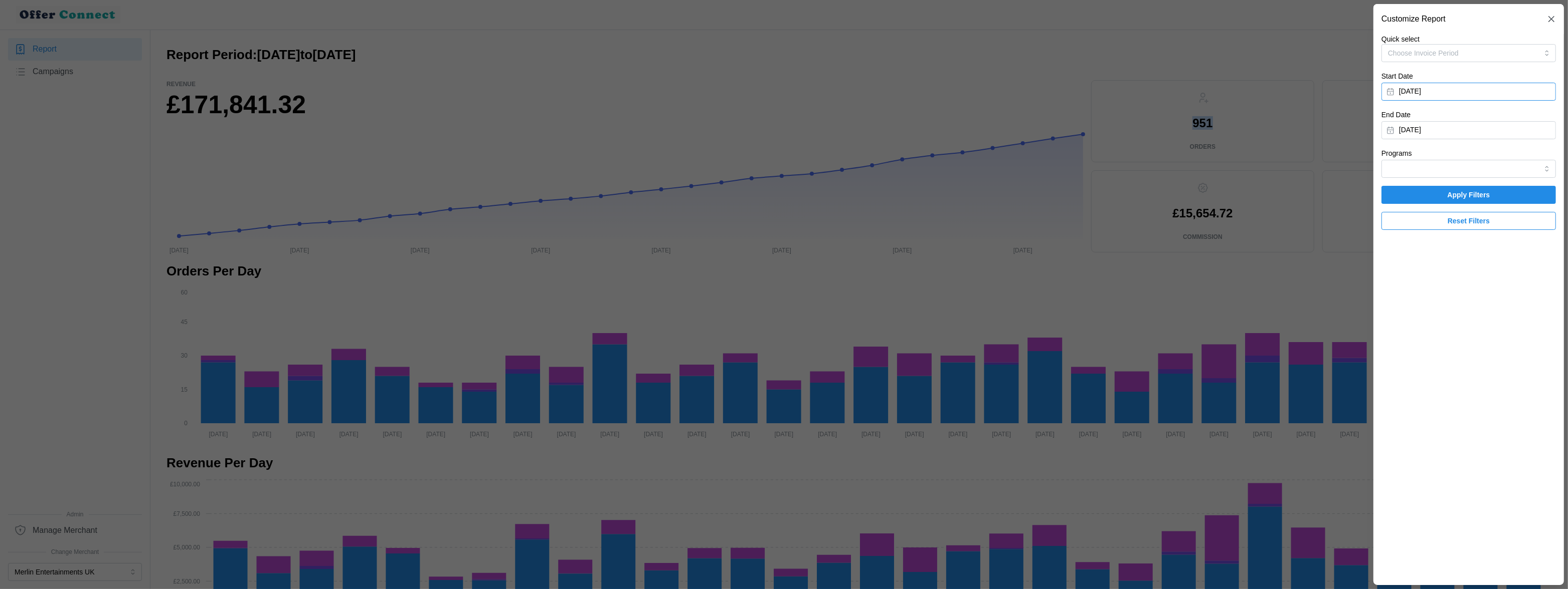
click at [1367, 86] on button "May 1, 2025" at bounding box center [1469, 91] width 174 height 18
click at [1367, 120] on icon "button" at bounding box center [1511, 120] width 8 height 8
click at [1367, 160] on button "1" at bounding box center [1511, 157] width 18 height 18
click at [1367, 130] on button "May 31, 2025" at bounding box center [1469, 130] width 174 height 18
click at [1367, 159] on button "button" at bounding box center [1511, 158] width 18 height 18
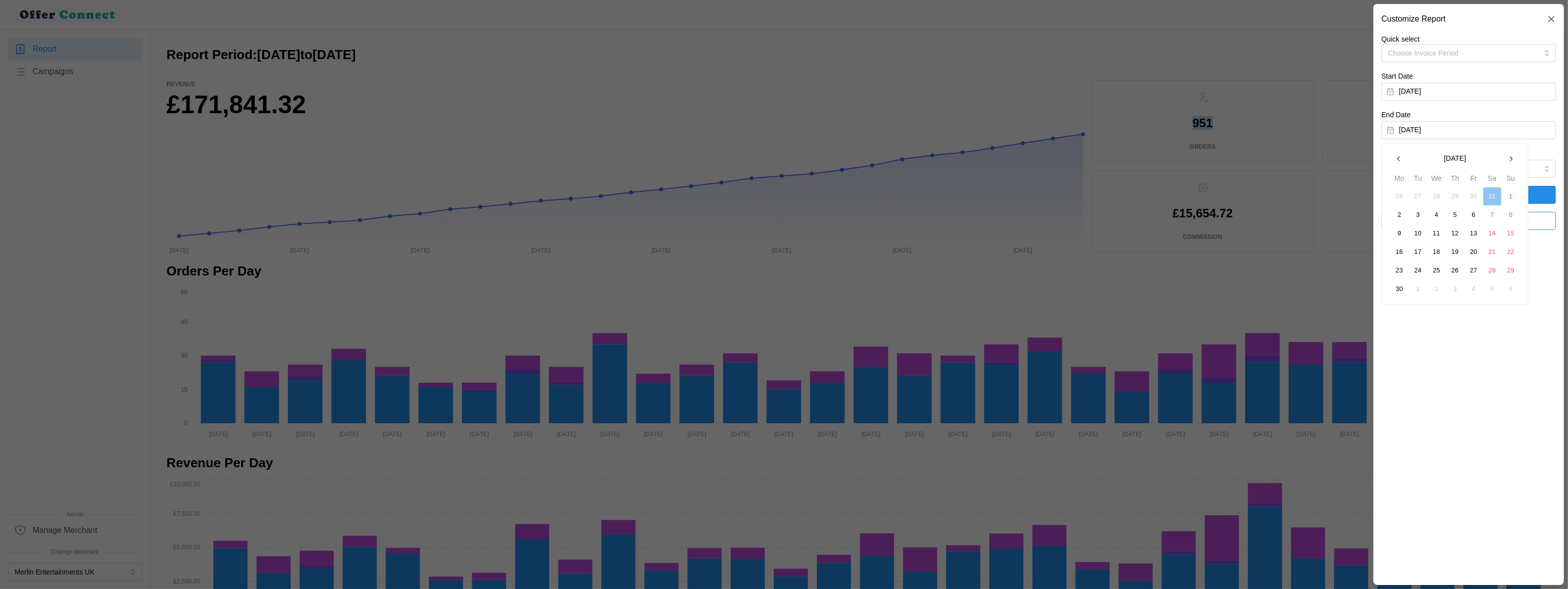
click at [1367, 287] on button "30" at bounding box center [1399, 289] width 18 height 18
click at [1367, 200] on span "Apply Filters" at bounding box center [1469, 194] width 156 height 17
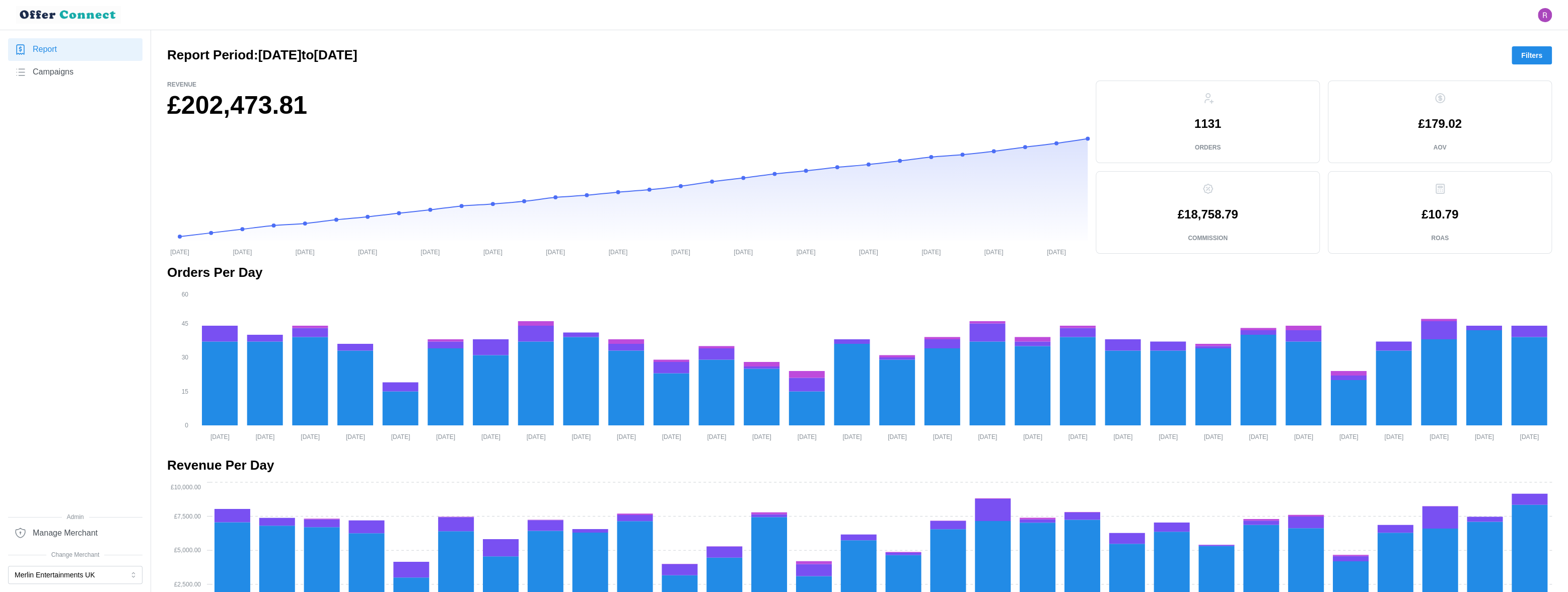
click at [1373, 56] on button "Filters" at bounding box center [1532, 55] width 40 height 18
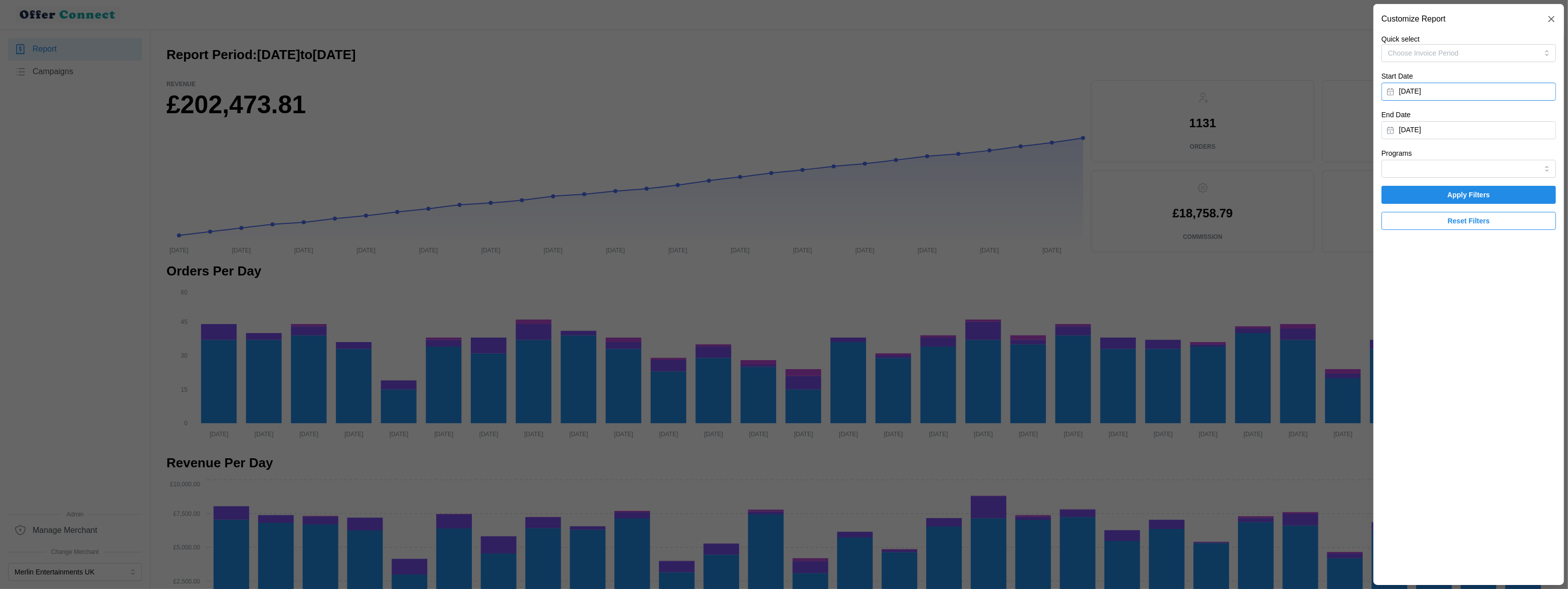
click at [1367, 90] on button "June 1, 2025" at bounding box center [1469, 91] width 174 height 18
click at [1367, 124] on icon "button" at bounding box center [1399, 120] width 8 height 8
click at [1367, 159] on button "1" at bounding box center [1455, 157] width 18 height 18
click at [1367, 139] on button "June 30, 2025" at bounding box center [1469, 130] width 174 height 18
click at [1367, 160] on icon "button" at bounding box center [1399, 158] width 8 height 8
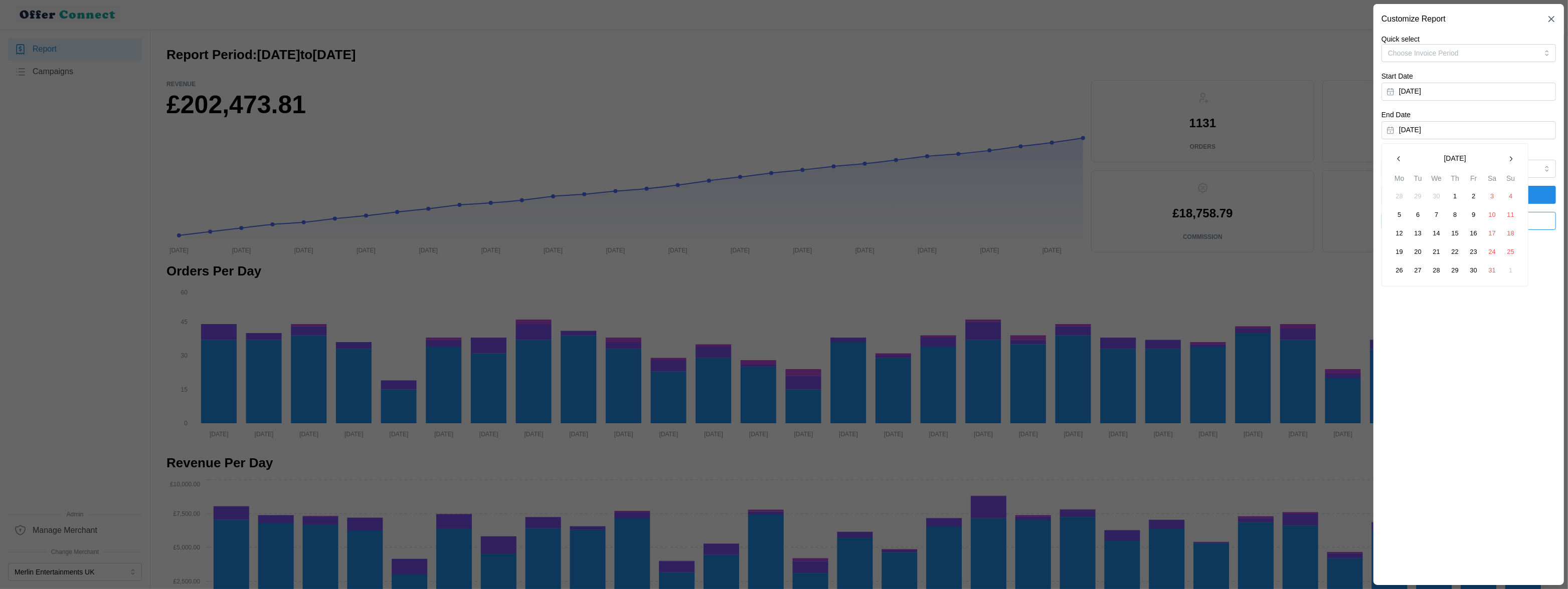
click at [1367, 270] on button "31" at bounding box center [1492, 269] width 18 height 18
click at [1367, 193] on span "Apply Filters" at bounding box center [1469, 194] width 156 height 17
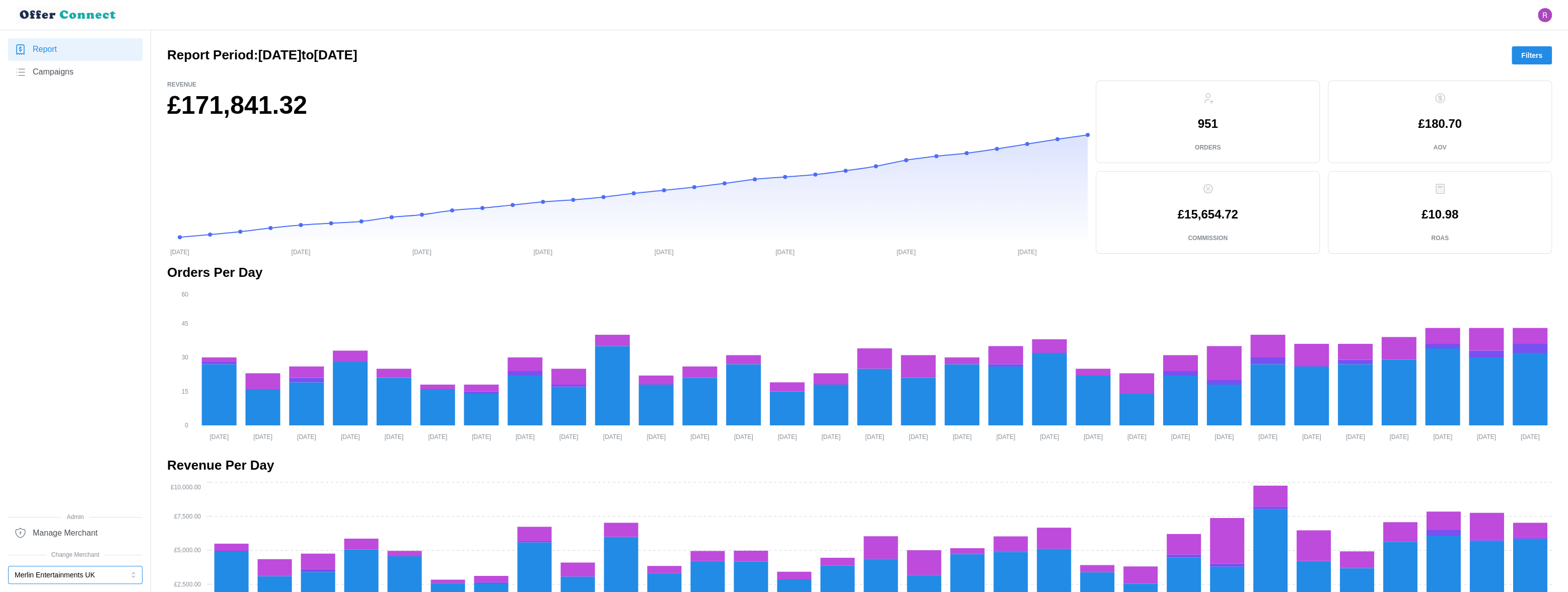
click at [66, 515] on button "Merlin Entertainments UK" at bounding box center [75, 574] width 134 height 18
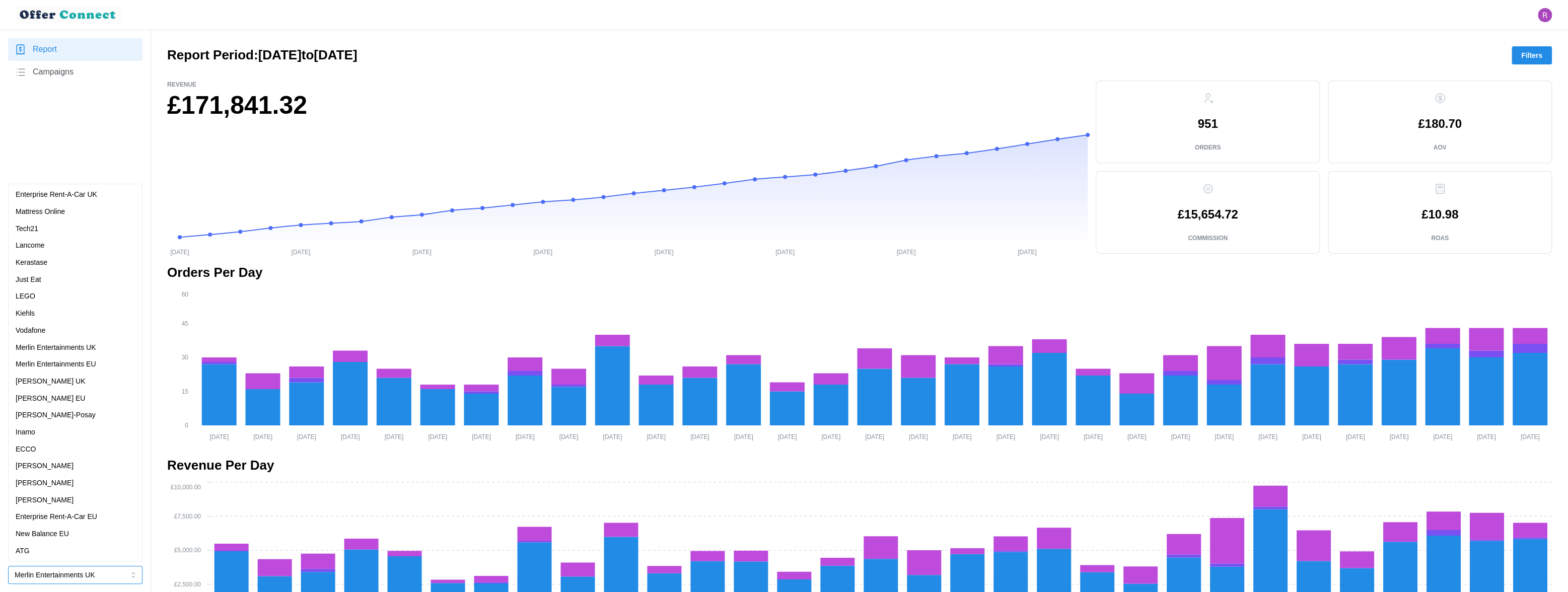
click at [73, 366] on p "Merlin Entertainments EU" at bounding box center [56, 365] width 81 height 11
